Goal: Obtain resource: Download file/media

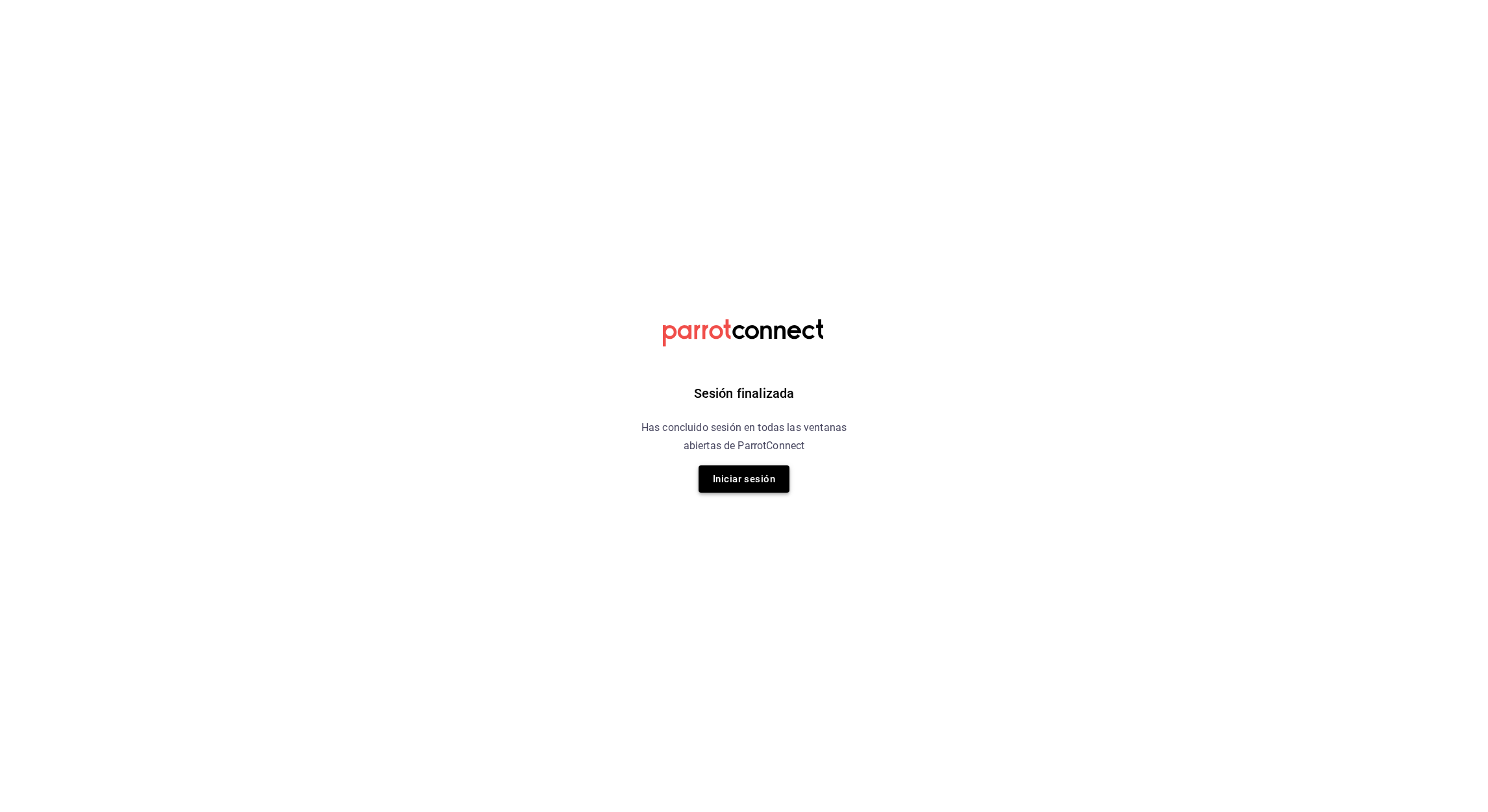
click at [726, 471] on button "Iniciar sesión" at bounding box center [744, 479] width 91 height 27
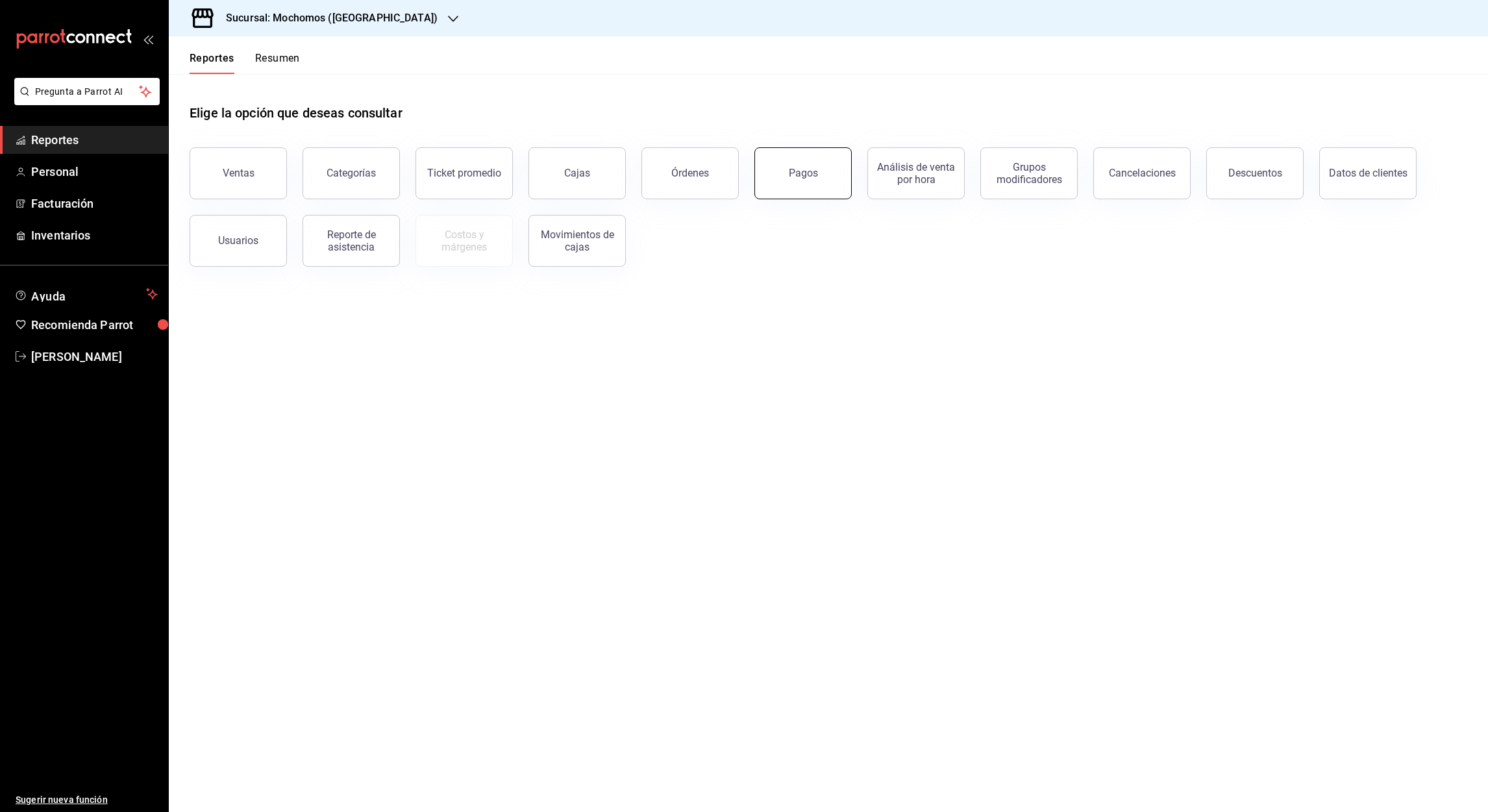
click at [800, 189] on button "Pagos" at bounding box center [803, 173] width 98 height 52
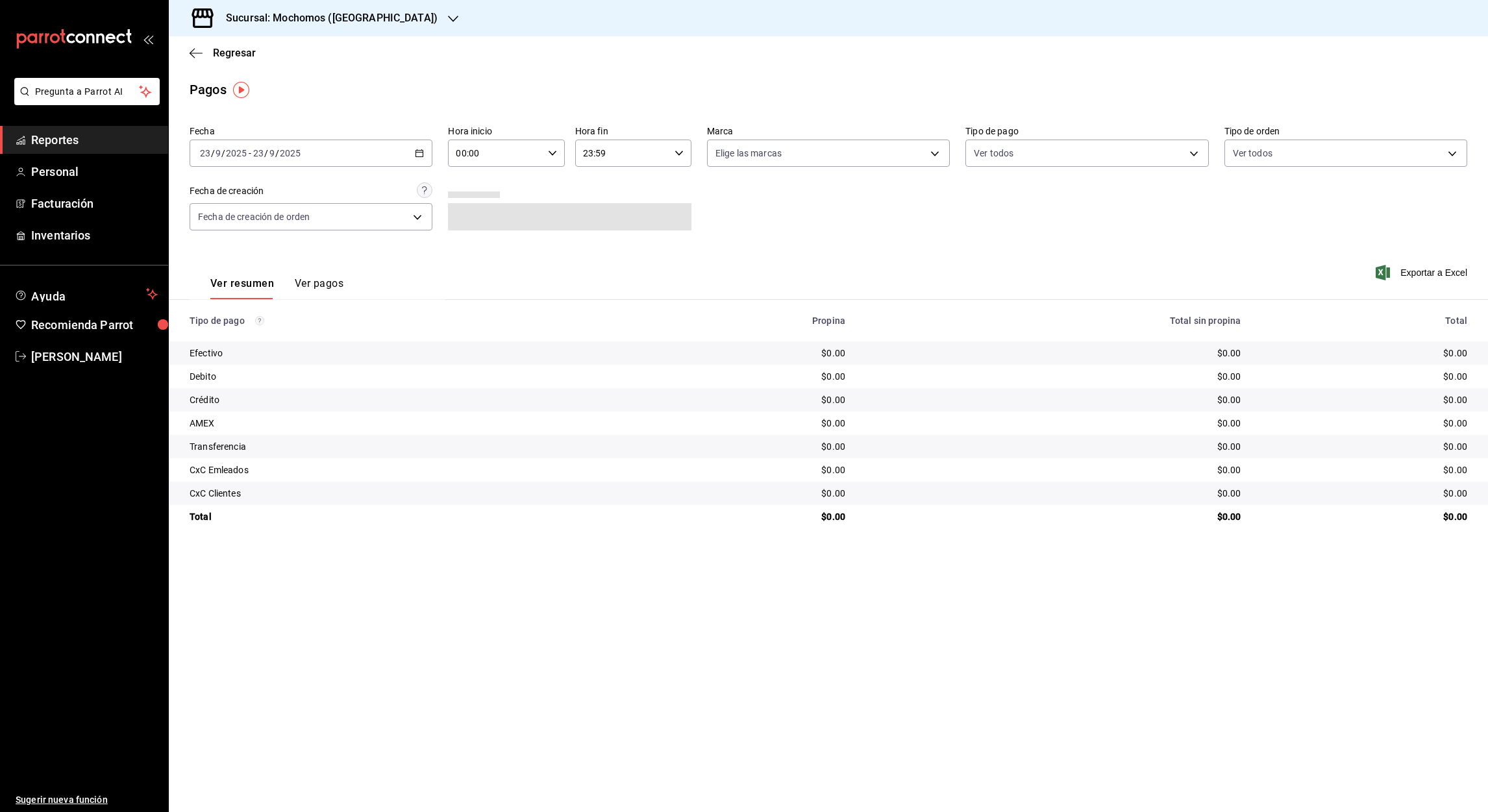
click at [416, 153] on \(Stroke\) "button" at bounding box center [420, 153] width 8 height 7
click at [240, 333] on span "Rango de fechas" at bounding box center [251, 339] width 101 height 14
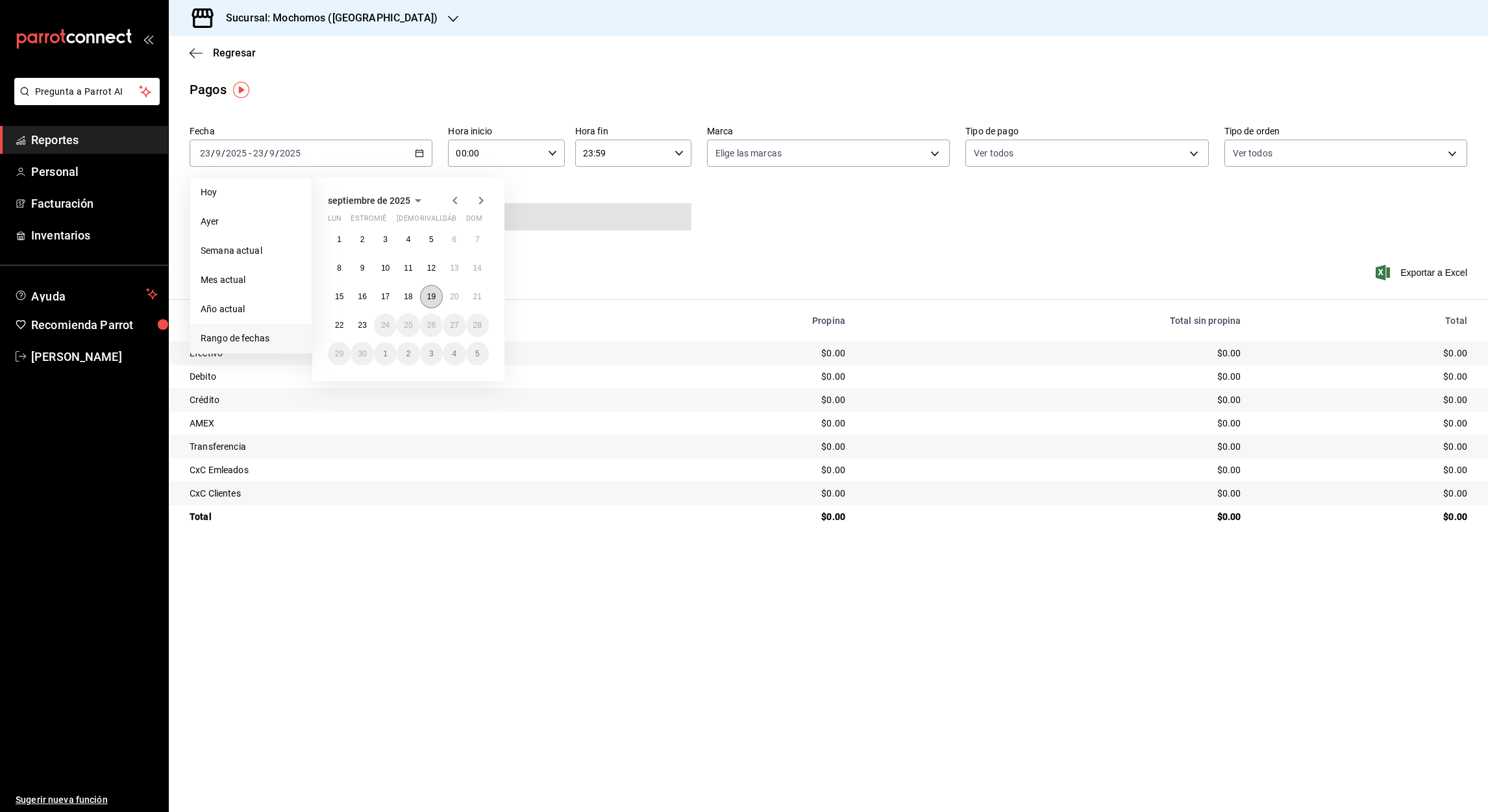
click at [437, 295] on button "19" at bounding box center [432, 296] width 23 height 23
click at [455, 299] on abbr "20" at bounding box center [454, 297] width 9 height 9
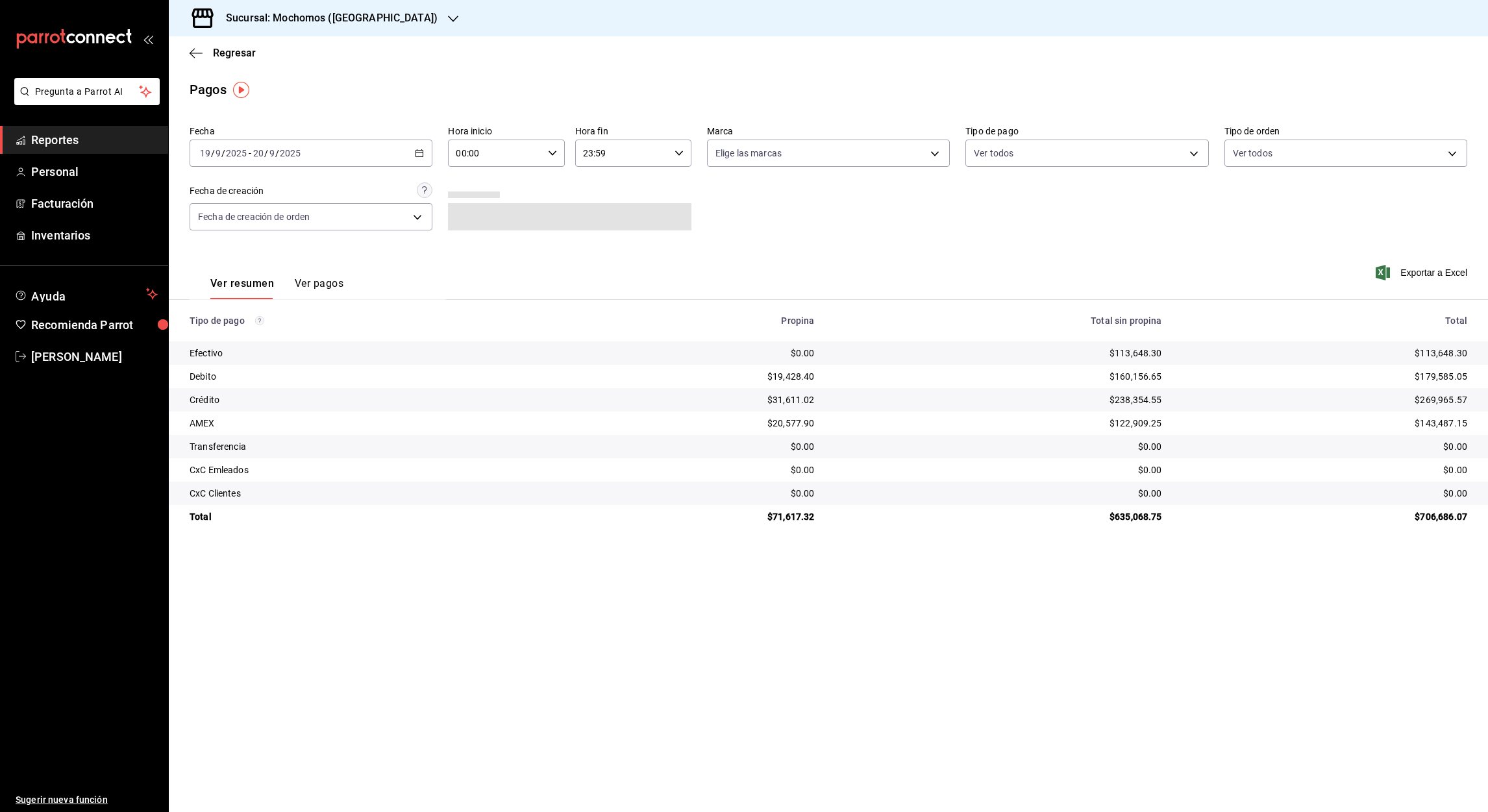
click at [461, 153] on input "00:00" at bounding box center [495, 153] width 94 height 26
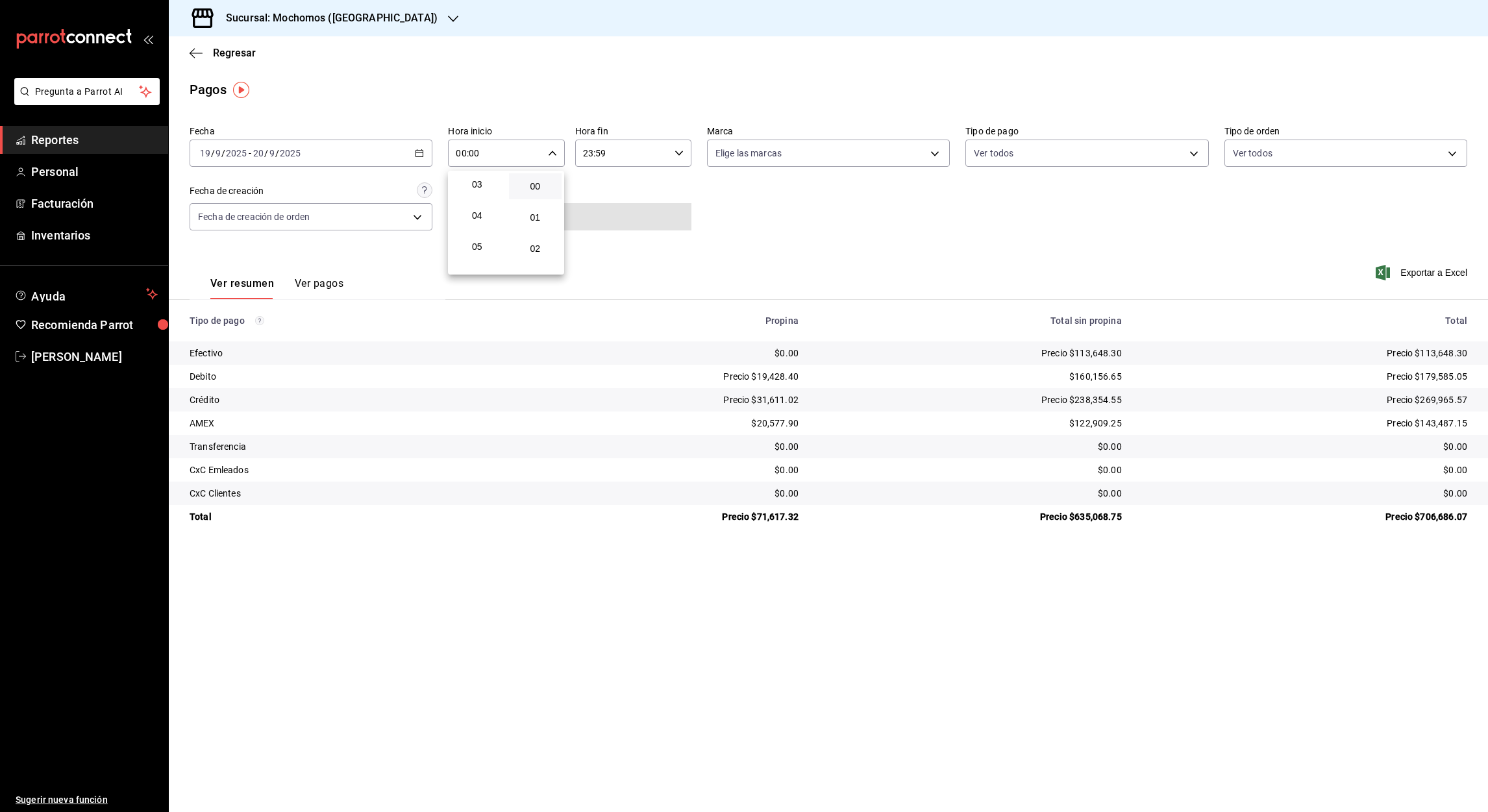
scroll to position [135, 0]
click at [474, 204] on span "05" at bounding box center [477, 207] width 38 height 11
type input "05:00"
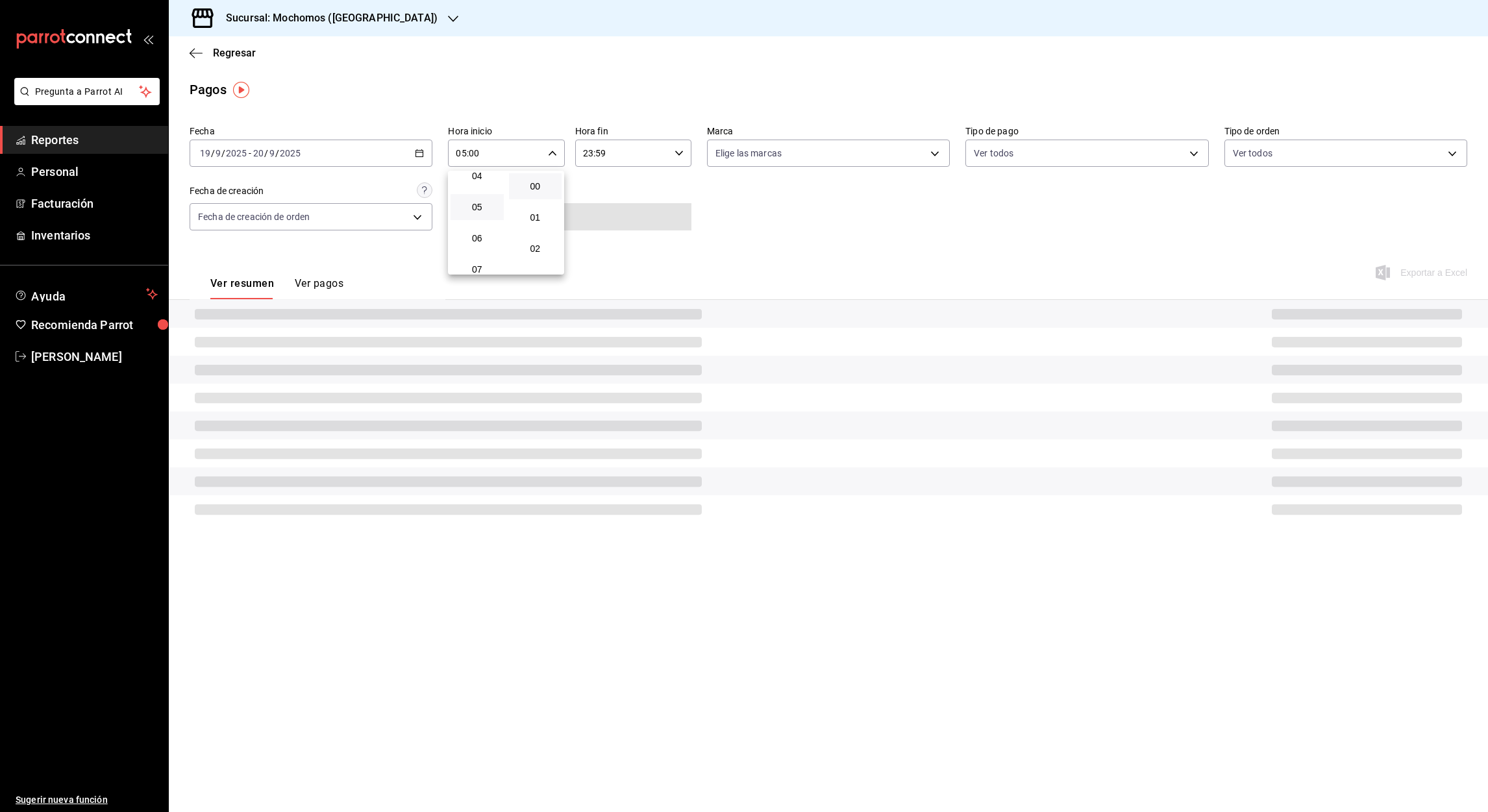
click at [584, 152] on div at bounding box center [744, 406] width 1488 height 812
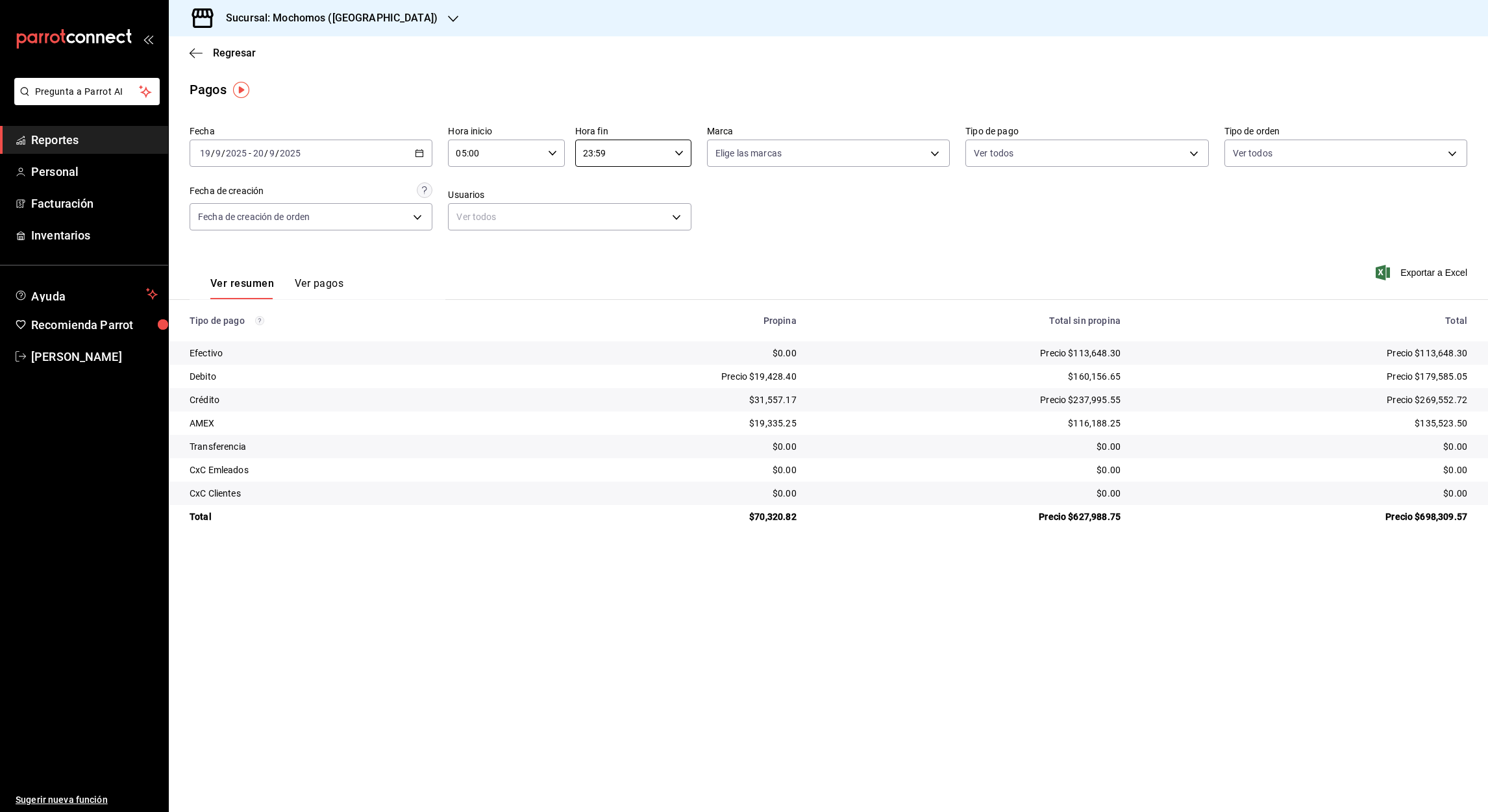
click at [584, 152] on input "23:59" at bounding box center [622, 153] width 94 height 26
click at [608, 229] on button "05" at bounding box center [604, 237] width 53 height 26
click at [602, 152] on div at bounding box center [744, 406] width 1488 height 812
click at [602, 152] on input "05:59" at bounding box center [622, 153] width 94 height 26
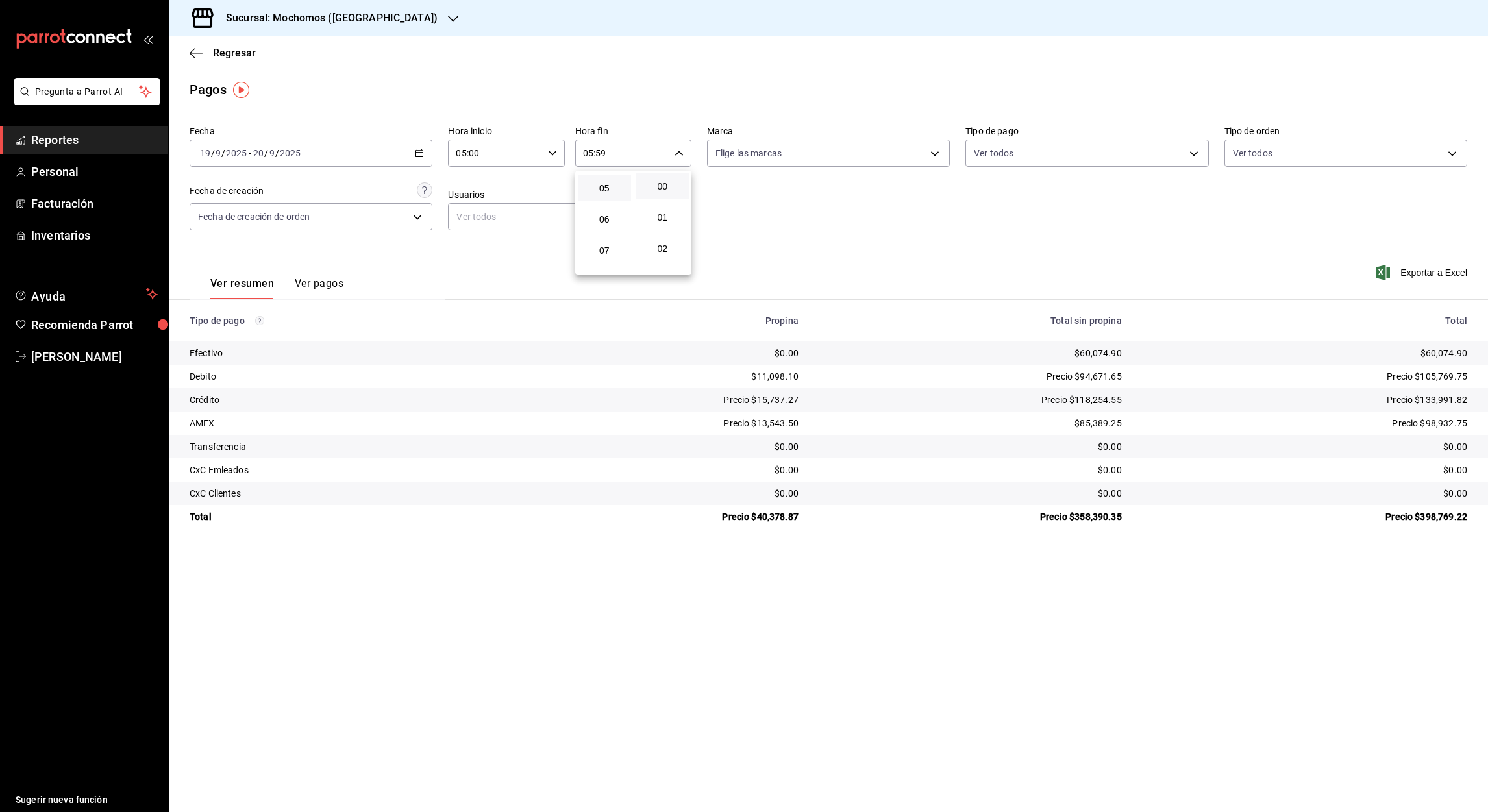
click at [663, 194] on button "00" at bounding box center [663, 186] width 53 height 26
type input "05:00"
click at [396, 16] on div at bounding box center [744, 406] width 1488 height 812
click at [448, 19] on icon "button" at bounding box center [454, 19] width 11 height 7
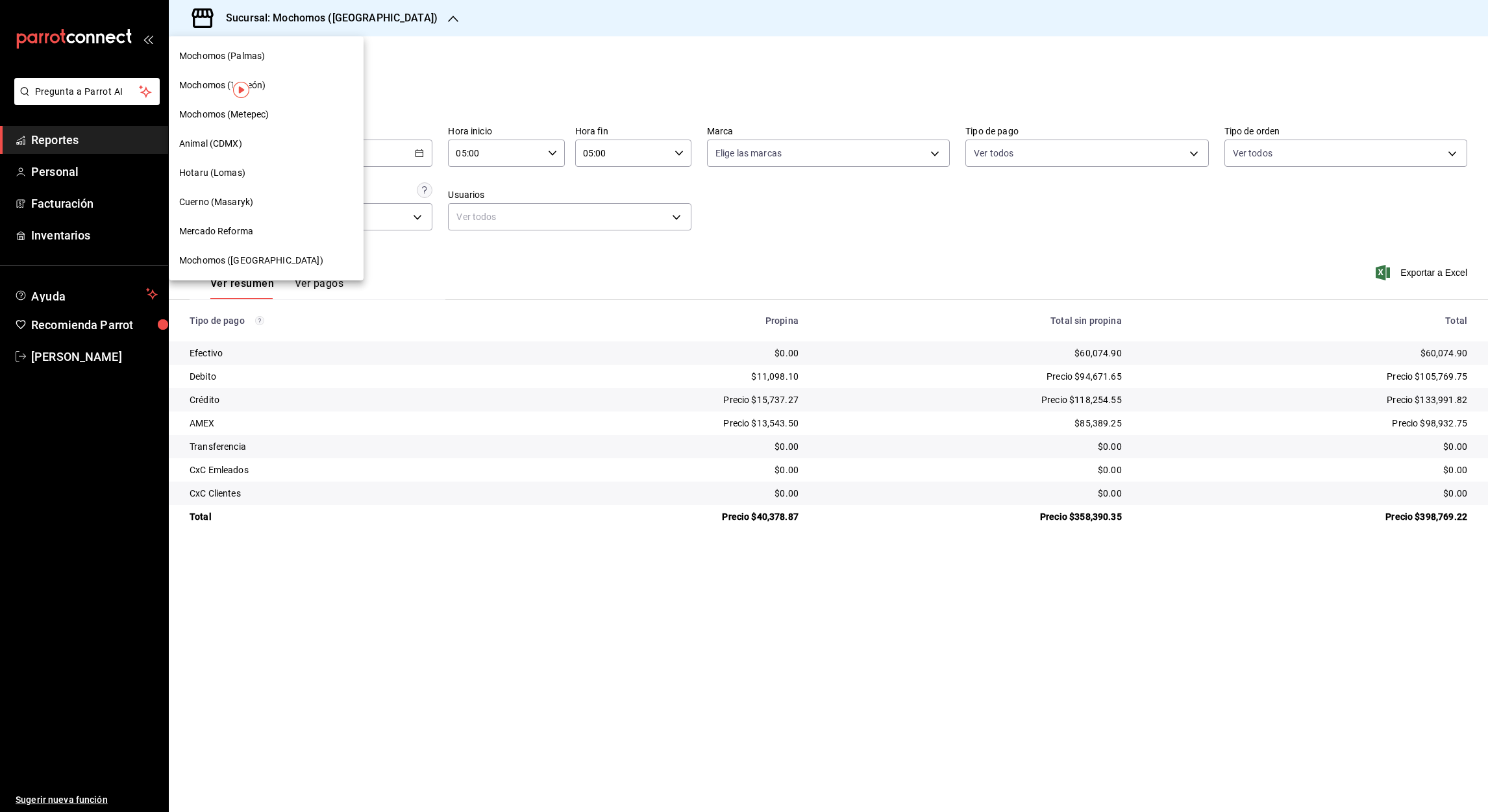
click at [215, 230] on span "Mercado Reforma" at bounding box center [216, 231] width 74 height 14
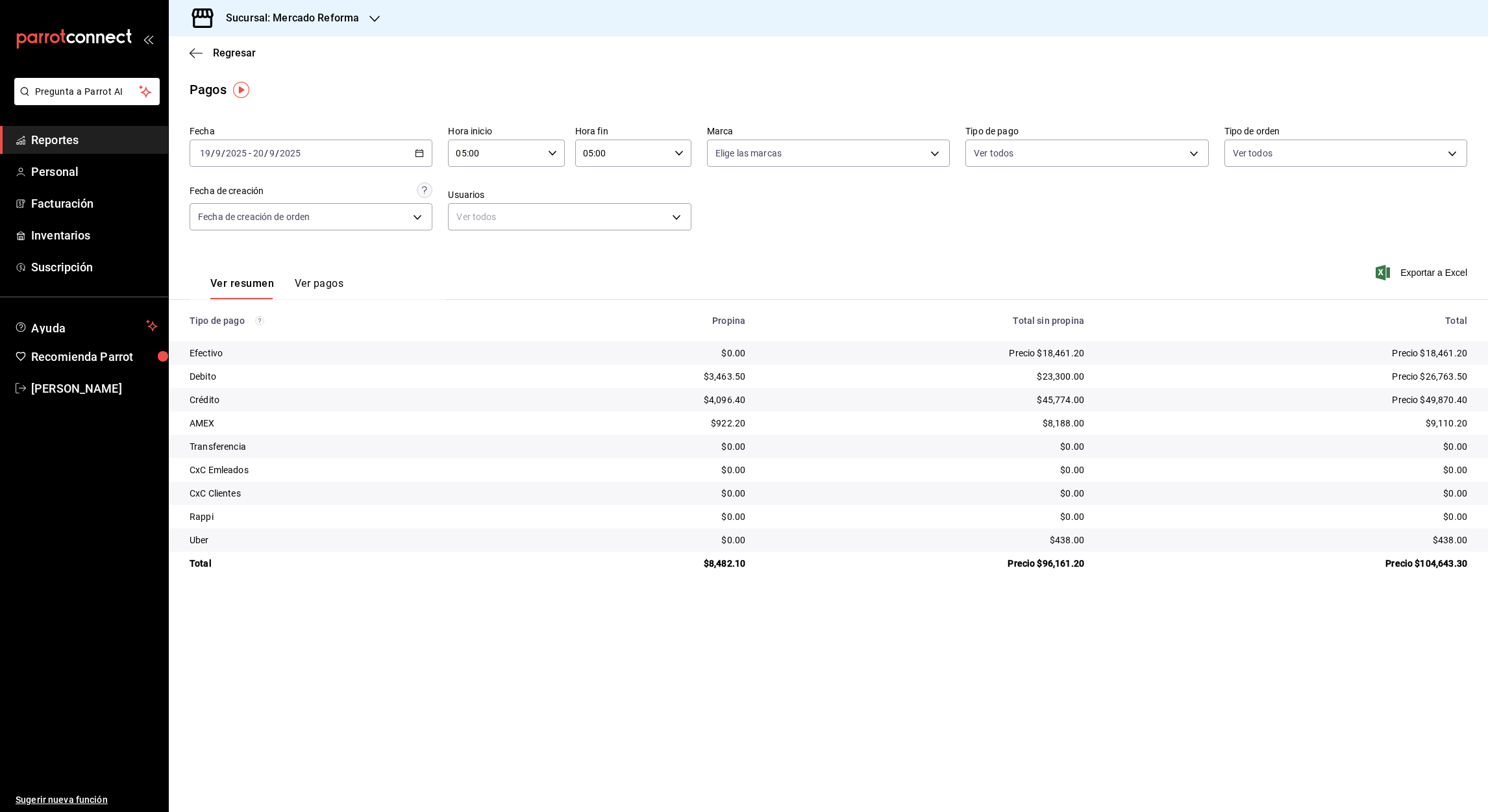
click at [418, 153] on icon "button" at bounding box center [420, 153] width 9 height 9
click at [256, 338] on span "Rango de fechas" at bounding box center [251, 339] width 101 height 14
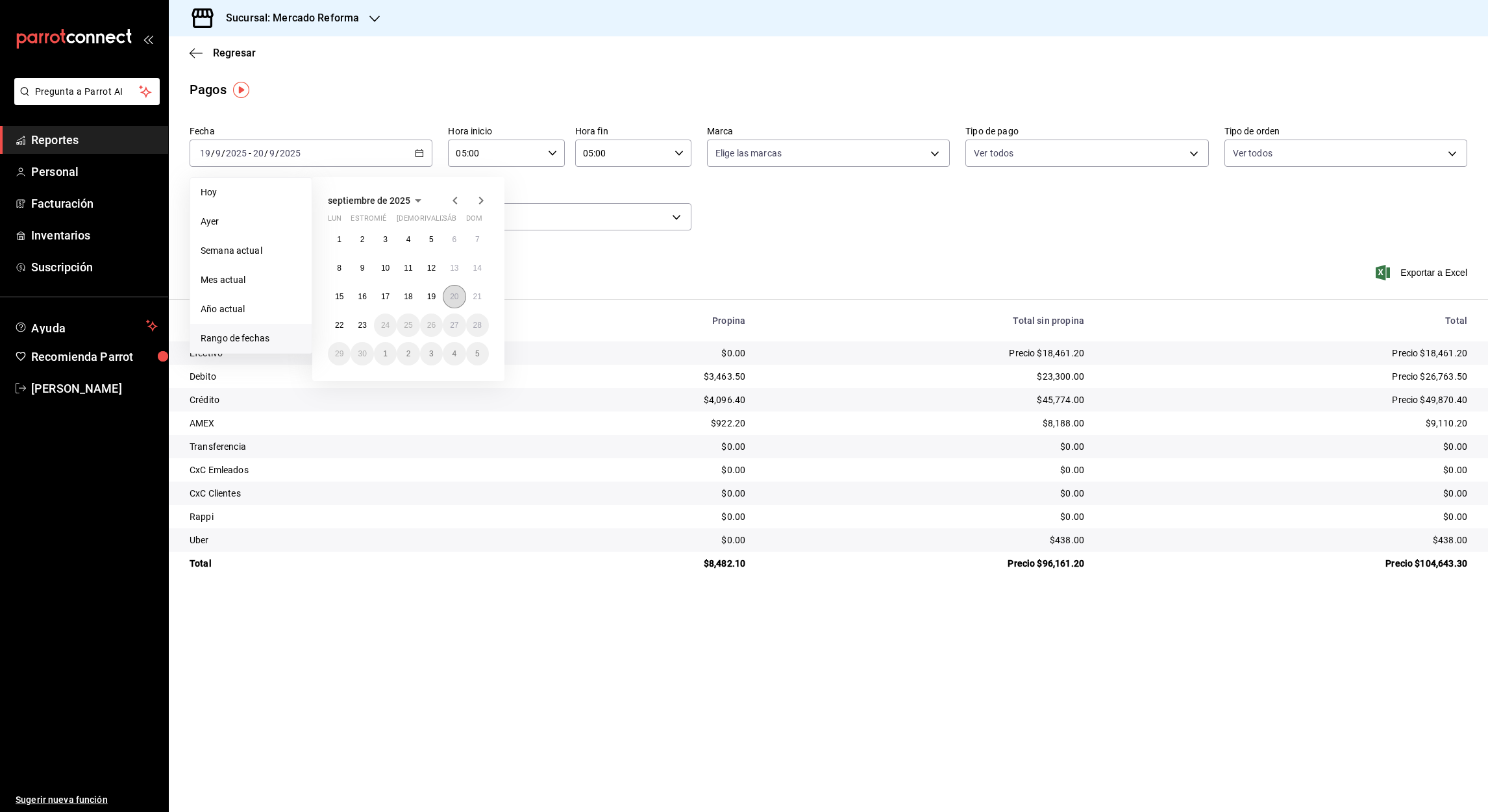
click at [445, 295] on button "20" at bounding box center [454, 296] width 23 height 23
click at [475, 297] on abbr "21" at bounding box center [477, 297] width 9 height 9
type input "00:00"
type input "23:59"
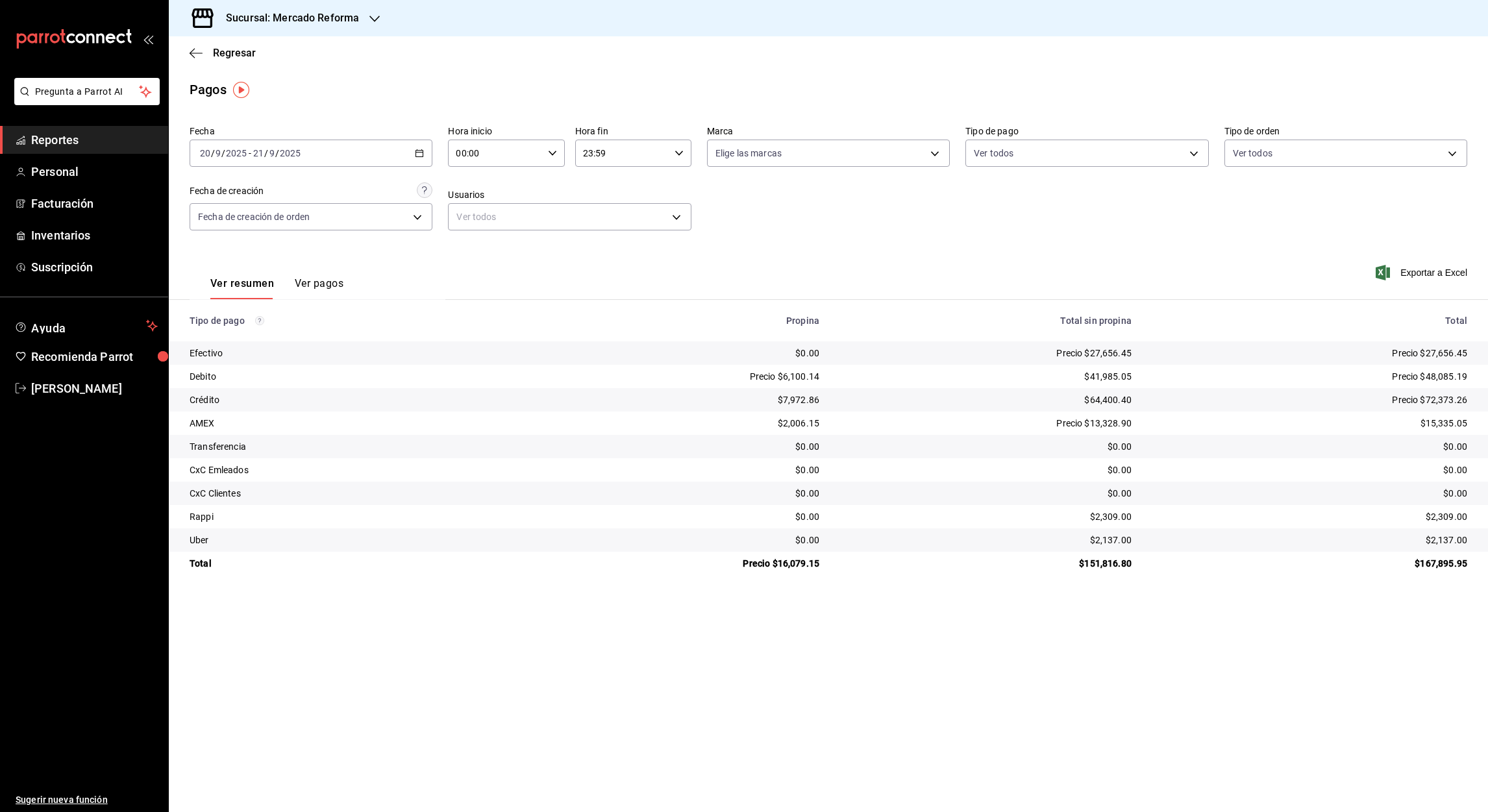
click at [458, 151] on input "00:00" at bounding box center [495, 153] width 94 height 26
click at [483, 265] on span "05" at bounding box center [477, 264] width 38 height 11
type input "05:00"
click at [583, 155] on div at bounding box center [744, 406] width 1488 height 812
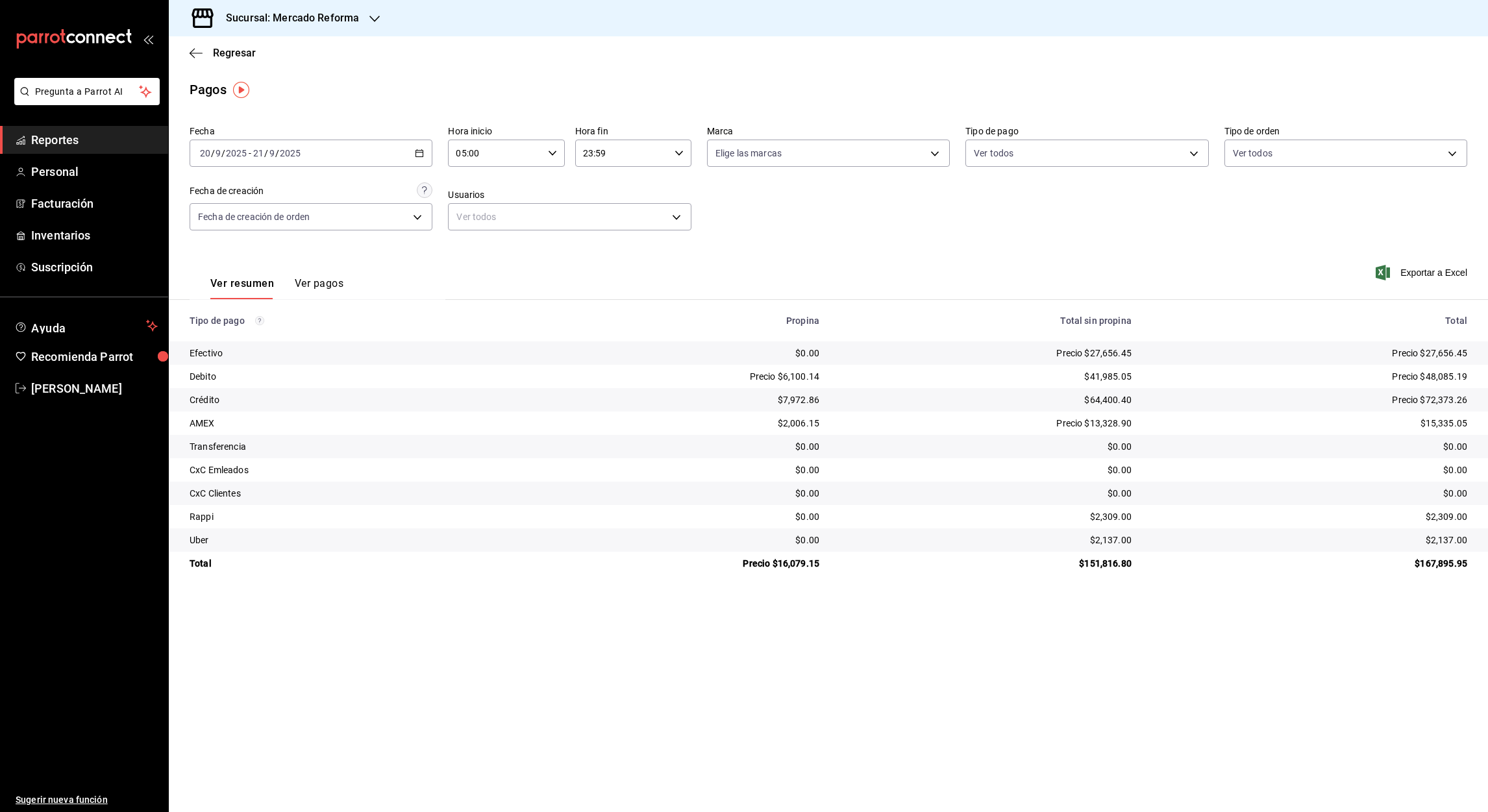
click at [588, 151] on input "23:59" at bounding box center [622, 153] width 94 height 26
click at [606, 191] on span "05" at bounding box center [604, 196] width 38 height 11
click at [602, 156] on div at bounding box center [744, 406] width 1488 height 812
click at [602, 156] on input "05:59" at bounding box center [622, 153] width 94 height 26
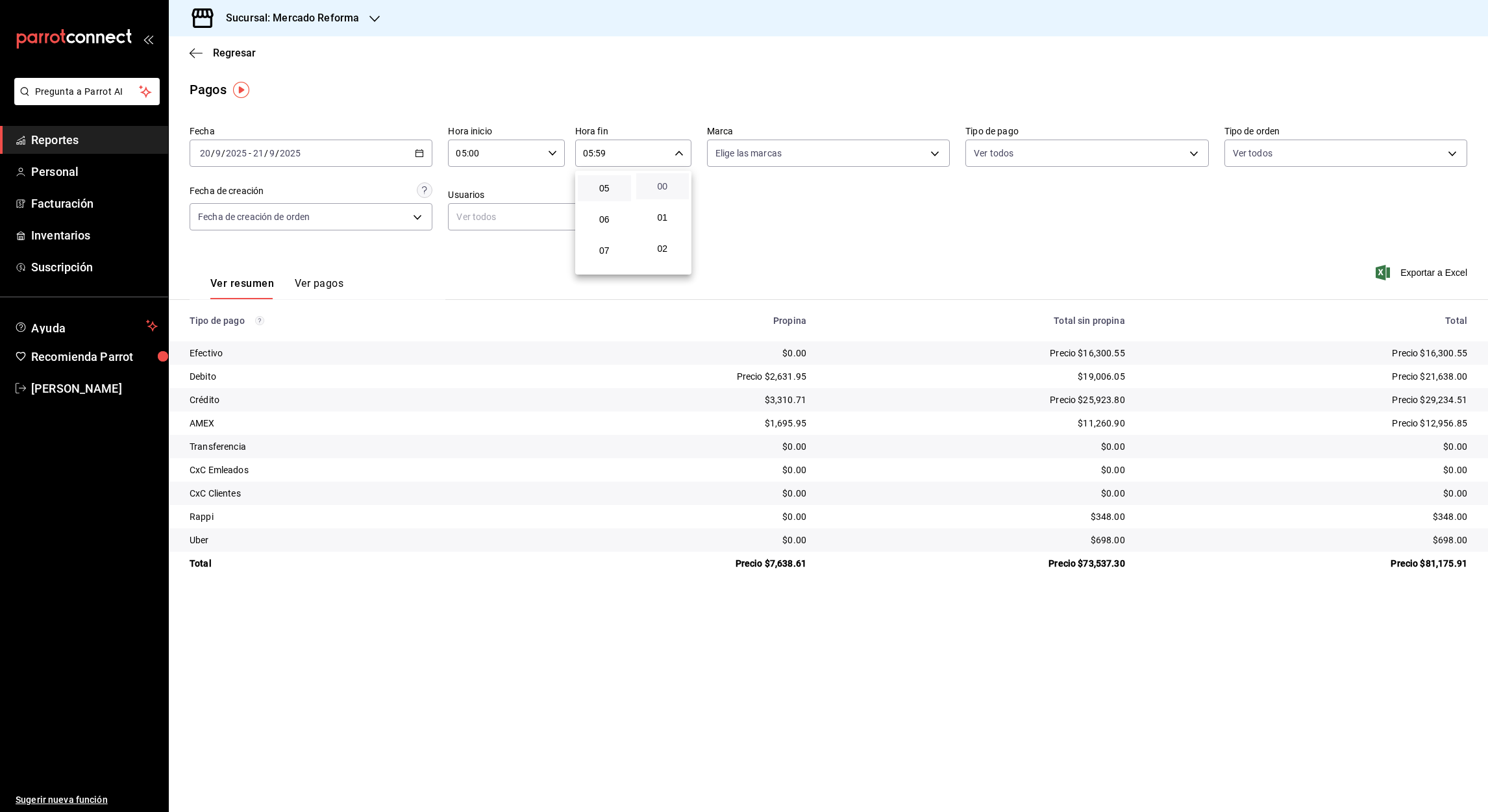
click at [663, 183] on span "00" at bounding box center [663, 187] width 38 height 11
type input "05:00"
click at [1034, 273] on div at bounding box center [744, 406] width 1488 height 812
click at [1487, 400] on html "Pregunta a Parrot AI Reportes Personal Facturación Inventarios Suscripción Ayud…" at bounding box center [744, 406] width 1488 height 812
click at [418, 157] on \(Stroke\) "button" at bounding box center [420, 153] width 8 height 7
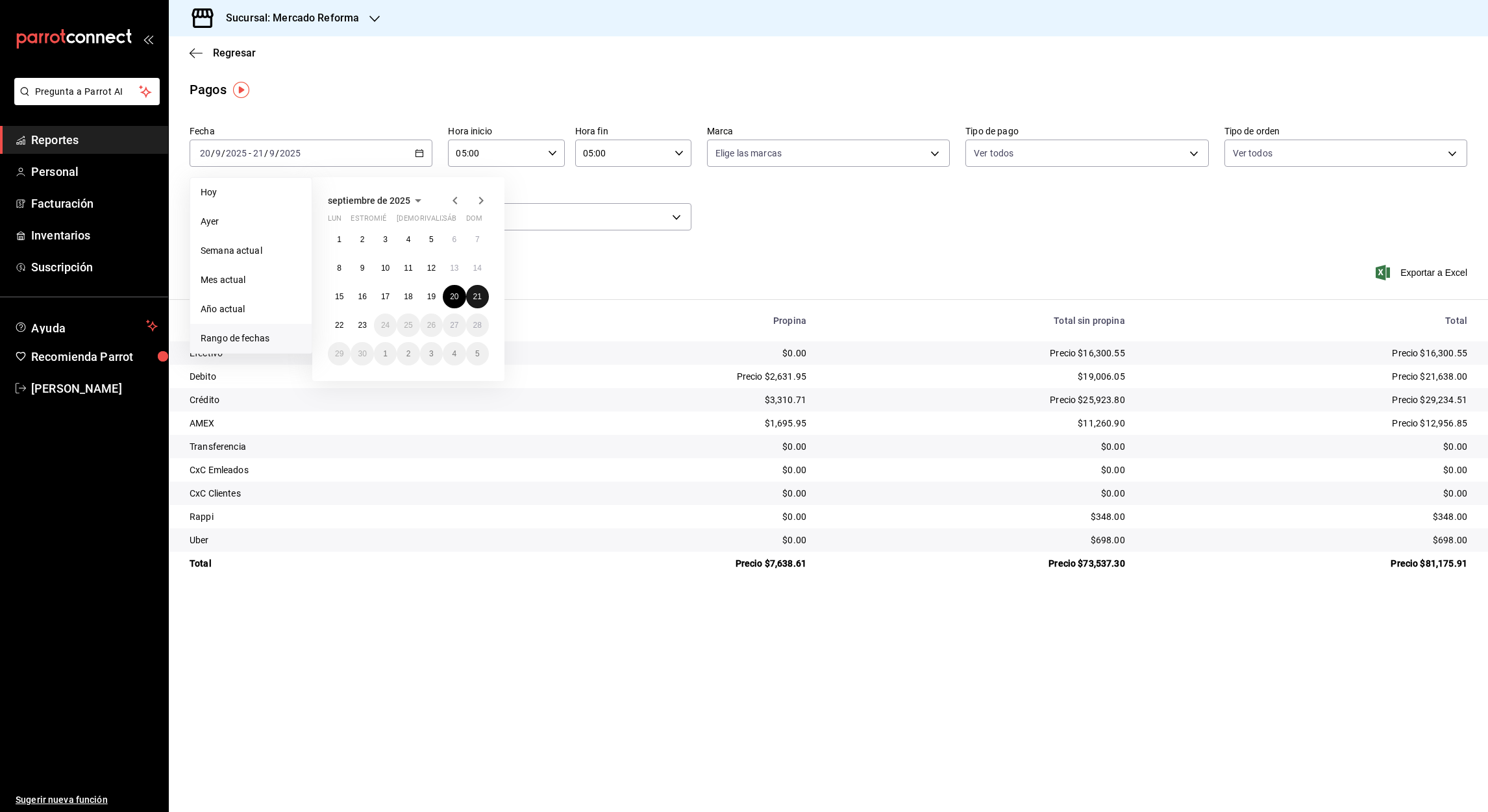
click at [479, 296] on abbr "21" at bounding box center [477, 297] width 9 height 9
click at [341, 322] on abbr "22" at bounding box center [339, 325] width 9 height 9
type input "00:00"
type input "23:59"
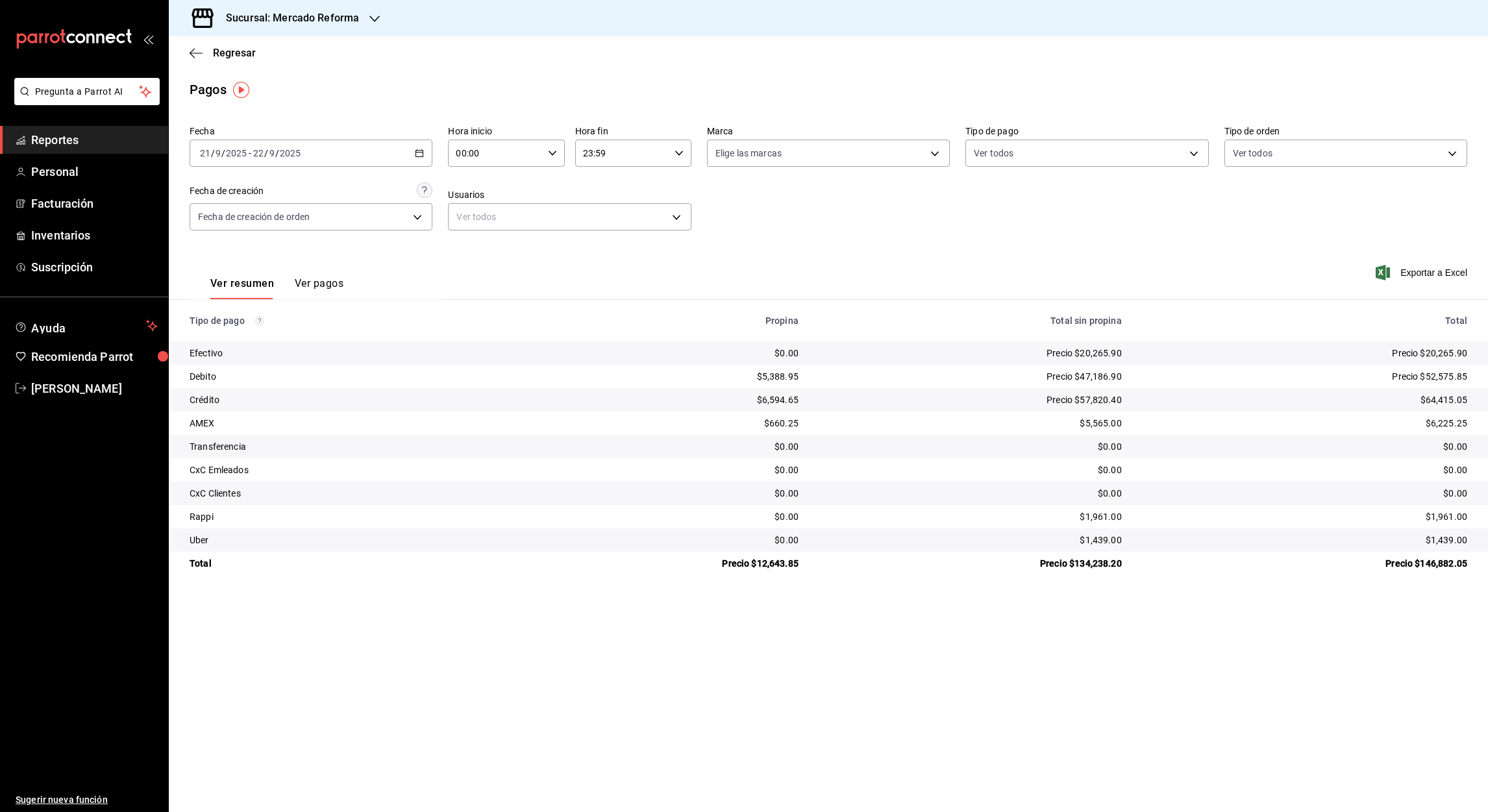
click at [460, 157] on input "00:00" at bounding box center [495, 153] width 94 height 26
click at [481, 244] on span "05" at bounding box center [477, 242] width 38 height 11
type input "05:00"
click at [589, 156] on div at bounding box center [744, 406] width 1488 height 812
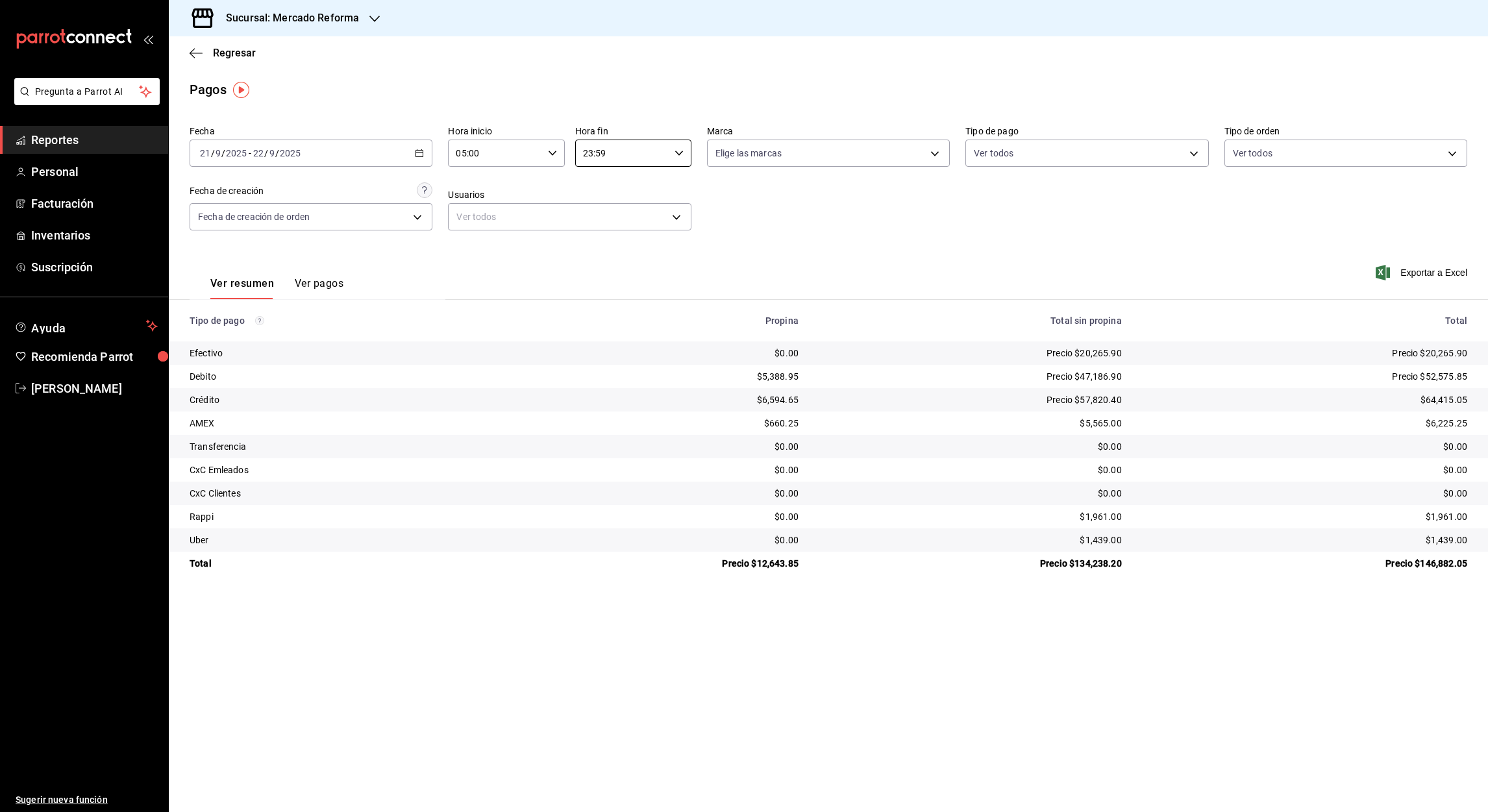
click at [589, 156] on input "23:59" at bounding box center [622, 153] width 94 height 26
click at [603, 233] on span "05" at bounding box center [604, 234] width 38 height 11
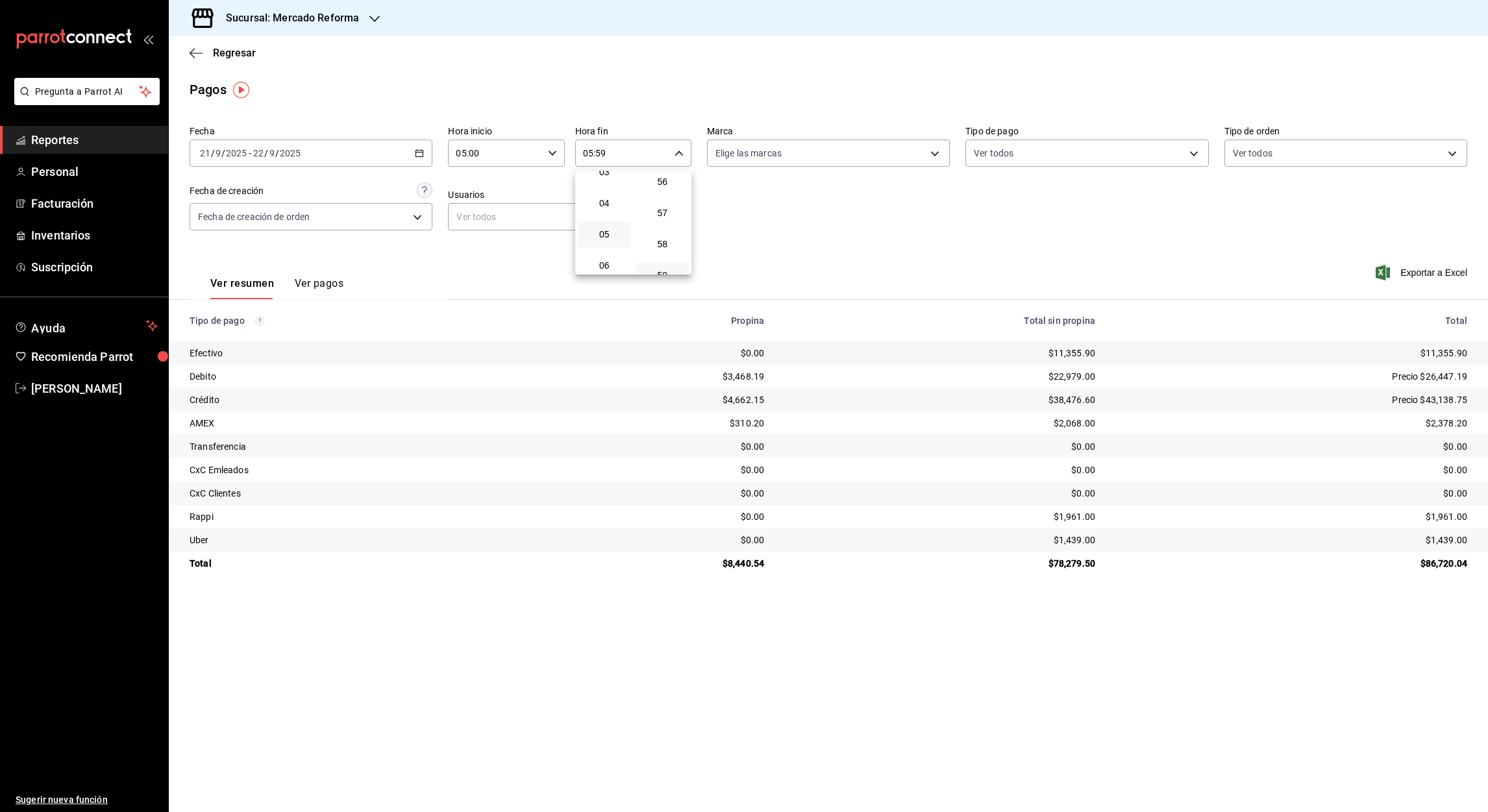
click at [602, 156] on div at bounding box center [744, 406] width 1488 height 812
click at [602, 156] on input "05:59" at bounding box center [622, 153] width 94 height 26
click at [663, 184] on span "00" at bounding box center [663, 187] width 38 height 11
type input "05:00"
click at [419, 151] on div at bounding box center [744, 406] width 1488 height 812
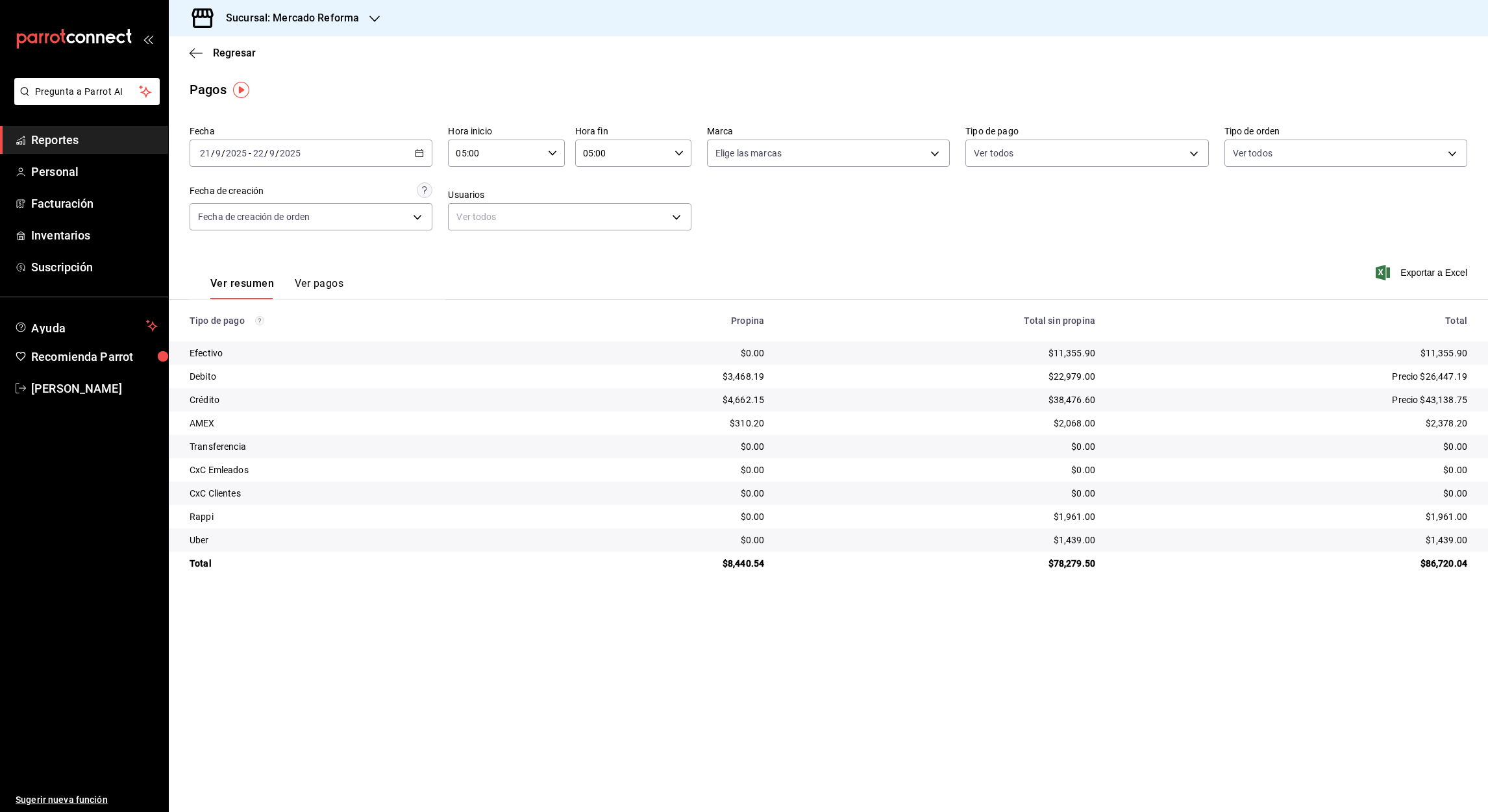
click at [419, 151] on \(Stroke\) "button" at bounding box center [420, 153] width 8 height 7
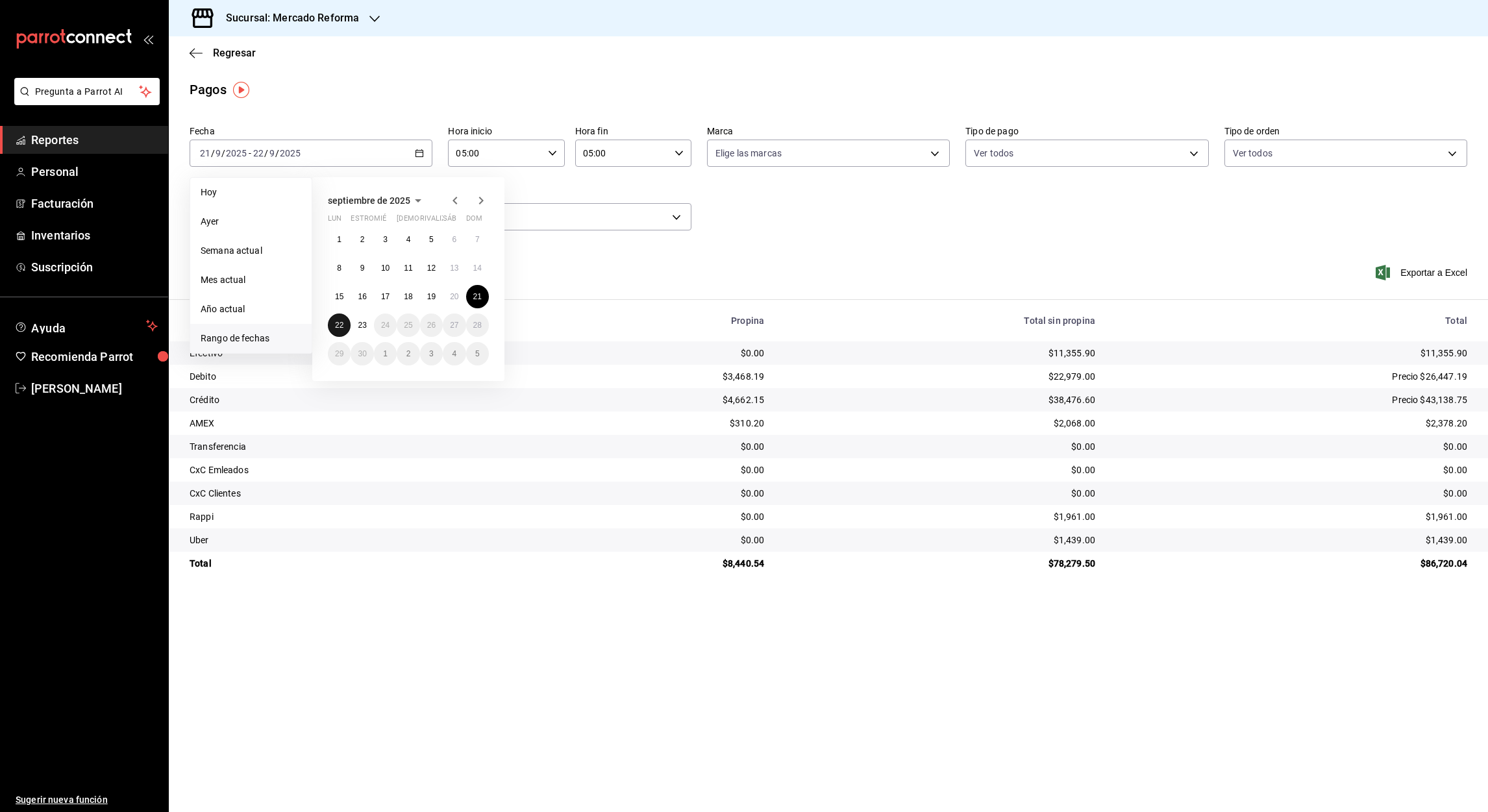
click at [339, 331] on button "22" at bounding box center [339, 325] width 23 height 23
click at [361, 331] on button "23" at bounding box center [362, 325] width 23 height 23
type input "00:00"
type input "23:59"
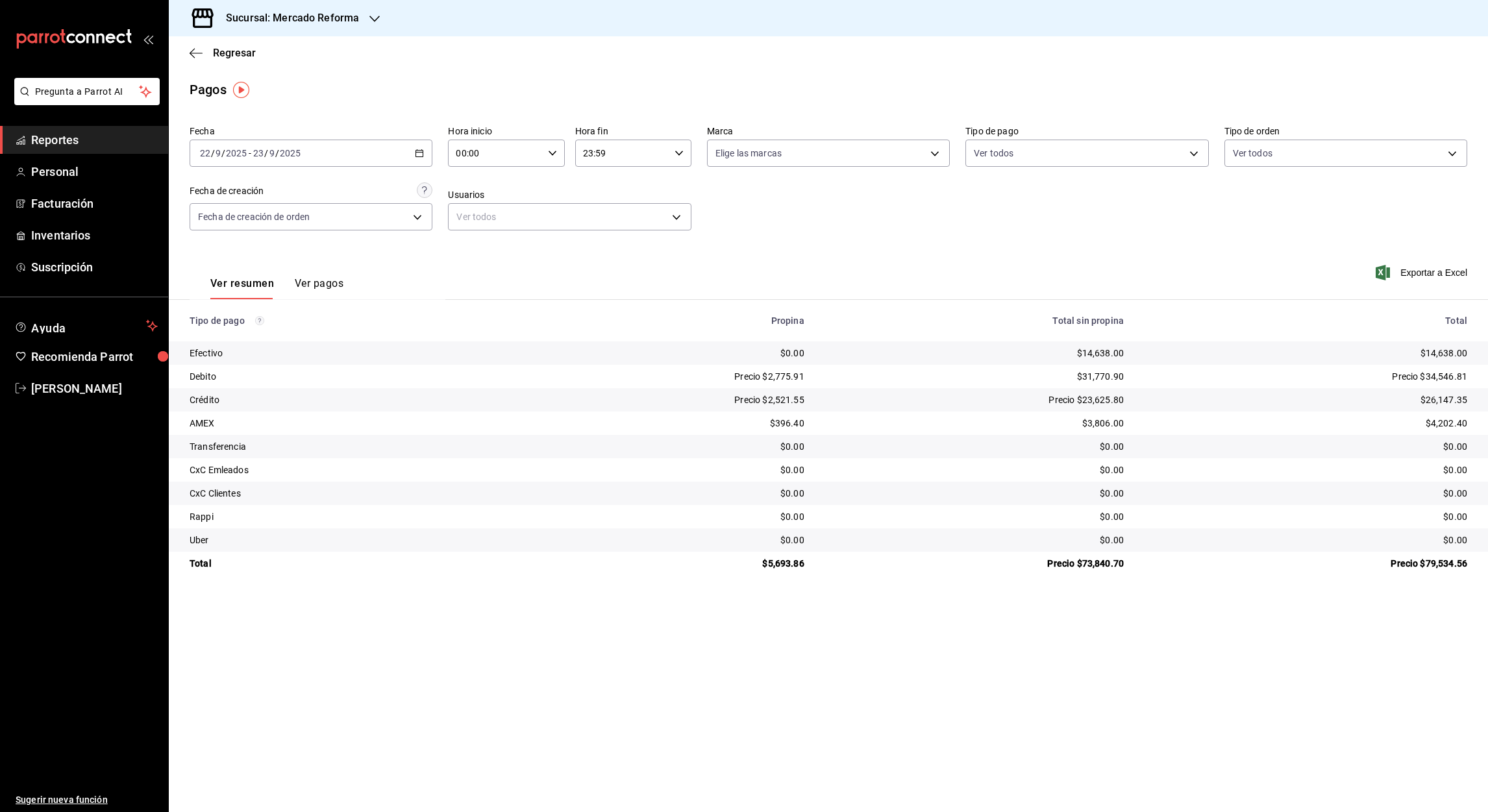
click at [462, 157] on input "00:00" at bounding box center [495, 153] width 94 height 26
click at [481, 258] on button "05" at bounding box center [477, 254] width 53 height 26
type input "05:00"
click at [588, 153] on div at bounding box center [744, 406] width 1488 height 812
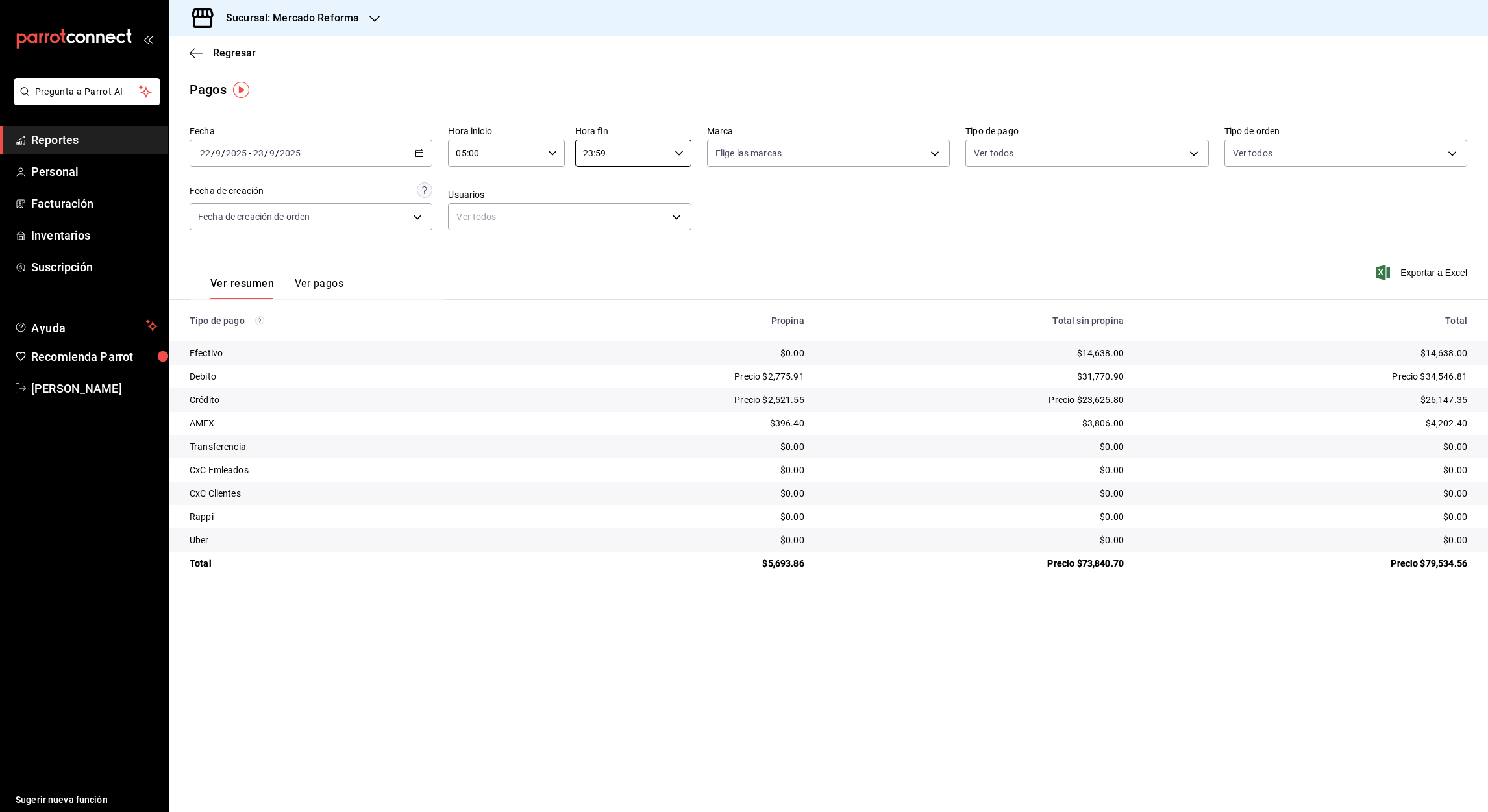
click at [588, 153] on input "23:59" at bounding box center [622, 153] width 94 height 26
click at [607, 214] on span "05" at bounding box center [604, 211] width 38 height 11
click at [603, 156] on div at bounding box center [744, 406] width 1488 height 812
click at [602, 157] on input "05:59" at bounding box center [622, 153] width 94 height 26
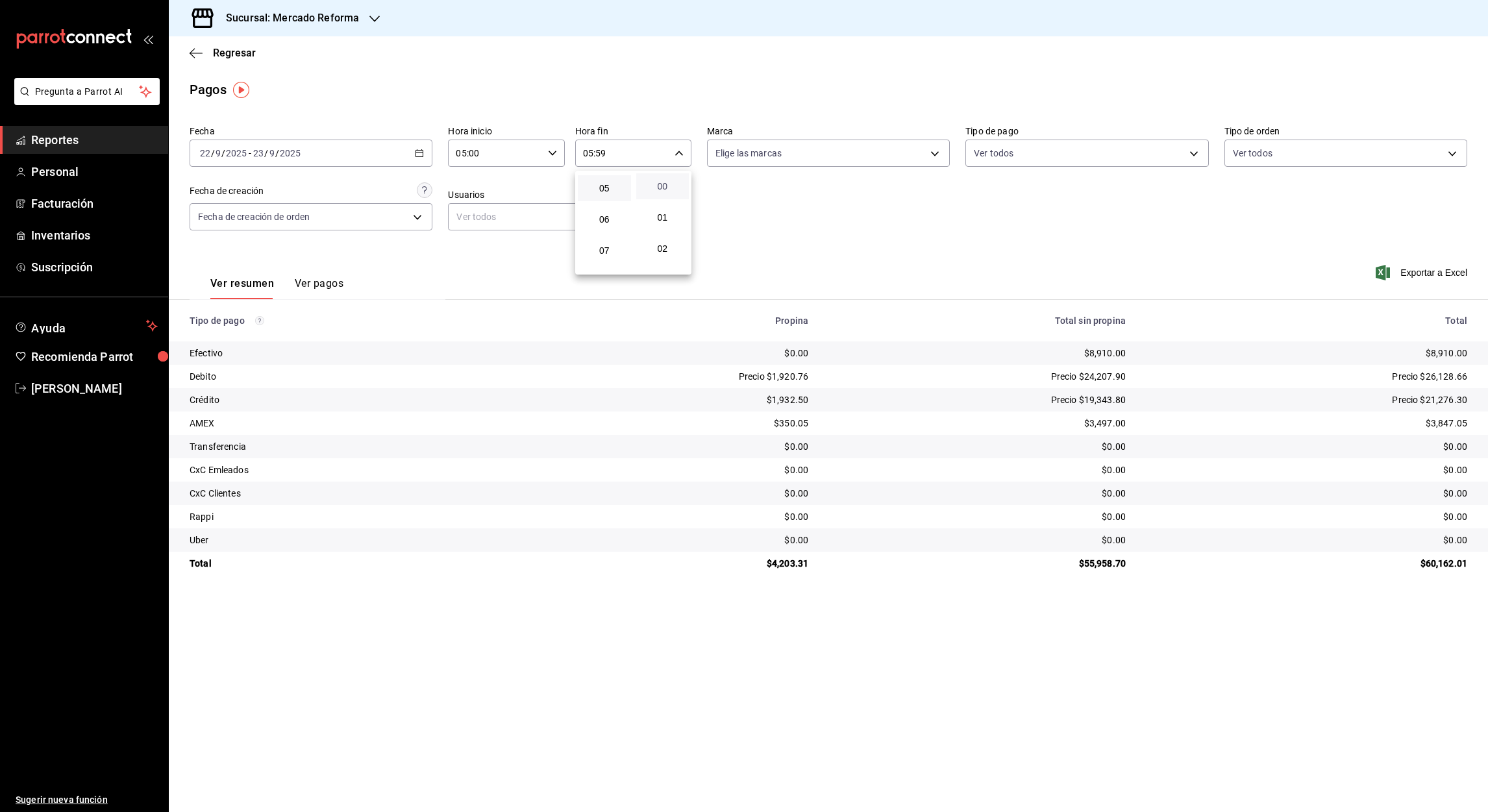
click at [659, 191] on span "00" at bounding box center [663, 187] width 38 height 11
type input "05:00"
click at [192, 50] on div at bounding box center [744, 406] width 1488 height 812
click at [196, 57] on icon "button" at bounding box center [197, 53] width 13 height 12
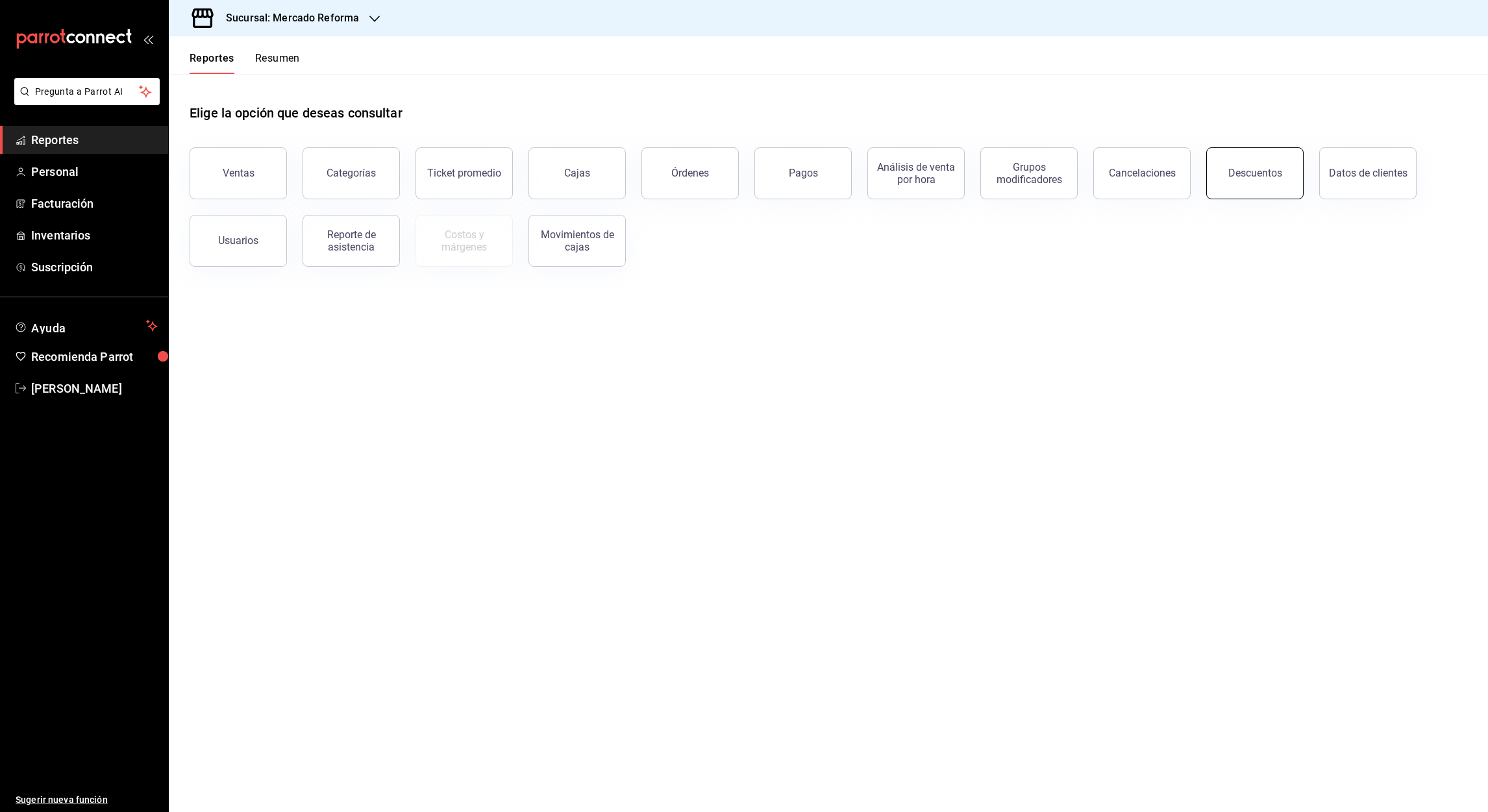
click at [1220, 184] on button "Descuentos" at bounding box center [1255, 173] width 98 height 52
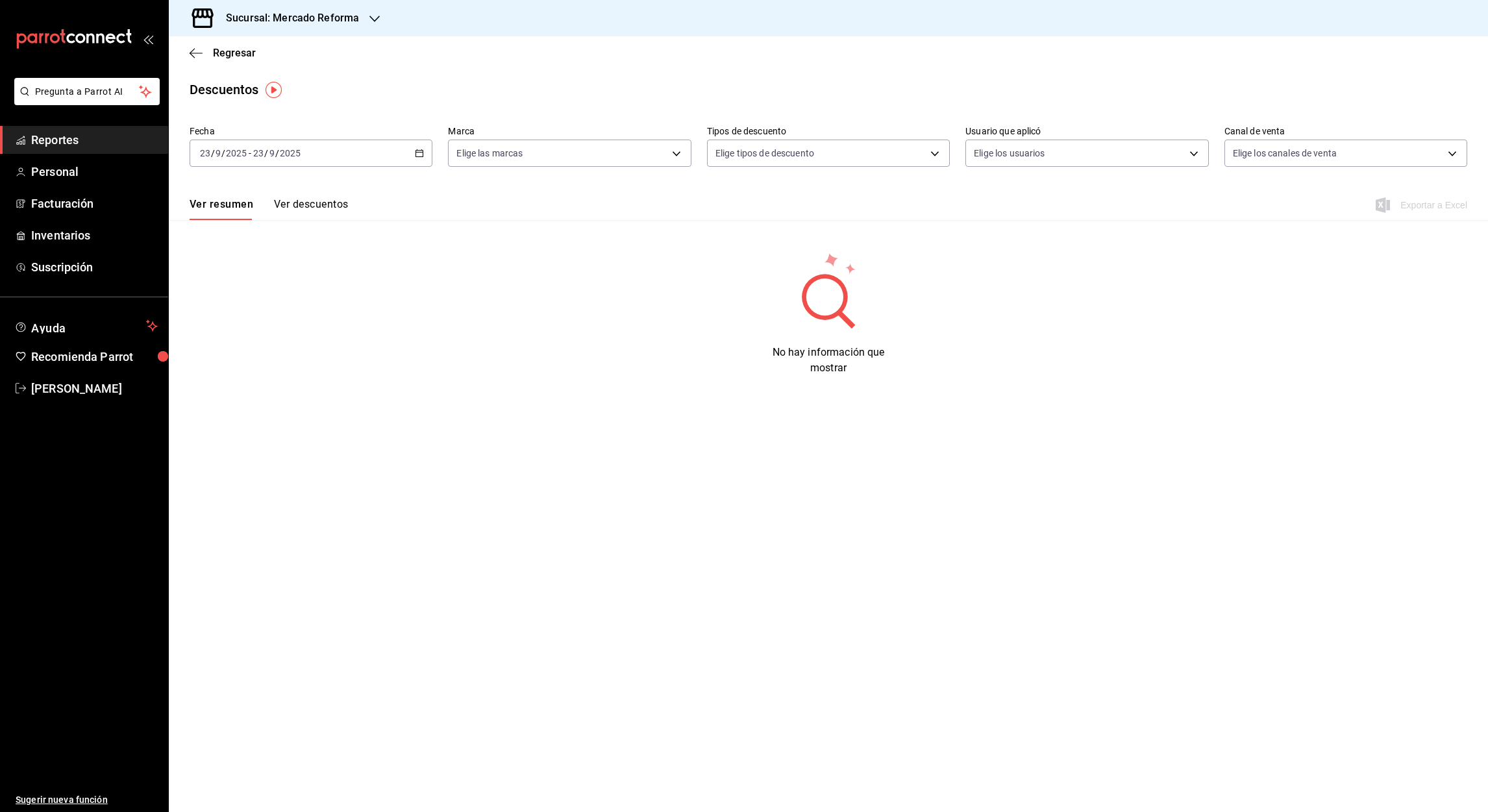
click at [422, 155] on icon "button" at bounding box center [420, 153] width 9 height 9
click at [224, 338] on span "Rango de fechas" at bounding box center [251, 339] width 101 height 14
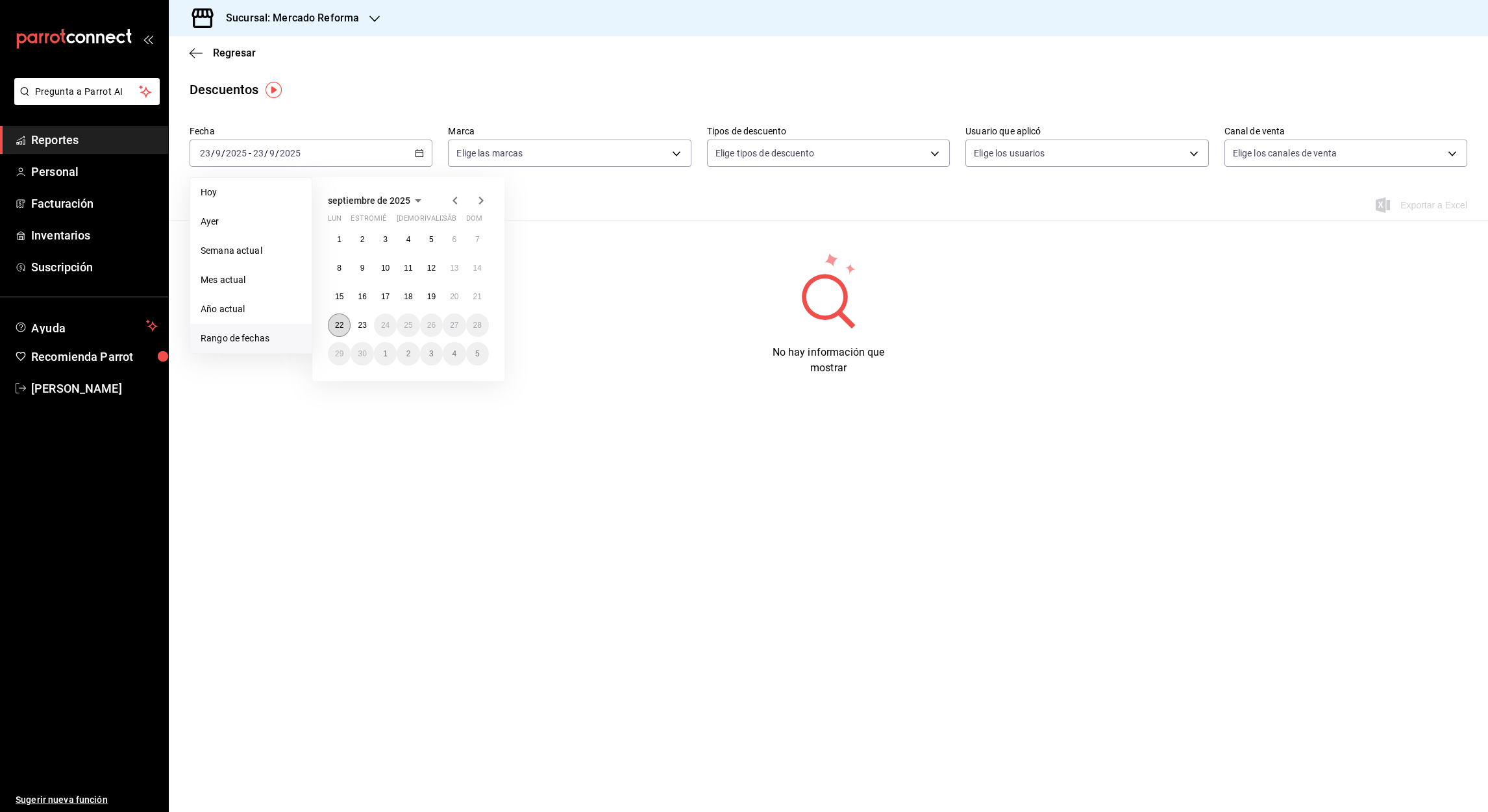
click at [342, 327] on abbr "22" at bounding box center [339, 325] width 9 height 9
click at [361, 331] on button "23" at bounding box center [362, 325] width 23 height 23
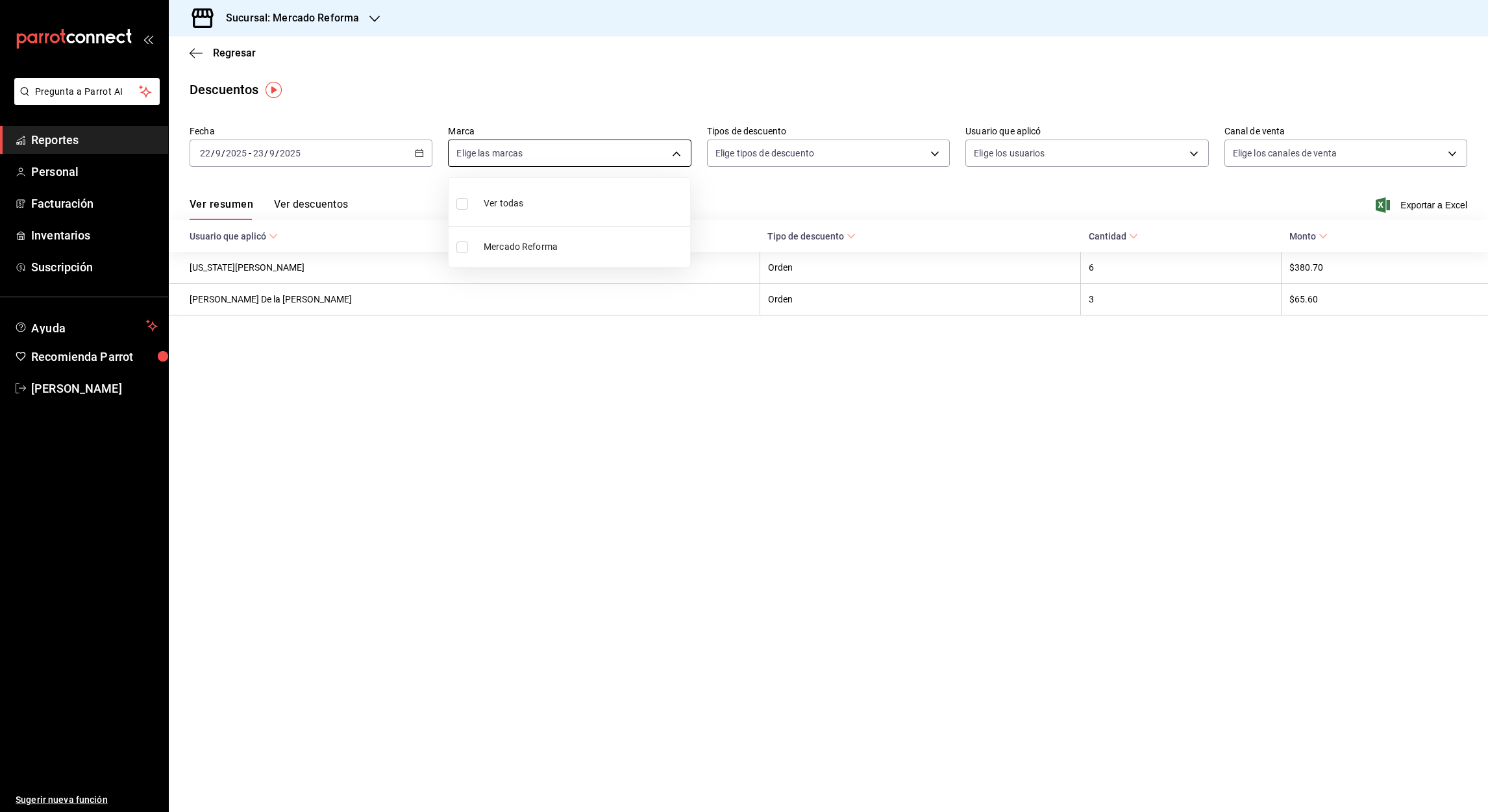
click at [675, 163] on body "Pregunta a Parrot AI Reportes Personal Facturación Inventarios Suscripción Ayud…" at bounding box center [744, 406] width 1488 height 812
click at [472, 246] on label at bounding box center [464, 248] width 17 height 12
click at [468, 246] on input "checkbox" at bounding box center [462, 248] width 12 height 12
checkbox input "false"
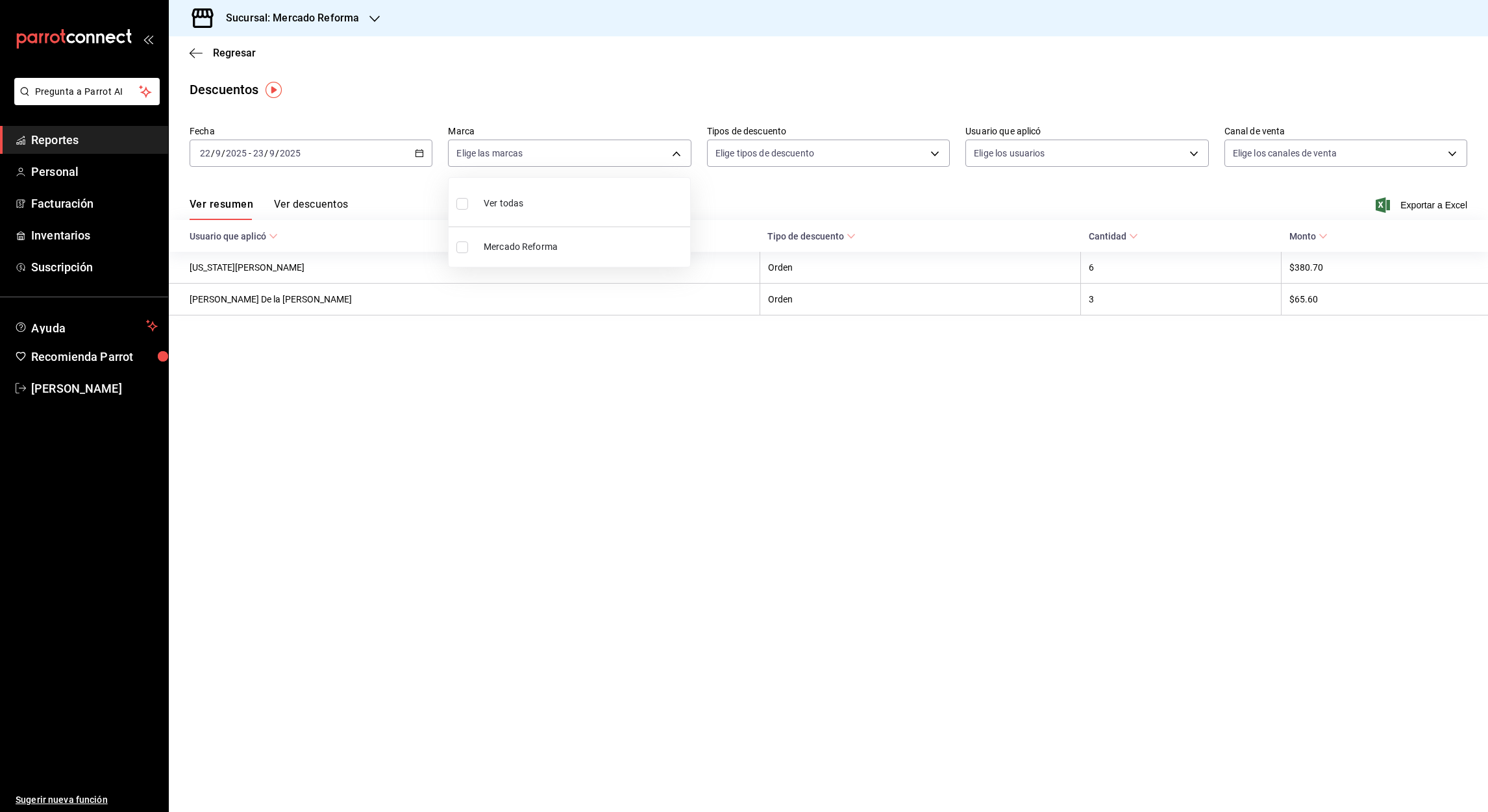
click at [192, 52] on div at bounding box center [744, 406] width 1488 height 812
click at [192, 52] on icon "button" at bounding box center [197, 53] width 13 height 12
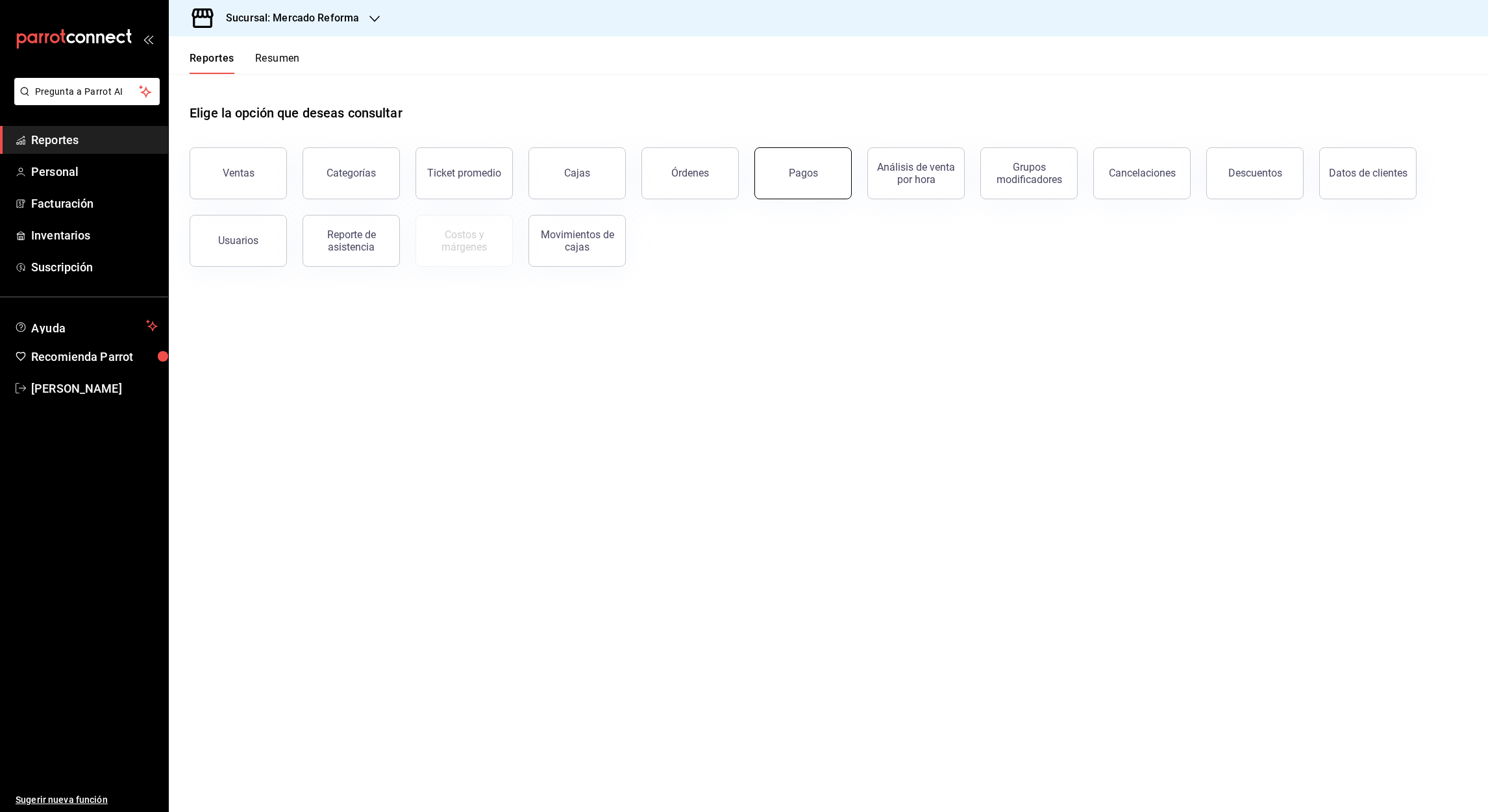
click at [801, 174] on div "Pagos" at bounding box center [803, 173] width 29 height 13
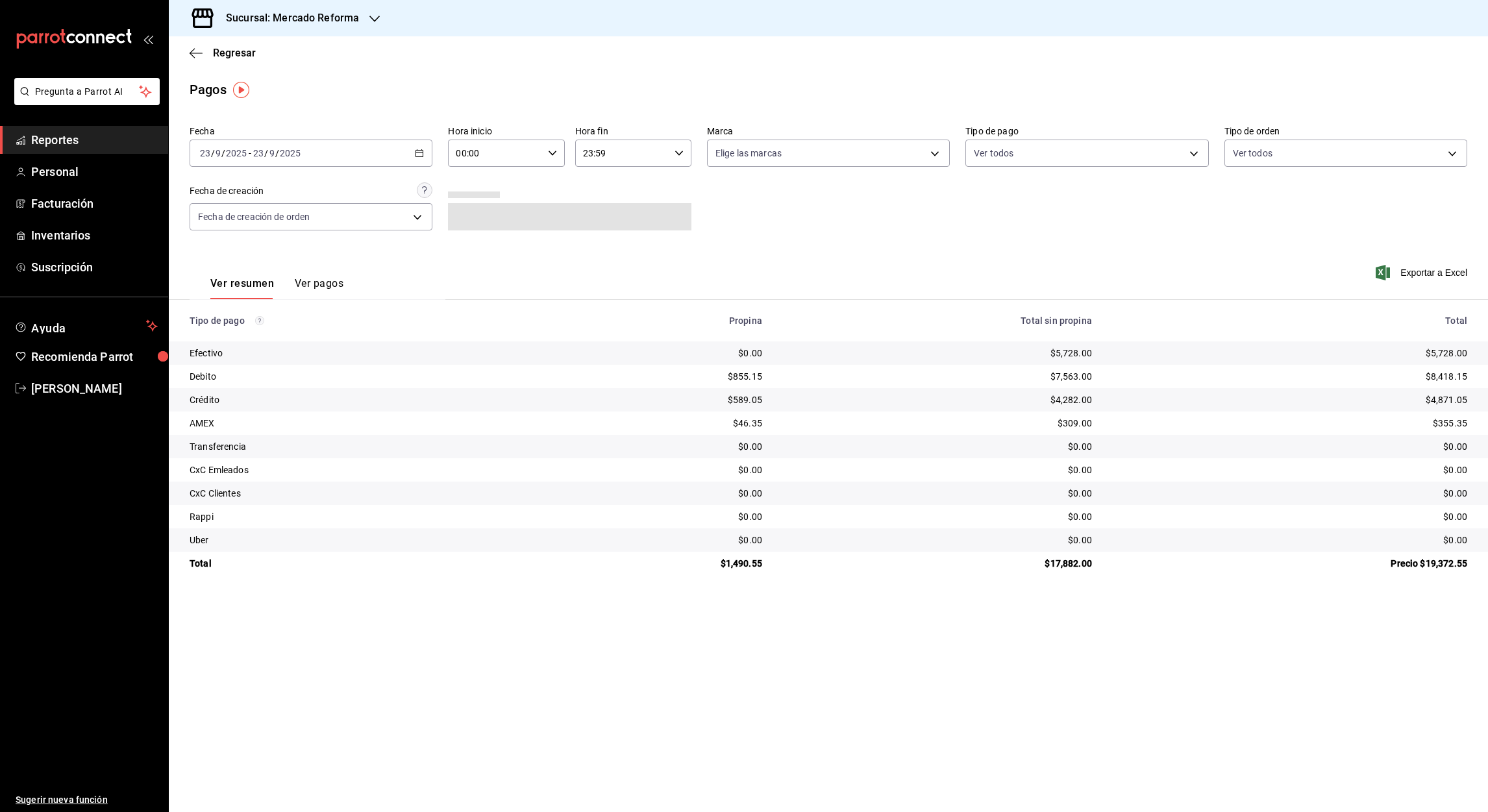
click at [423, 157] on icon "button" at bounding box center [420, 153] width 9 height 9
click at [259, 332] on span "Rango de fechas" at bounding box center [251, 339] width 101 height 14
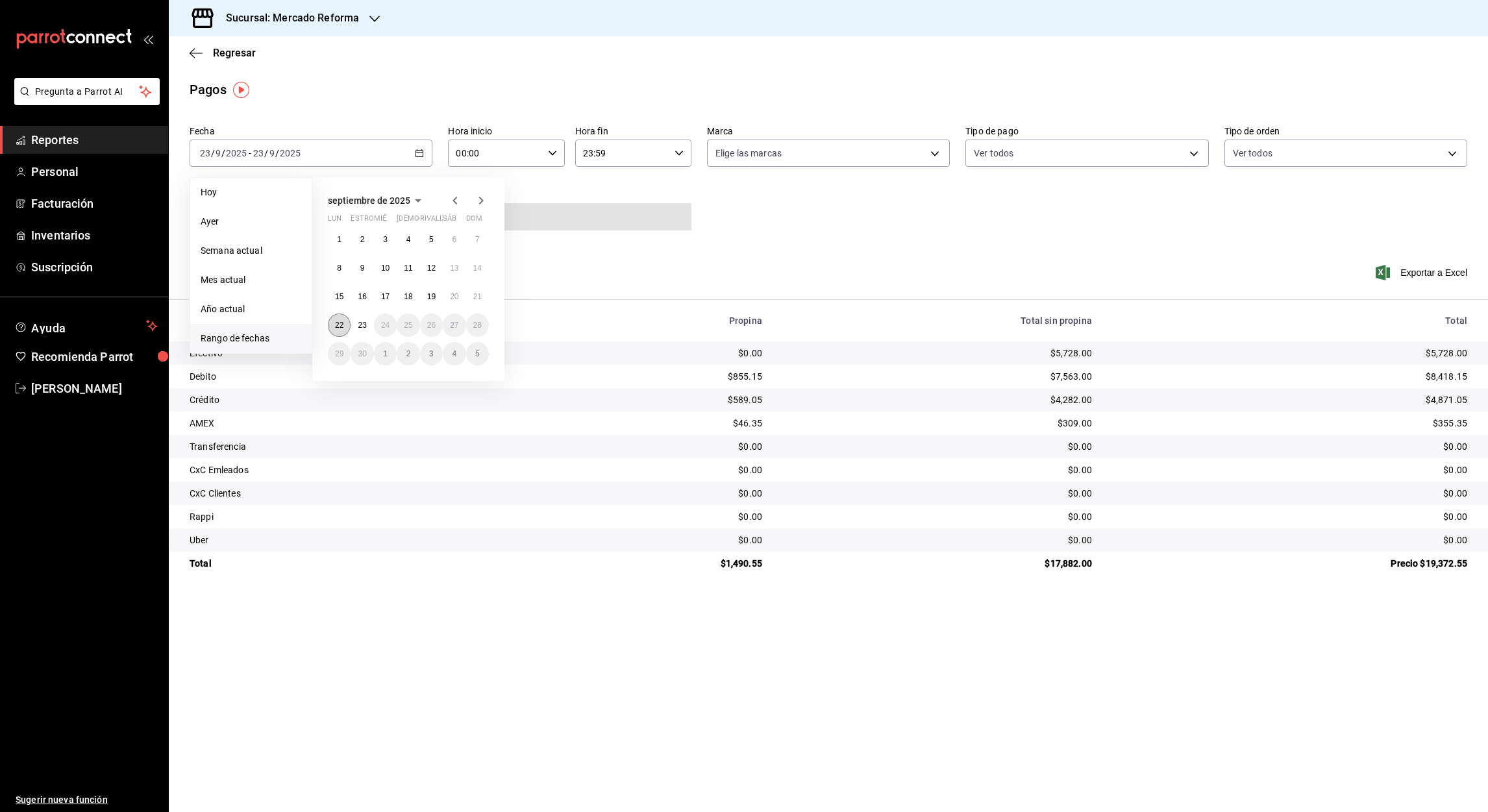
click at [337, 327] on abbr "22" at bounding box center [339, 325] width 9 height 9
click at [361, 330] on button "23" at bounding box center [362, 325] width 23 height 23
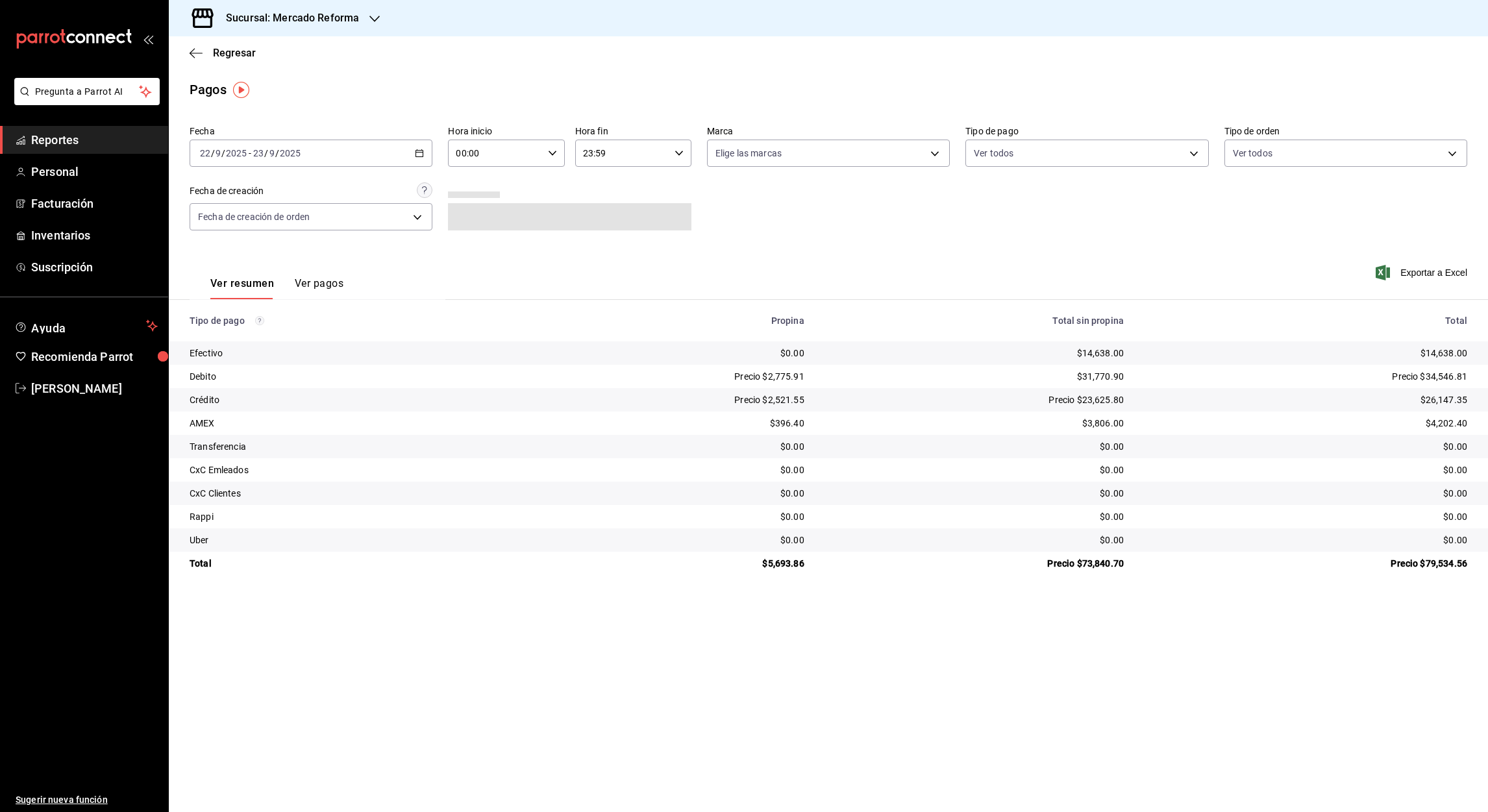
click at [468, 153] on input "00:00" at bounding box center [495, 153] width 94 height 26
click at [462, 153] on div at bounding box center [744, 406] width 1488 height 812
click at [461, 157] on input "00:00" at bounding box center [495, 153] width 94 height 26
drag, startPoint x: 490, startPoint y: 215, endPoint x: 481, endPoint y: 226, distance: 14.2
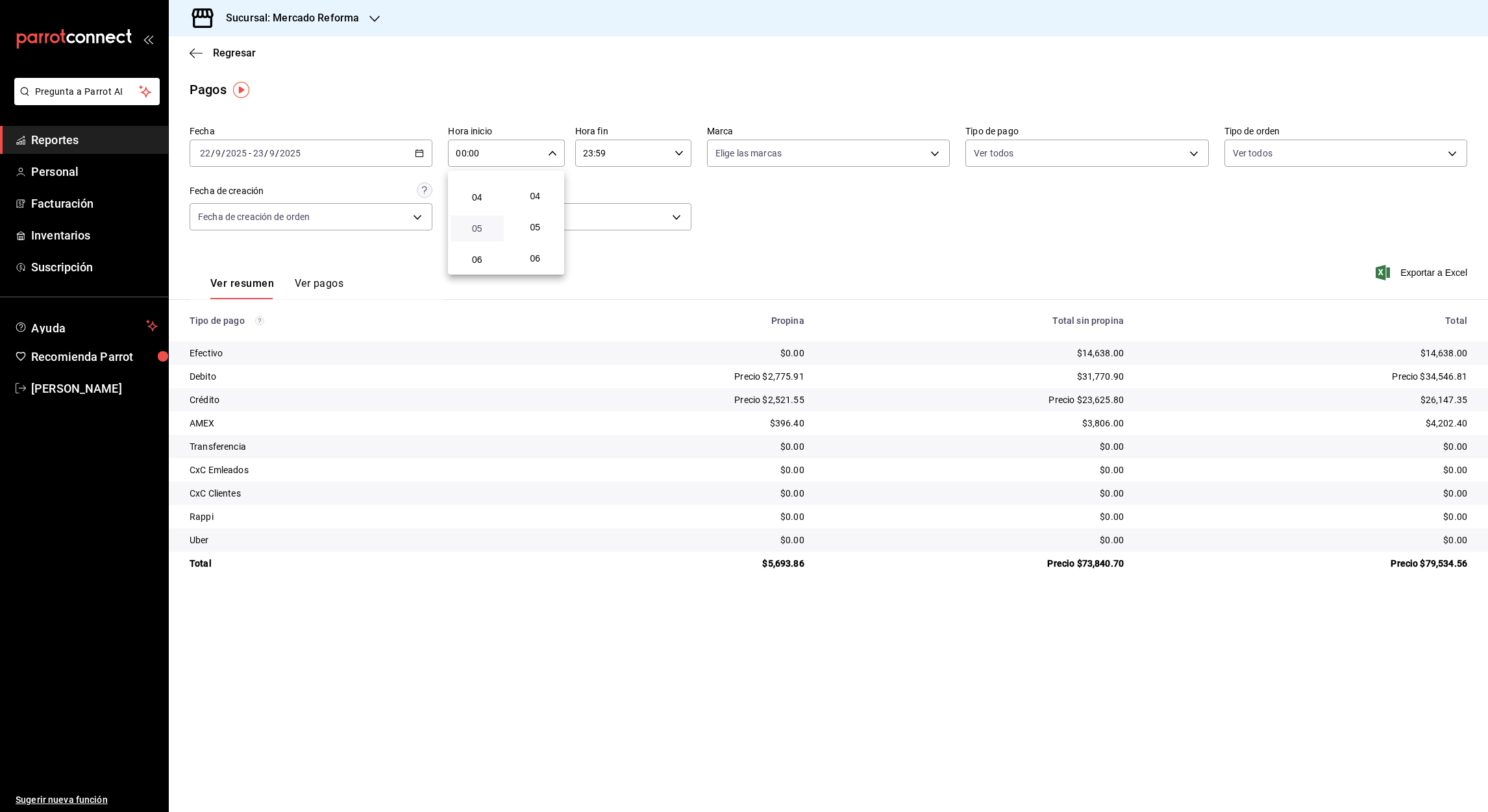
click at [481, 226] on button "05" at bounding box center [477, 228] width 53 height 26
type input "05:00"
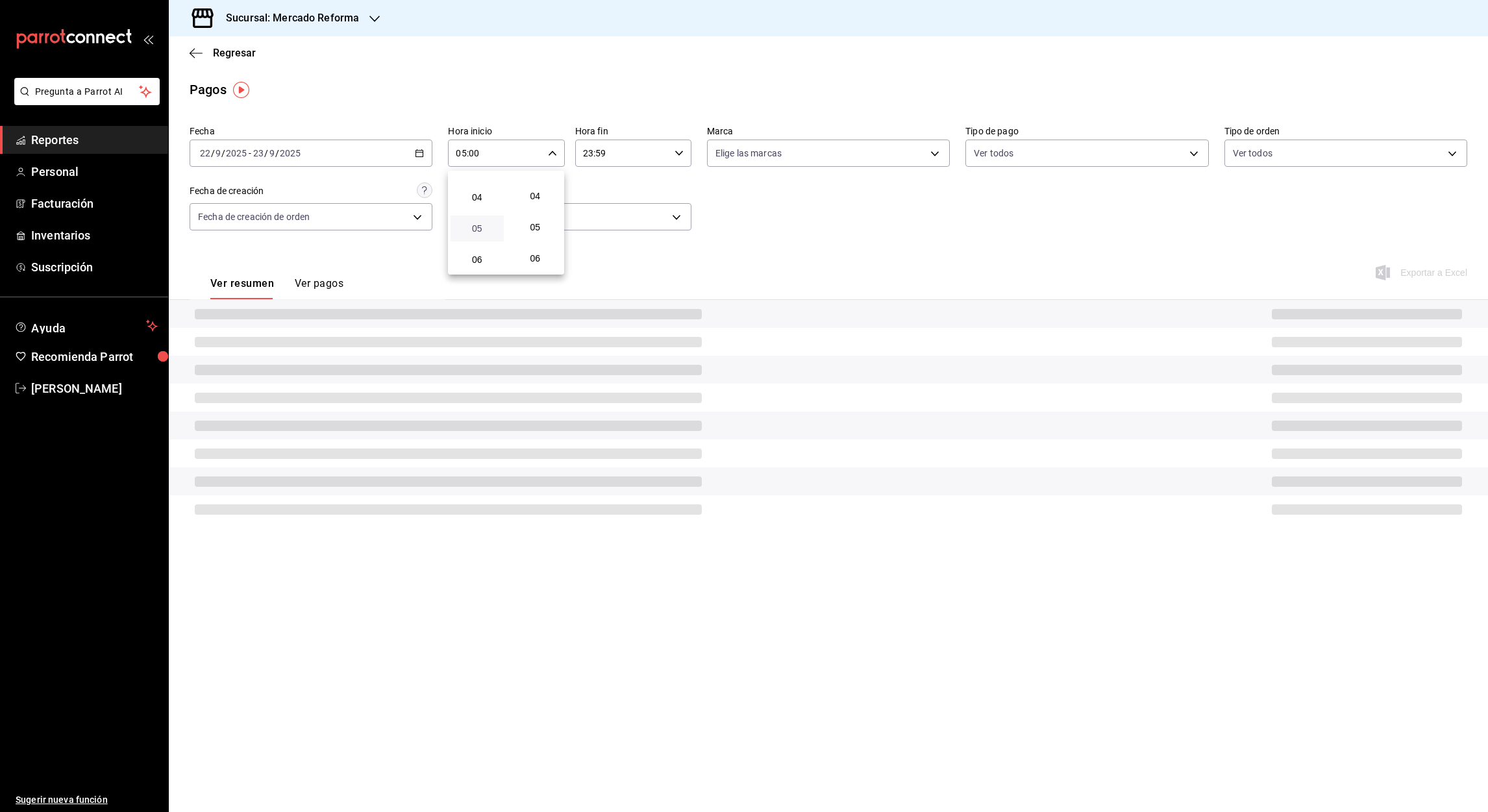
click at [481, 226] on span "05" at bounding box center [477, 228] width 38 height 11
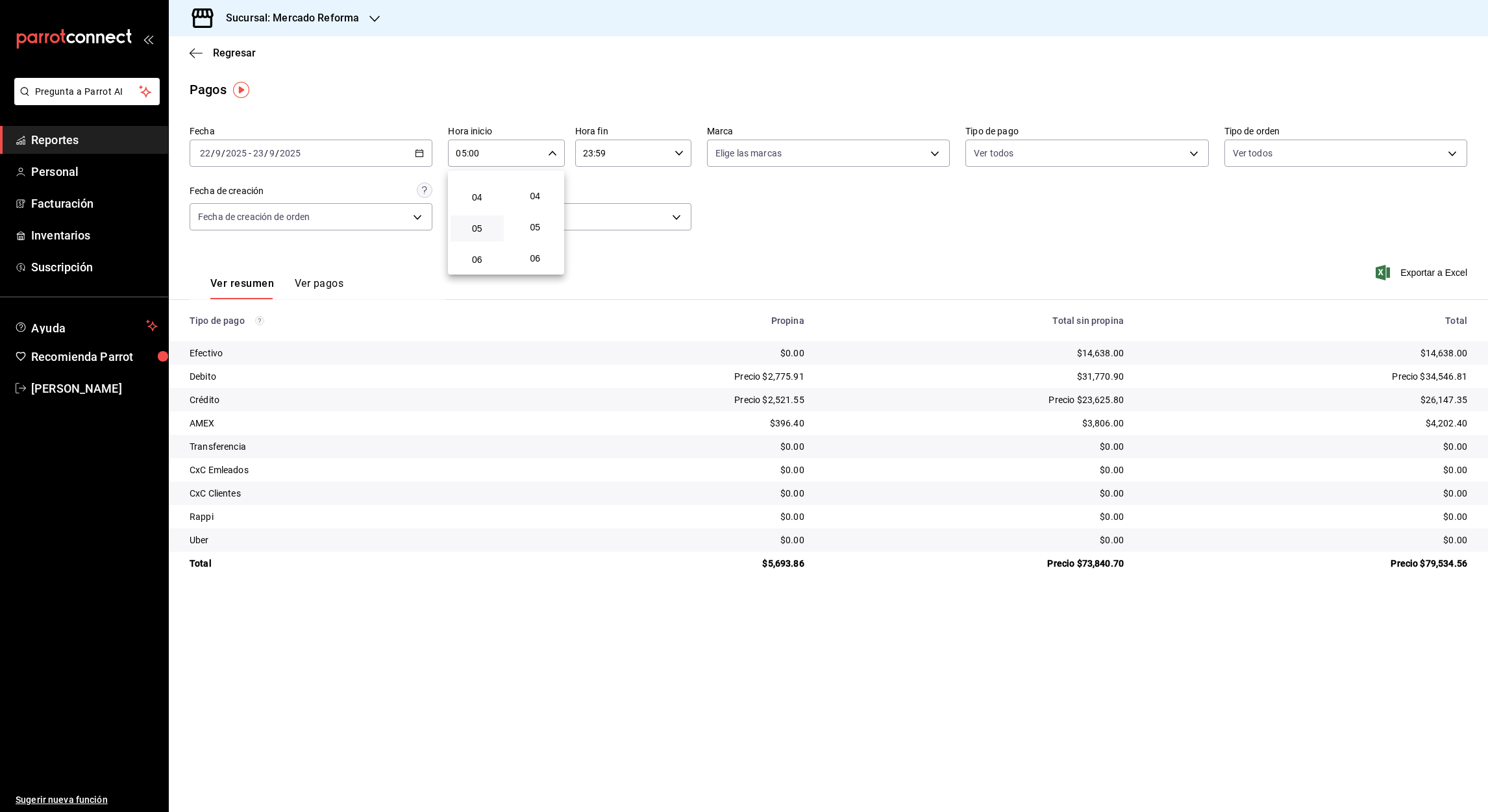
click at [473, 153] on div at bounding box center [744, 406] width 1488 height 812
click at [586, 152] on input "23:59" at bounding box center [622, 153] width 94 height 26
click at [609, 245] on span "05" at bounding box center [604, 250] width 38 height 11
click at [600, 155] on div at bounding box center [744, 406] width 1488 height 812
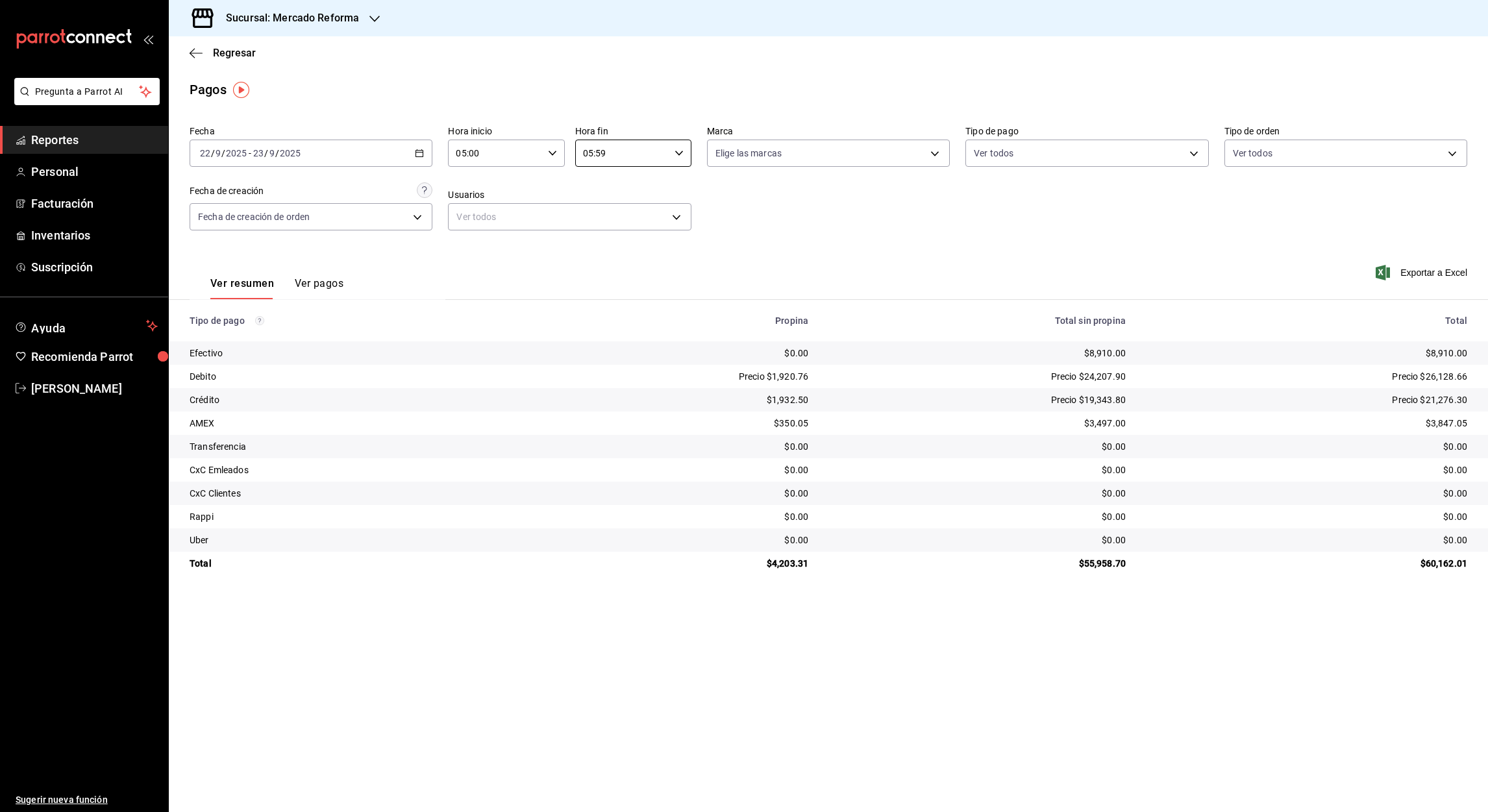
click at [600, 155] on input "05:59" at bounding box center [622, 153] width 94 height 26
click at [661, 184] on span "00" at bounding box center [663, 187] width 38 height 11
type input "05:00"
click at [420, 151] on div at bounding box center [744, 406] width 1488 height 812
click at [419, 157] on \(Stroke\) "button" at bounding box center [420, 153] width 8 height 7
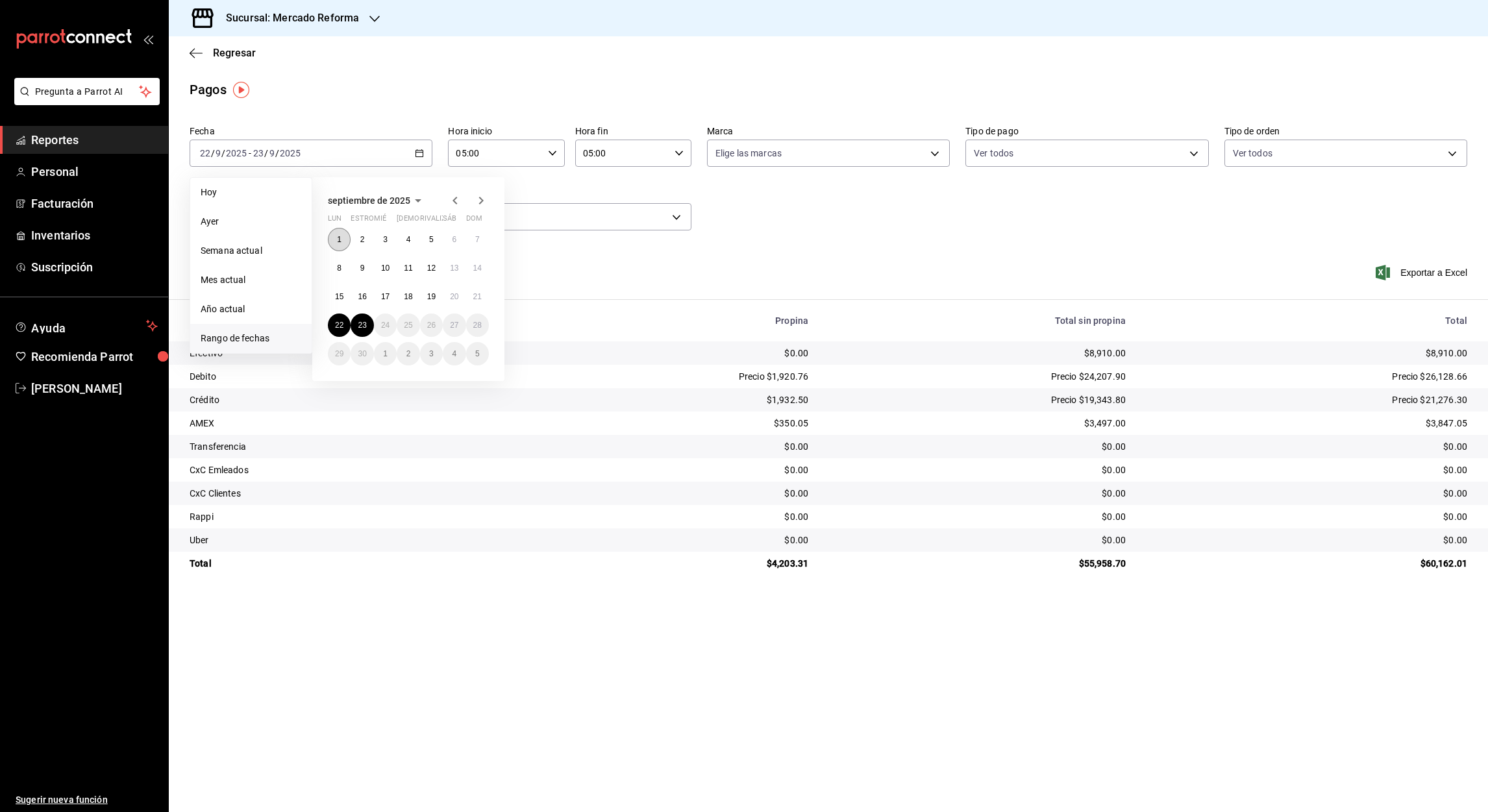
click at [337, 236] on abbr "1" at bounding box center [339, 240] width 5 height 9
click at [366, 321] on abbr "23" at bounding box center [362, 325] width 9 height 9
type input "00:00"
type input "23:59"
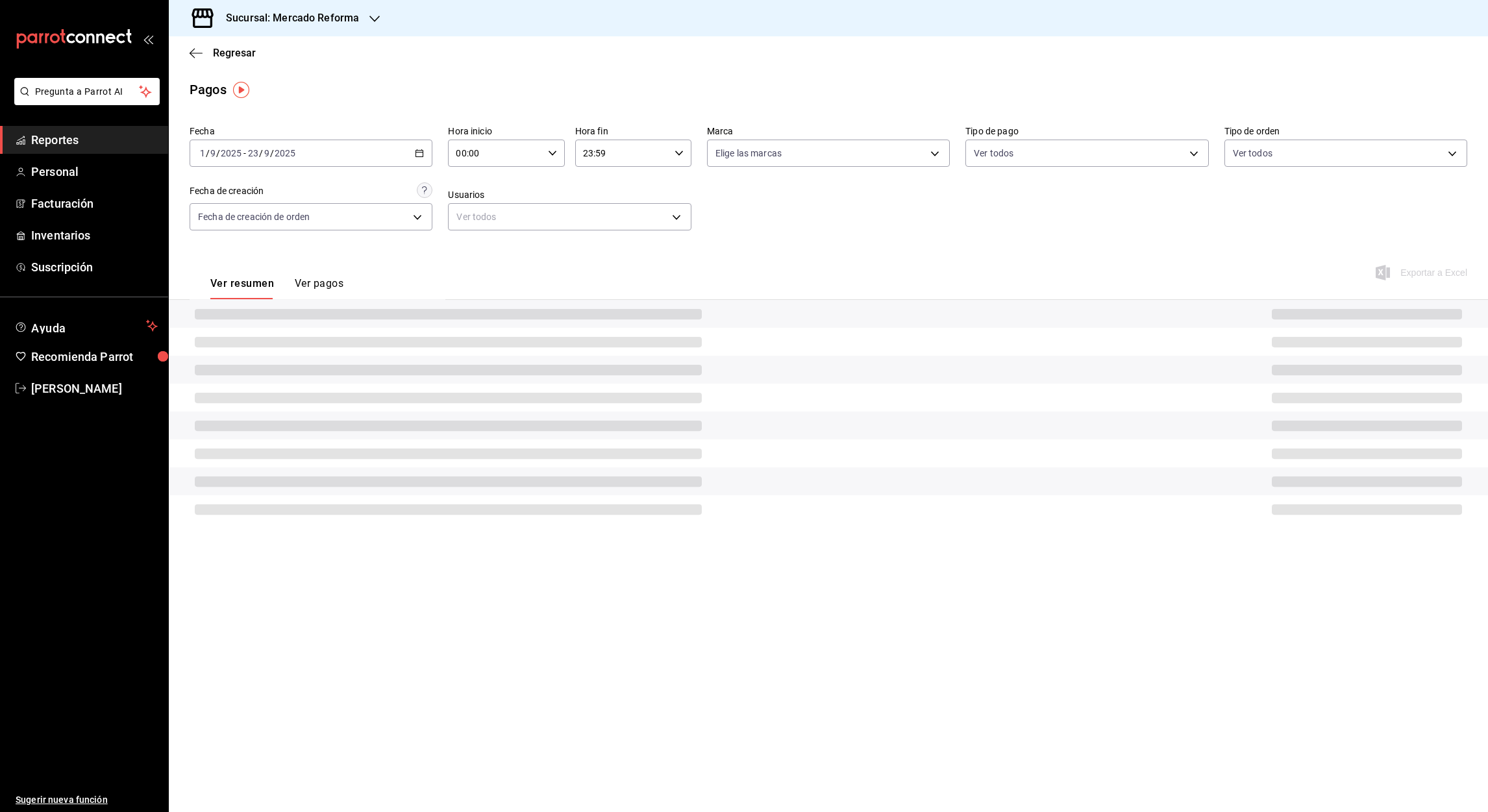
click at [460, 151] on input "00:00" at bounding box center [495, 153] width 94 height 26
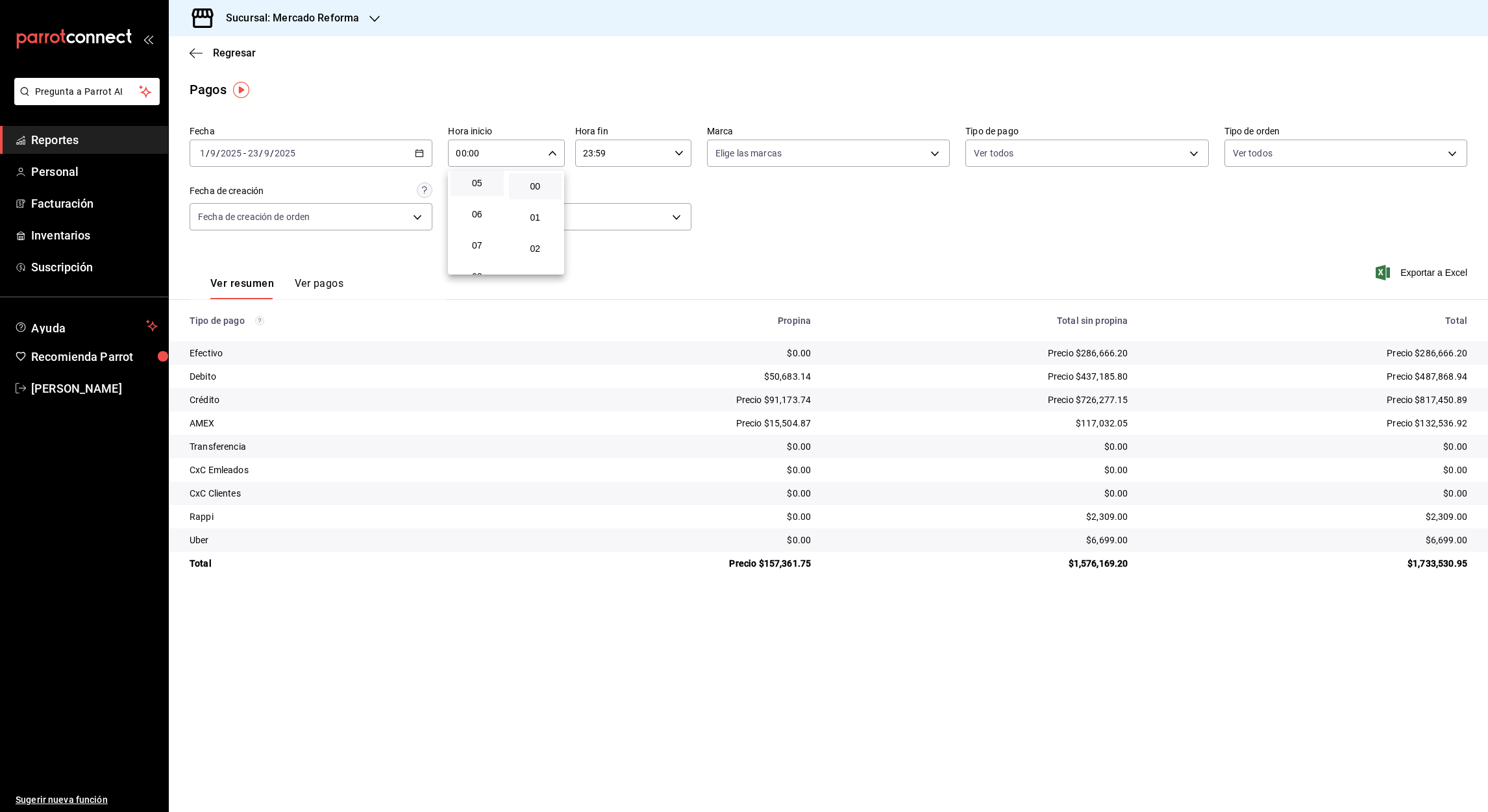
click at [478, 188] on button "05" at bounding box center [477, 183] width 53 height 26
type input "05:00"
click at [587, 157] on div at bounding box center [744, 406] width 1488 height 812
click at [587, 157] on input "23:59" at bounding box center [622, 153] width 94 height 26
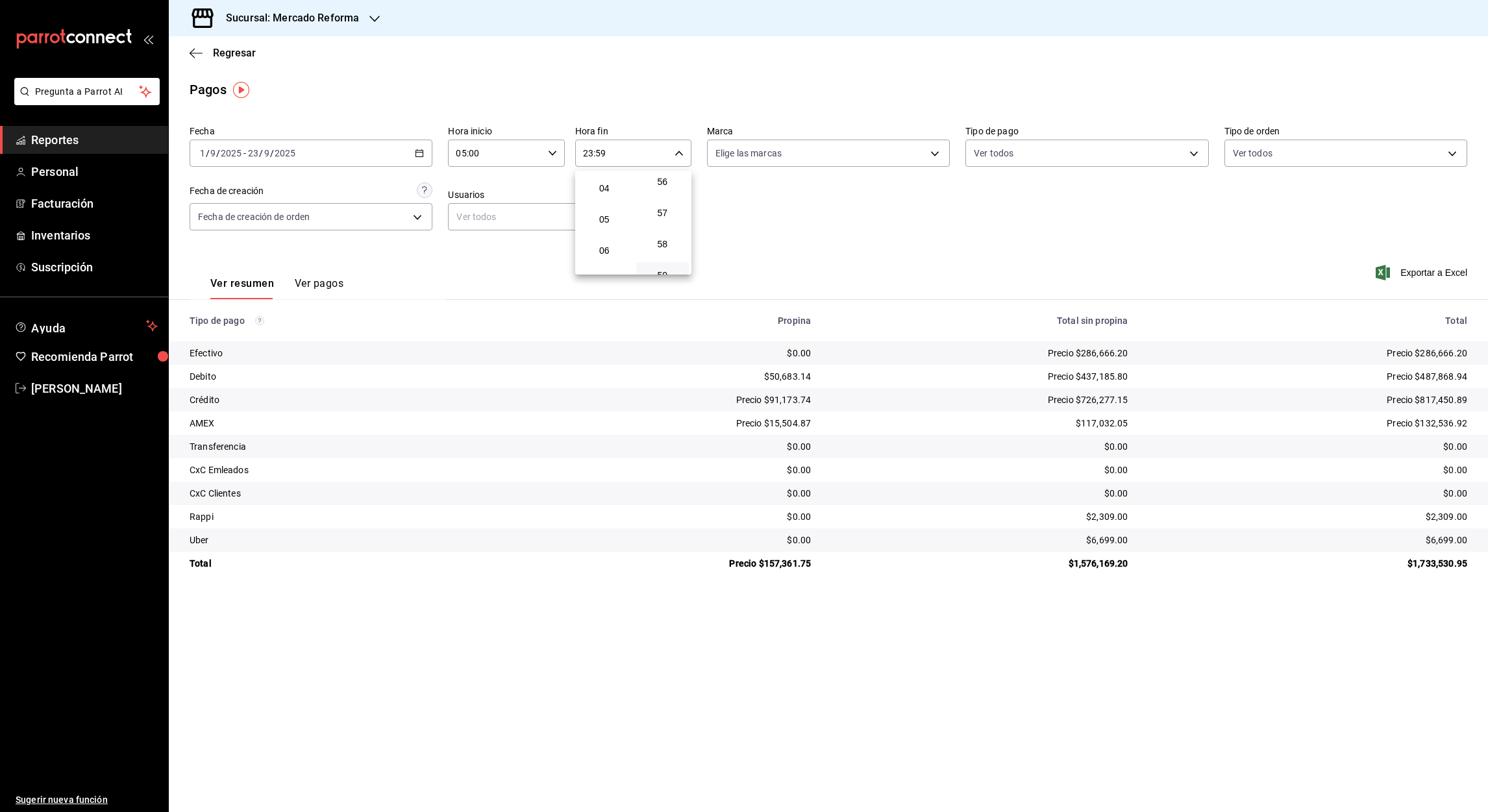
click at [603, 214] on span "05" at bounding box center [604, 220] width 38 height 11
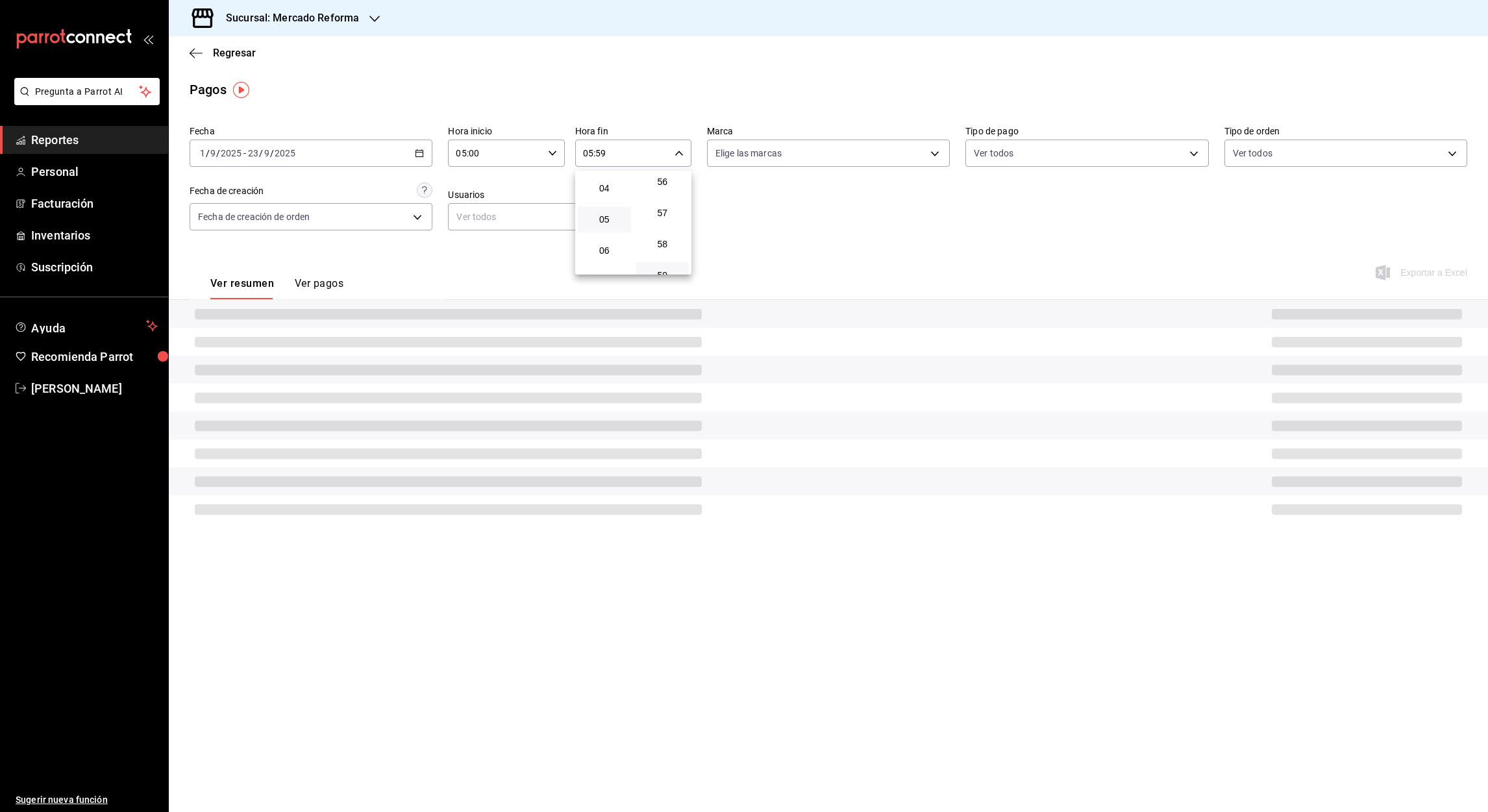
click at [601, 156] on div at bounding box center [744, 406] width 1488 height 812
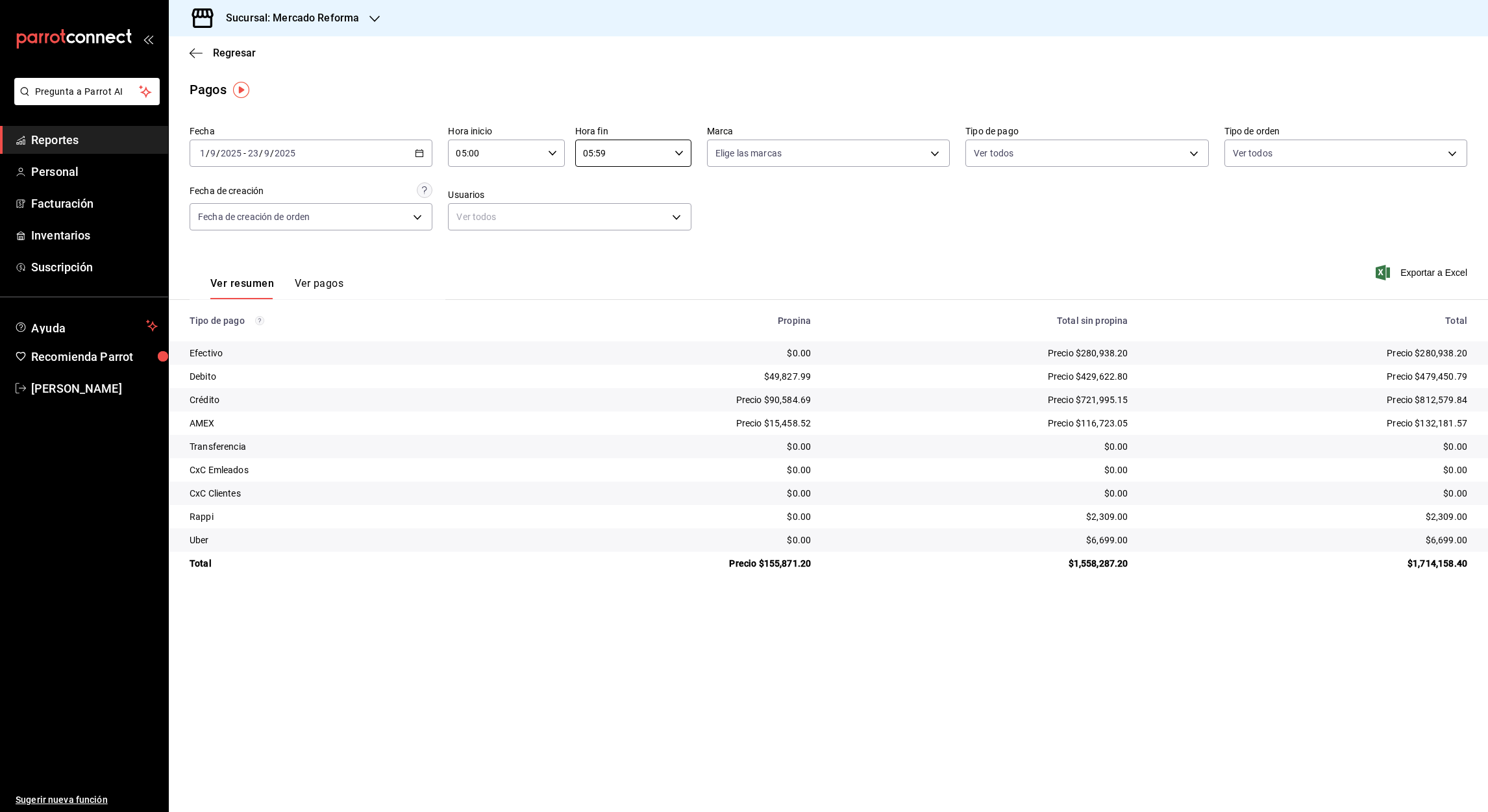
click at [601, 156] on input "05:59" at bounding box center [622, 153] width 94 height 26
click at [660, 185] on span "00" at bounding box center [663, 187] width 38 height 11
type input "05:00"
click at [1425, 270] on div at bounding box center [744, 406] width 1488 height 812
click at [1425, 273] on font "Exportar a Excel" at bounding box center [1434, 273] width 67 height 11
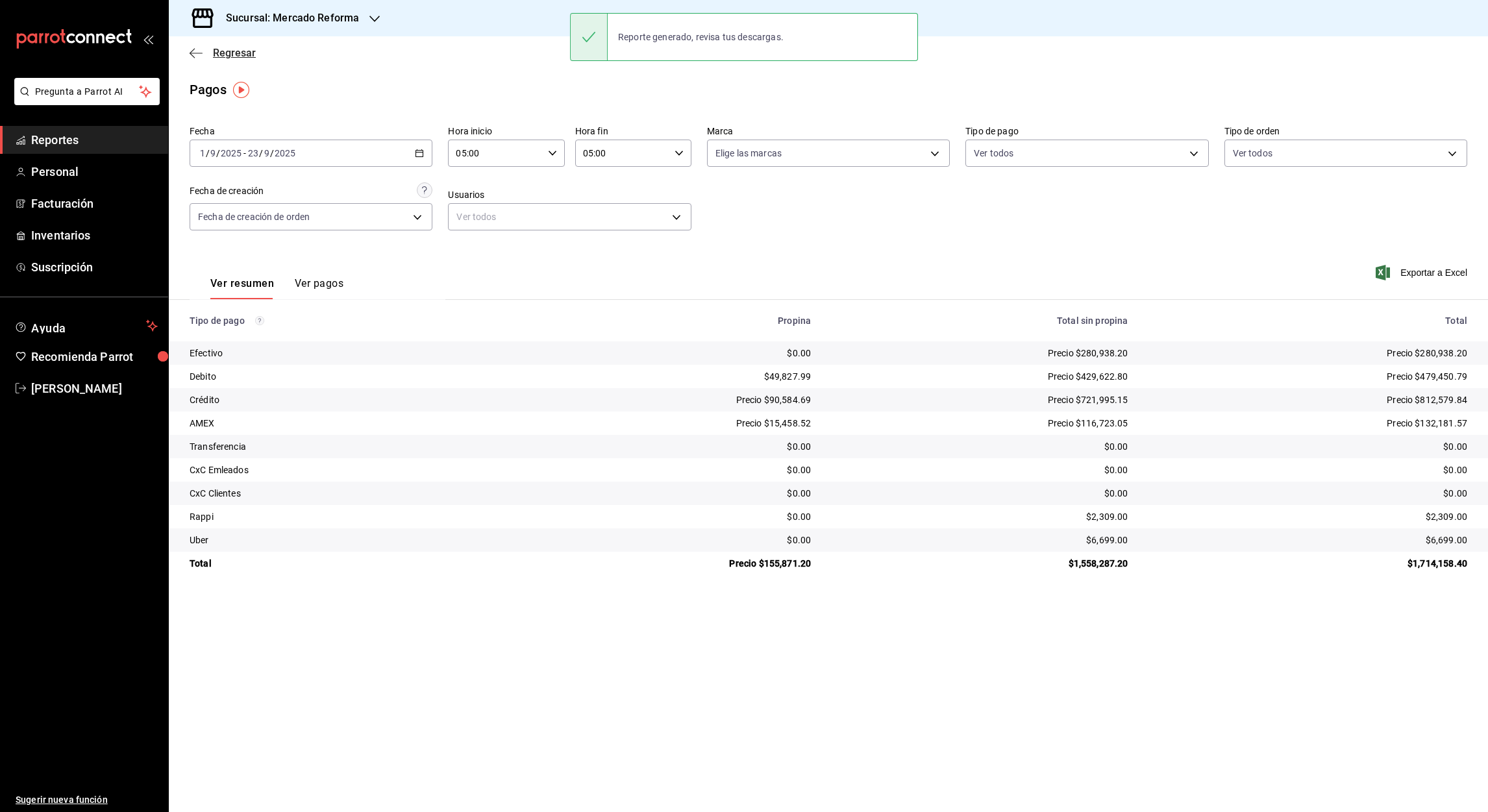
click at [194, 48] on icon "button" at bounding box center [193, 52] width 5 height 10
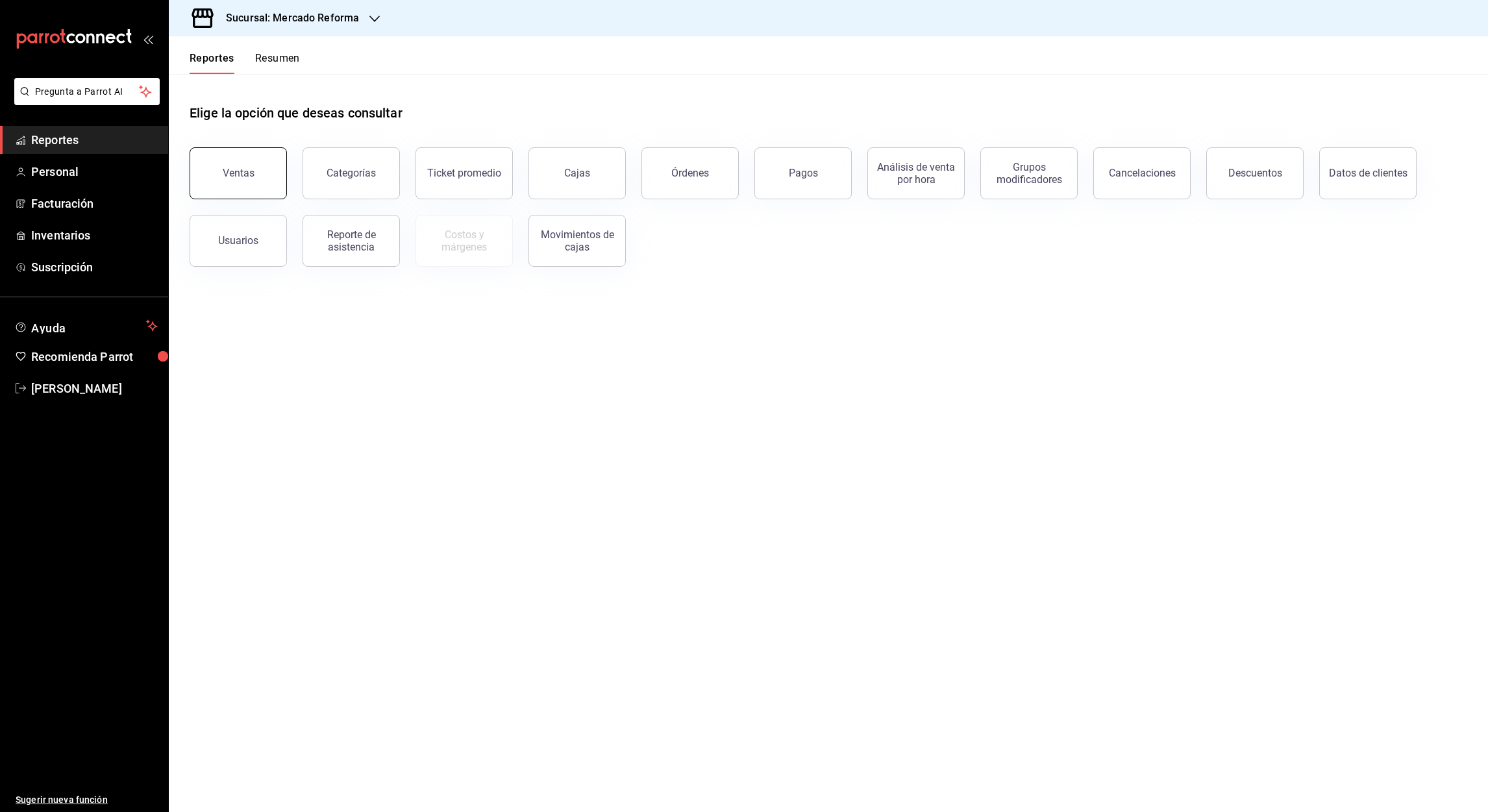
click at [262, 187] on button "Ventas" at bounding box center [238, 173] width 98 height 52
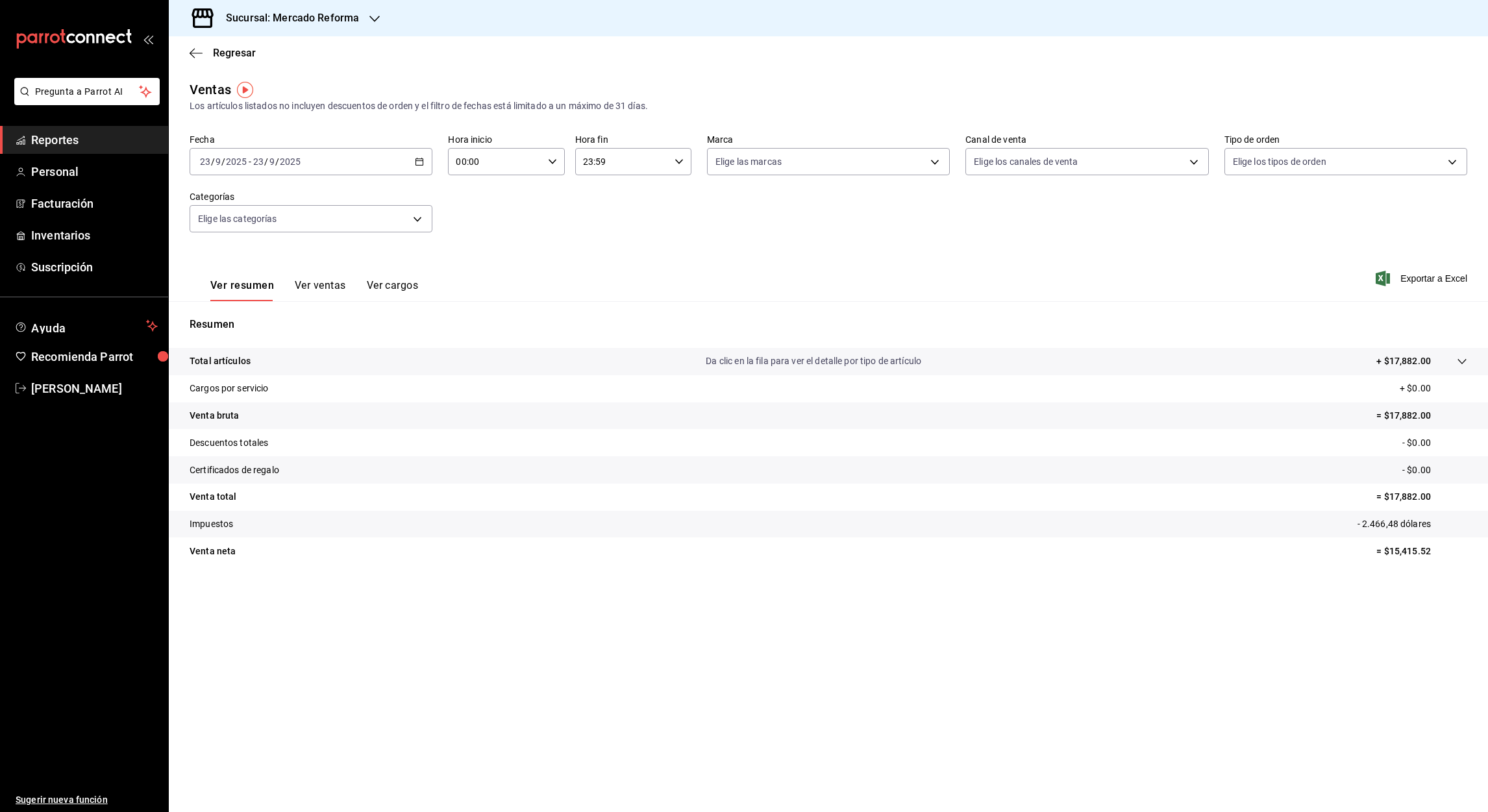
click at [424, 161] on div "[DATE] [DATE] - [DATE] [DATE]" at bounding box center [311, 161] width 243 height 27
click at [240, 311] on span "Rango de fechas" at bounding box center [251, 317] width 101 height 14
click at [340, 246] on abbr "1" at bounding box center [339, 248] width 5 height 9
click at [367, 326] on button "23" at bounding box center [362, 333] width 23 height 23
click at [1418, 281] on font "Exportar a Excel" at bounding box center [1434, 279] width 67 height 11
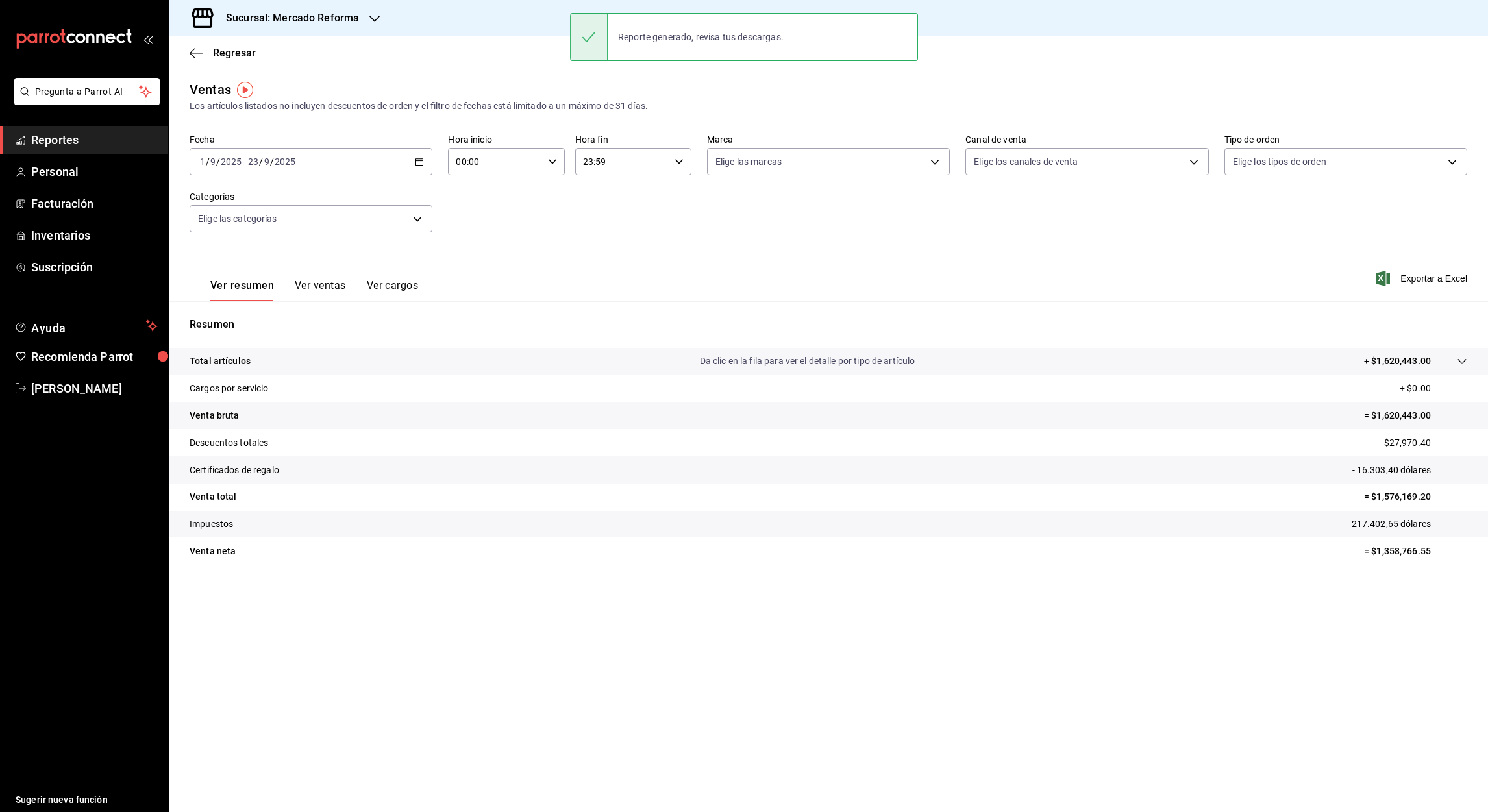
click at [461, 164] on input "00:00" at bounding box center [495, 161] width 94 height 26
click at [485, 246] on button "05" at bounding box center [477, 254] width 53 height 26
type input "05:00"
click at [589, 161] on div at bounding box center [744, 406] width 1488 height 812
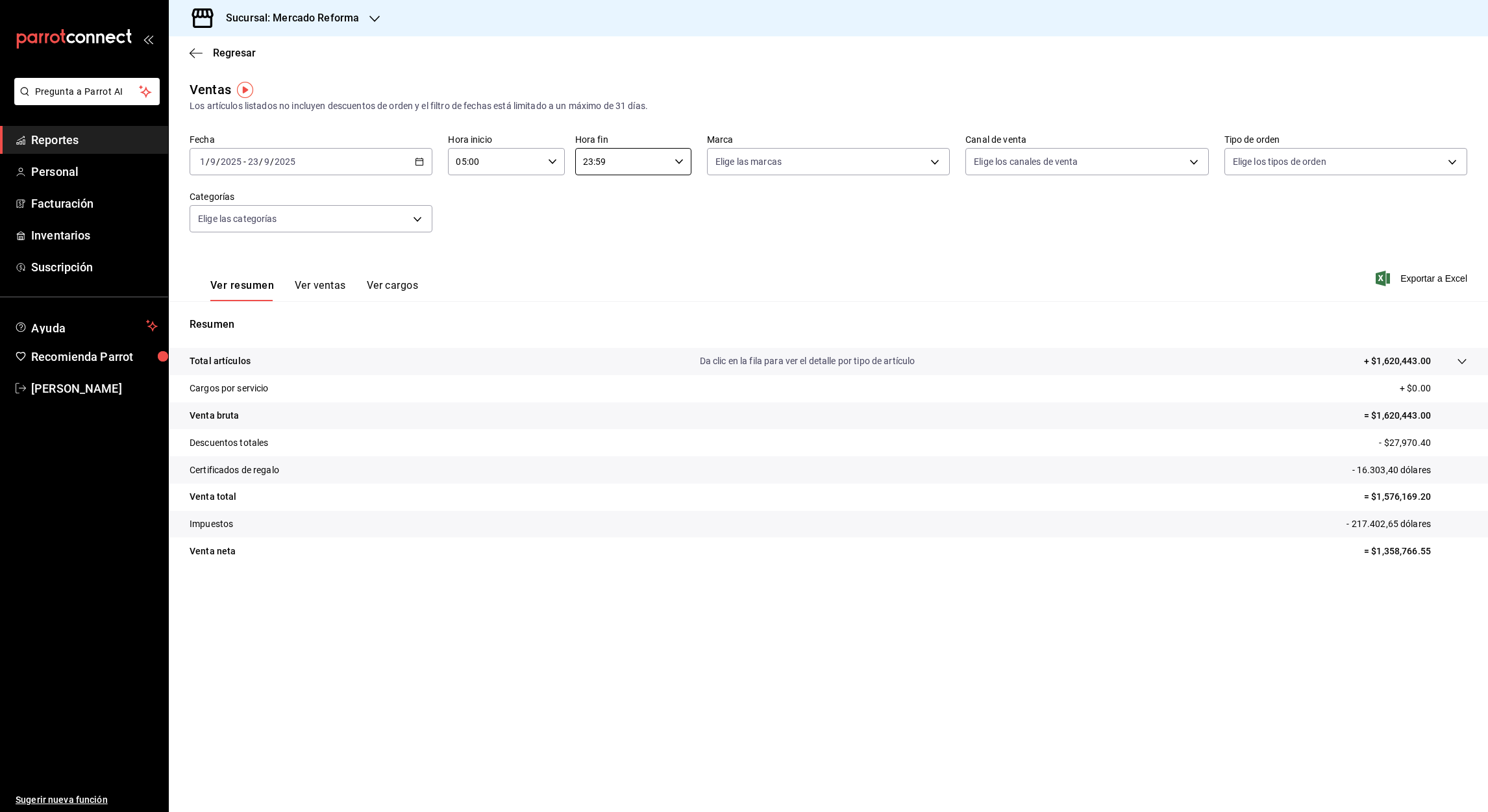
click at [589, 161] on input "23:59" at bounding box center [622, 161] width 94 height 26
click at [602, 239] on span "05" at bounding box center [604, 240] width 38 height 11
click at [600, 161] on div at bounding box center [744, 406] width 1488 height 812
click at [600, 161] on input "05:59" at bounding box center [622, 161] width 94 height 26
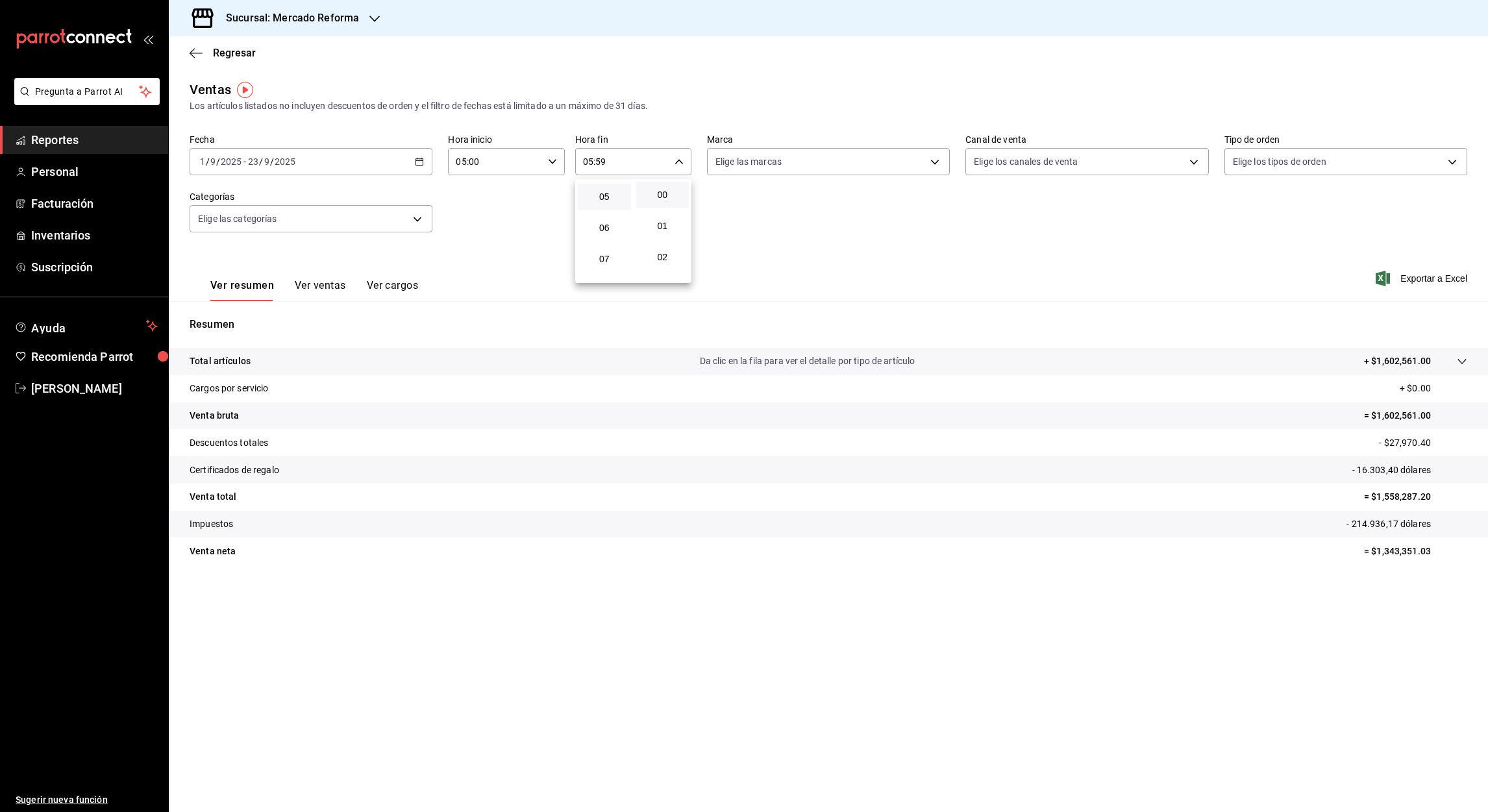
click at [657, 187] on button "00" at bounding box center [663, 195] width 53 height 26
type input "05:00"
click at [1434, 280] on div at bounding box center [744, 406] width 1488 height 812
click at [1428, 284] on span "Exportar a Excel" at bounding box center [1423, 278] width 89 height 15
click at [416, 163] on \(Stroke\) "button" at bounding box center [420, 162] width 8 height 7
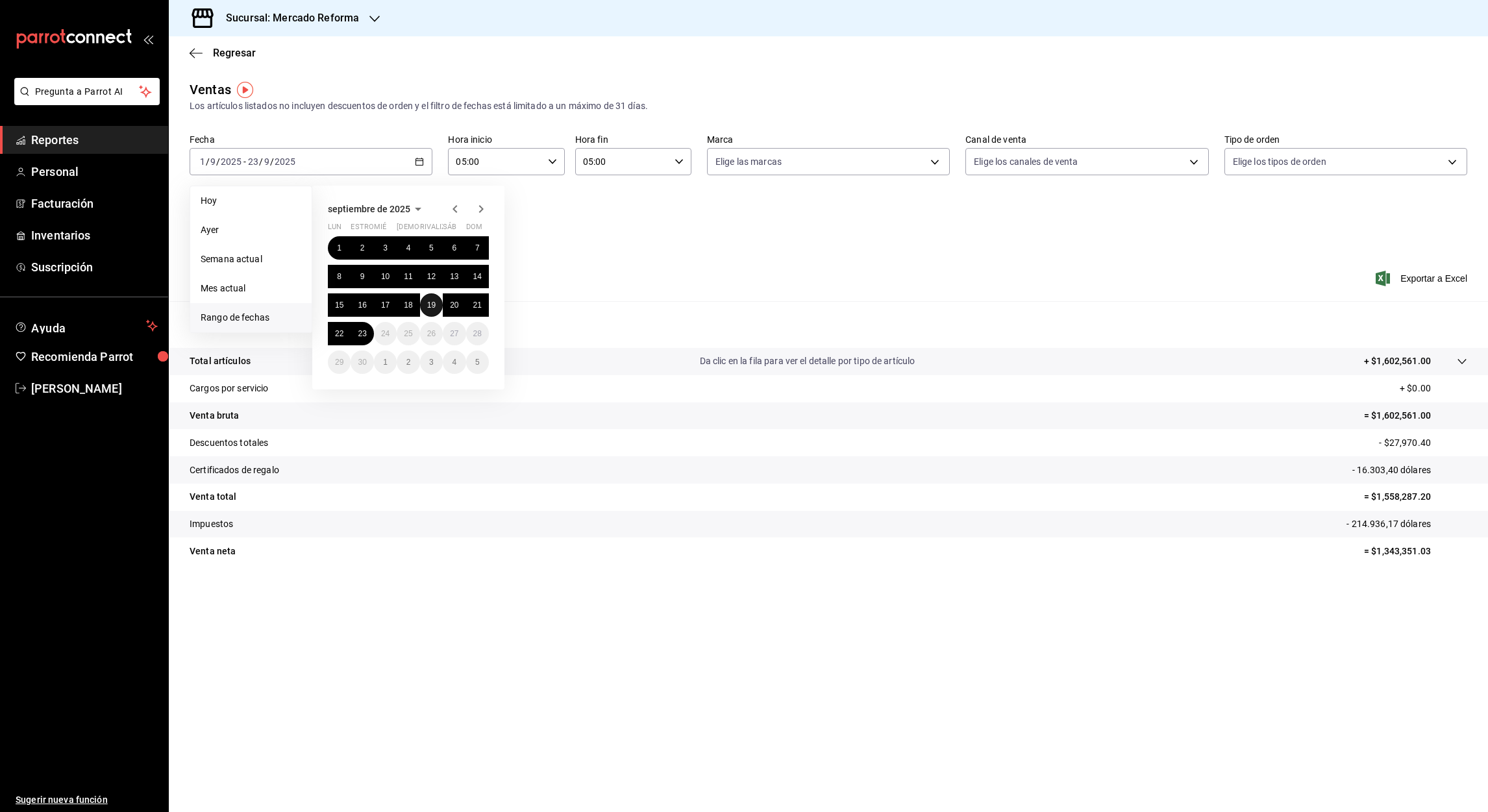
click at [431, 304] on abbr "19" at bounding box center [431, 305] width 9 height 9
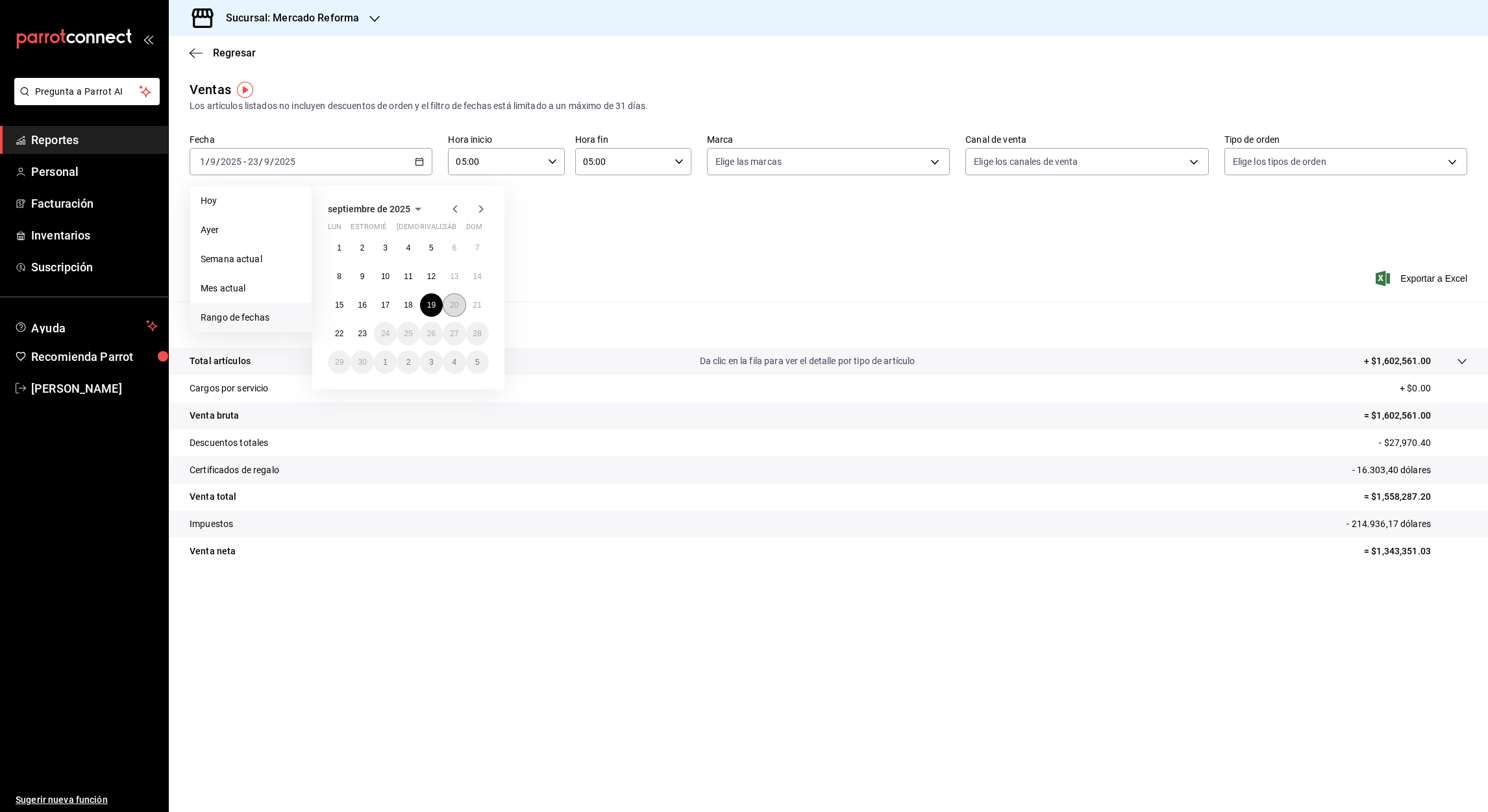
click at [447, 309] on button "20" at bounding box center [454, 305] width 23 height 23
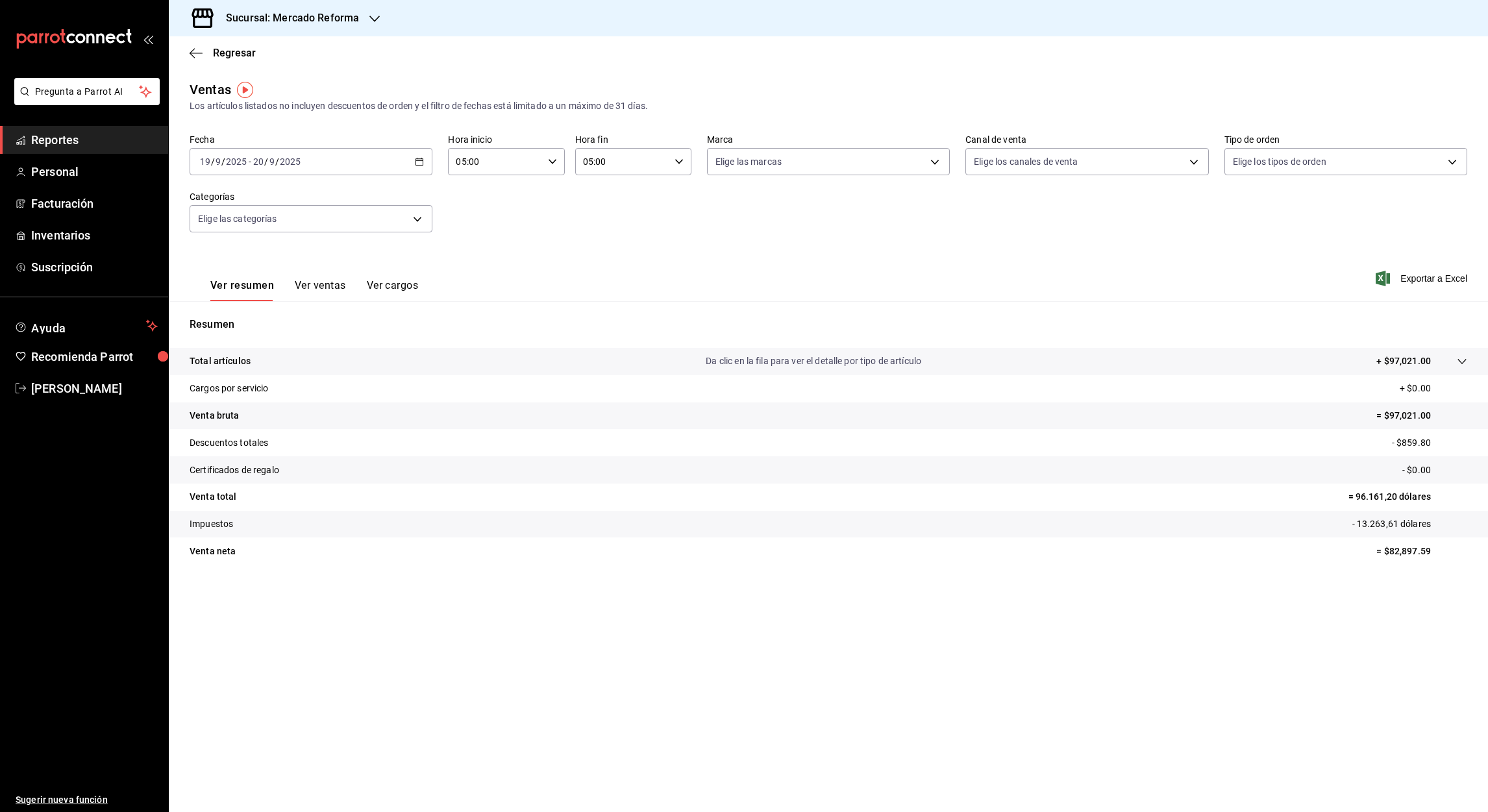
click at [460, 165] on input "05:00" at bounding box center [495, 161] width 94 height 26
click at [1058, 323] on div at bounding box center [744, 406] width 1488 height 812
click at [423, 163] on \(Stroke\) "button" at bounding box center [420, 162] width 8 height 7
click at [197, 50] on icon "button" at bounding box center [197, 53] width 13 height 12
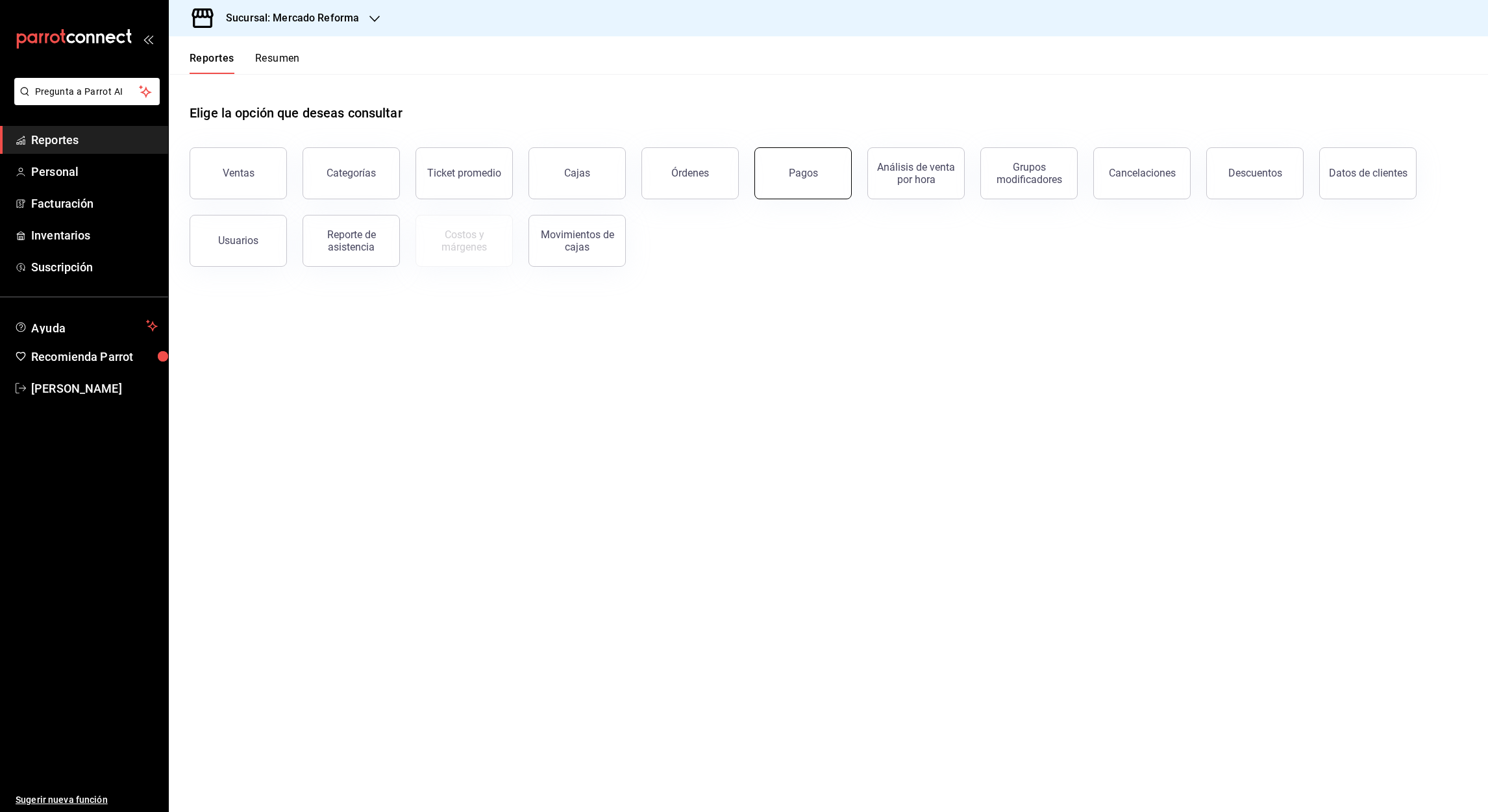
click at [808, 191] on button "Pagos" at bounding box center [803, 173] width 98 height 52
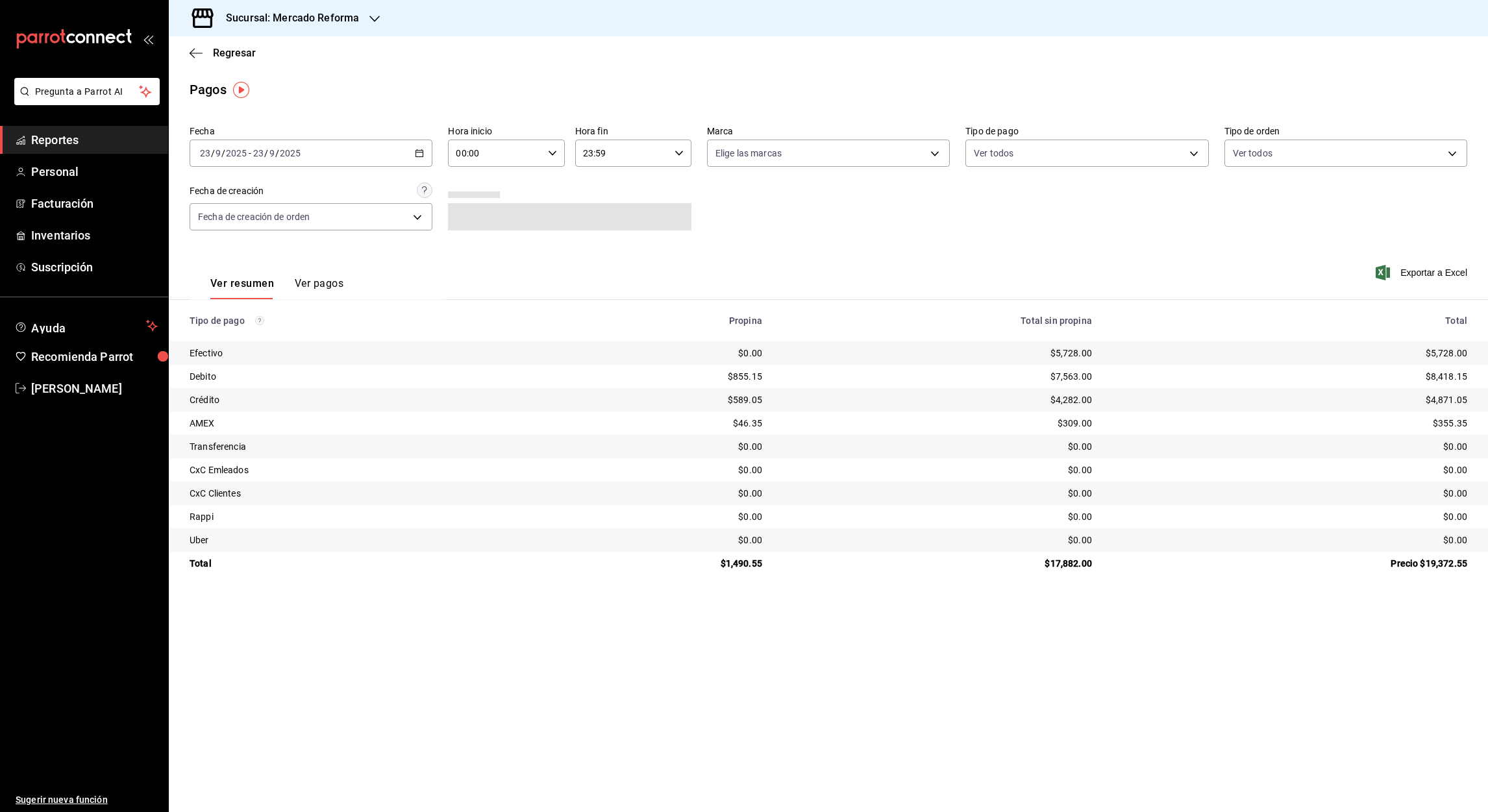
click at [420, 156] on icon "button" at bounding box center [420, 153] width 9 height 9
click at [220, 187] on span "Hoy" at bounding box center [251, 193] width 101 height 14
click at [415, 152] on icon "button" at bounding box center [420, 153] width 9 height 9
click at [205, 332] on span "Rango de fechas" at bounding box center [251, 339] width 101 height 14
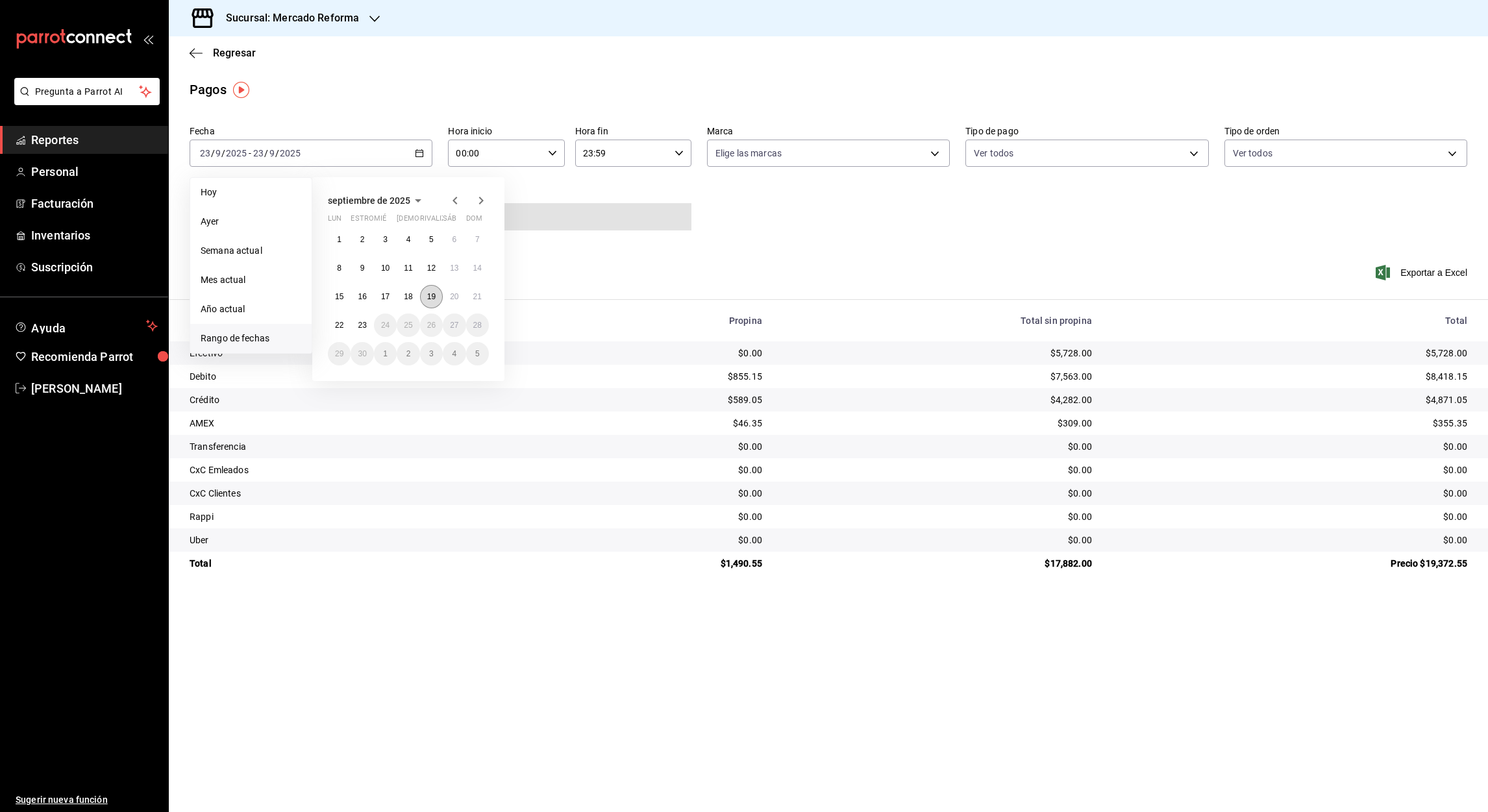
click at [430, 297] on abbr "19" at bounding box center [431, 297] width 9 height 9
click at [447, 304] on button "20" at bounding box center [454, 296] width 23 height 23
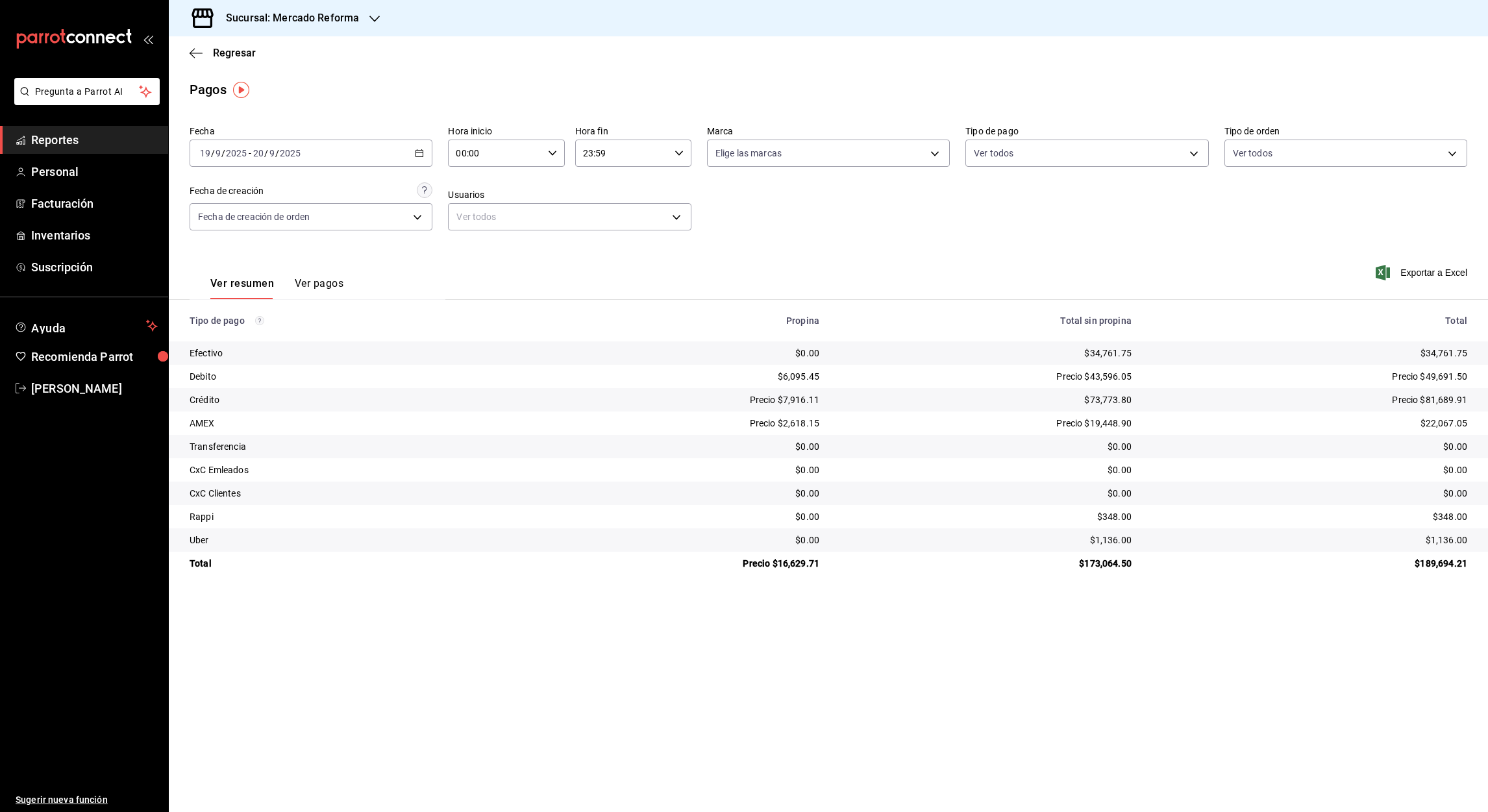
click at [459, 156] on input "00:00" at bounding box center [495, 153] width 94 height 26
click at [474, 238] on span "05" at bounding box center [477, 241] width 38 height 11
type input "05:00"
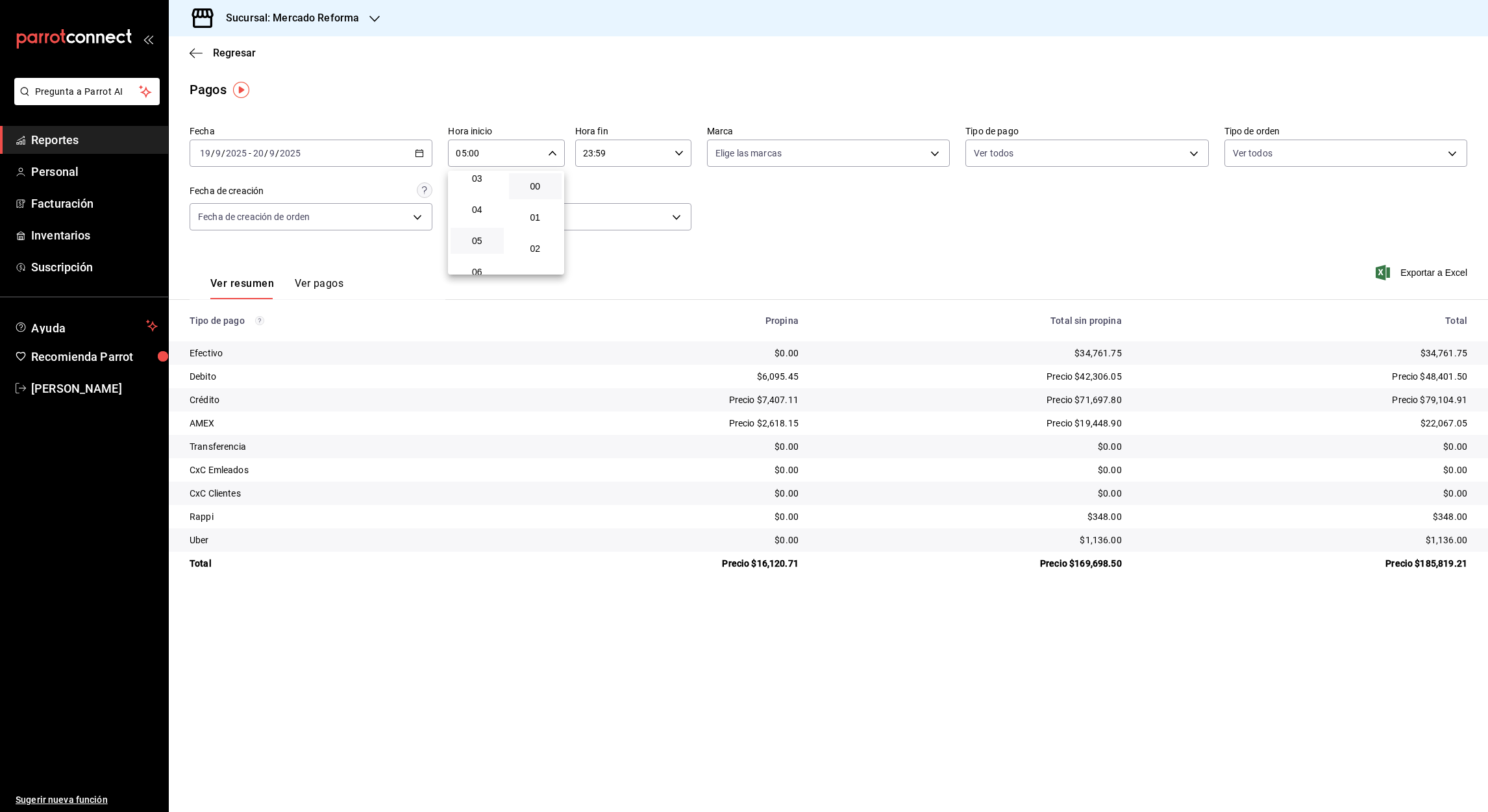
click at [587, 156] on div at bounding box center [744, 406] width 1488 height 812
click at [587, 156] on input "23:59" at bounding box center [622, 153] width 94 height 26
click at [607, 212] on span "05" at bounding box center [604, 210] width 38 height 11
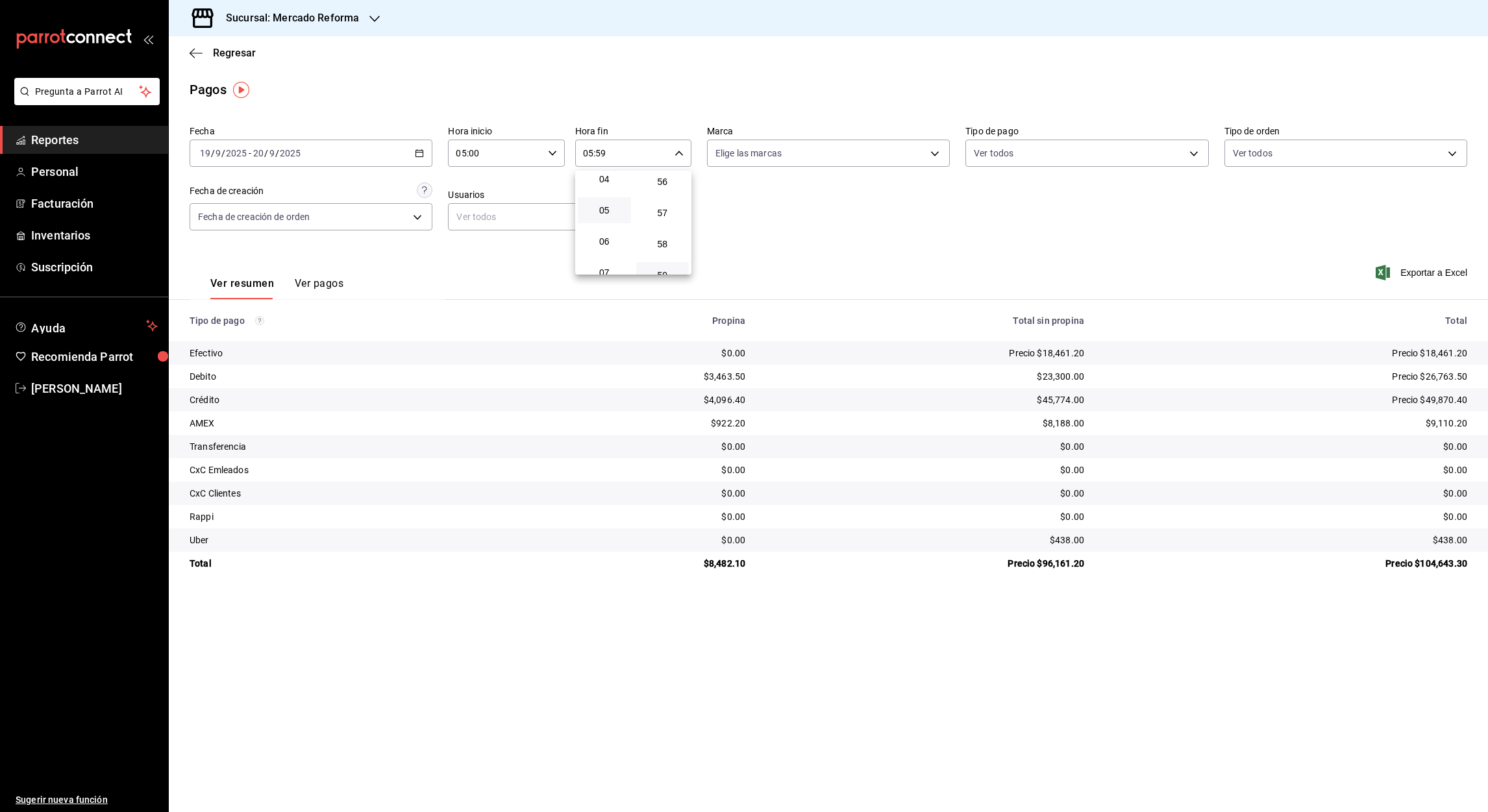
click at [599, 155] on div at bounding box center [744, 406] width 1488 height 812
click at [599, 155] on input "05:59" at bounding box center [622, 153] width 94 height 26
click at [665, 191] on button "00" at bounding box center [663, 186] width 53 height 26
type input "05:00"
